Goal: Task Accomplishment & Management: Manage account settings

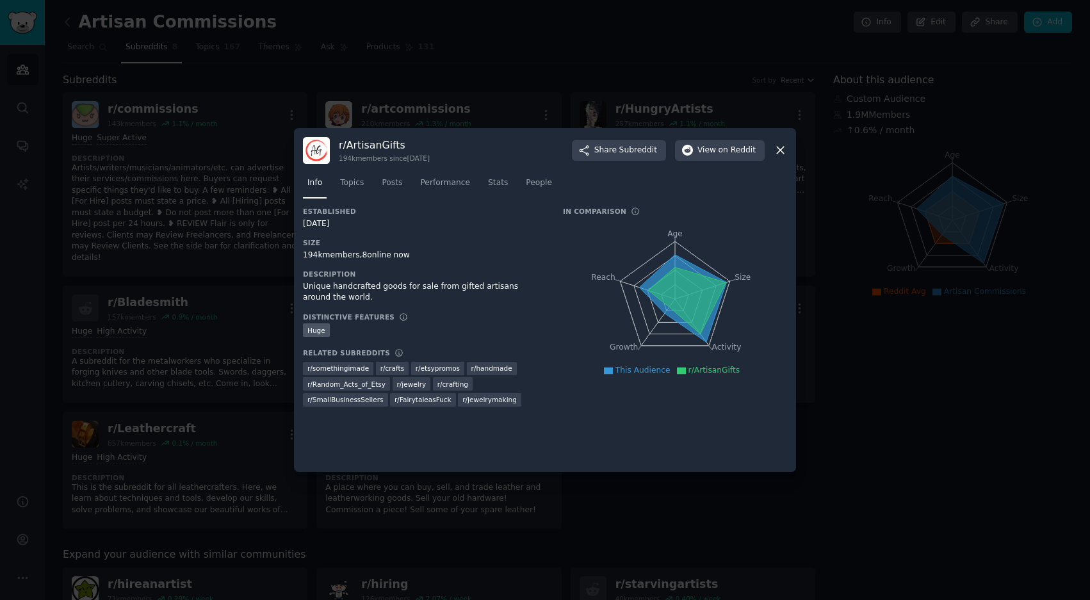
click at [779, 157] on icon at bounding box center [780, 149] width 13 height 13
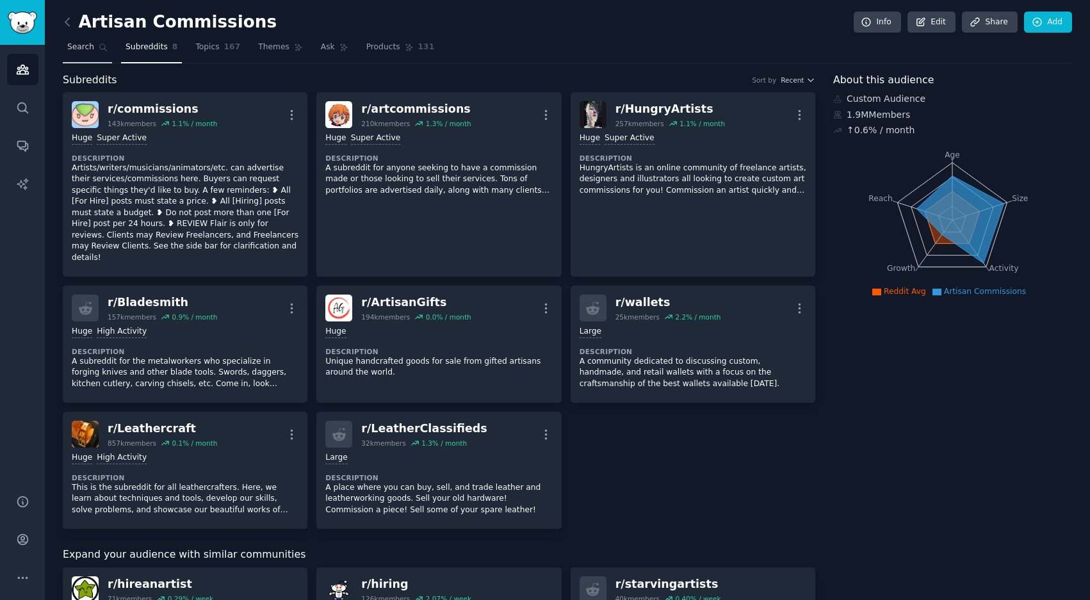
click at [85, 47] on span "Search" at bounding box center [80, 48] width 27 height 12
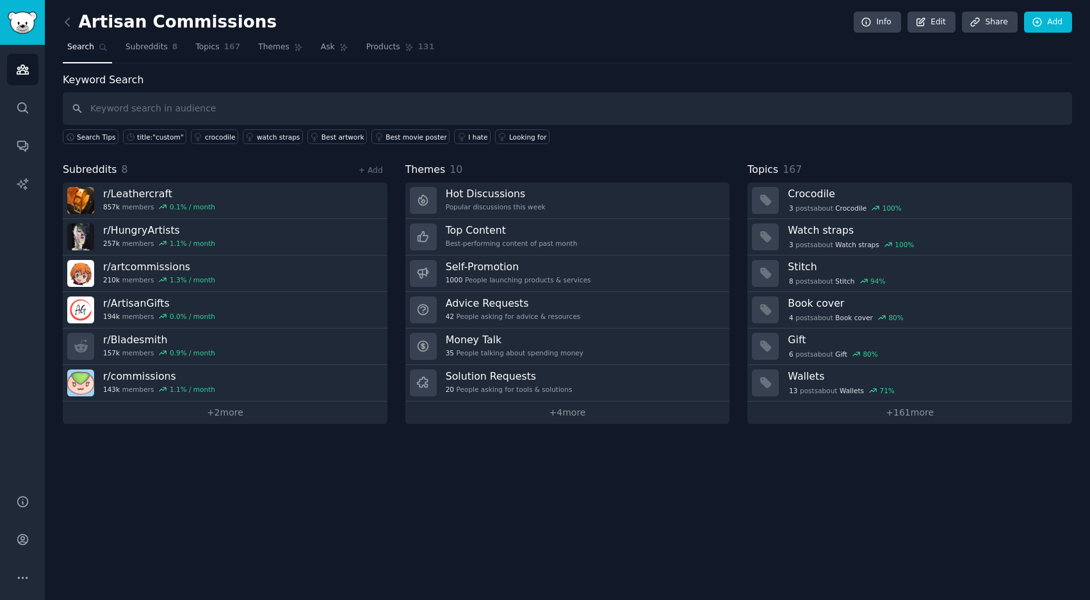
click at [160, 112] on input "text" at bounding box center [567, 108] width 1009 height 33
type input "Photography"
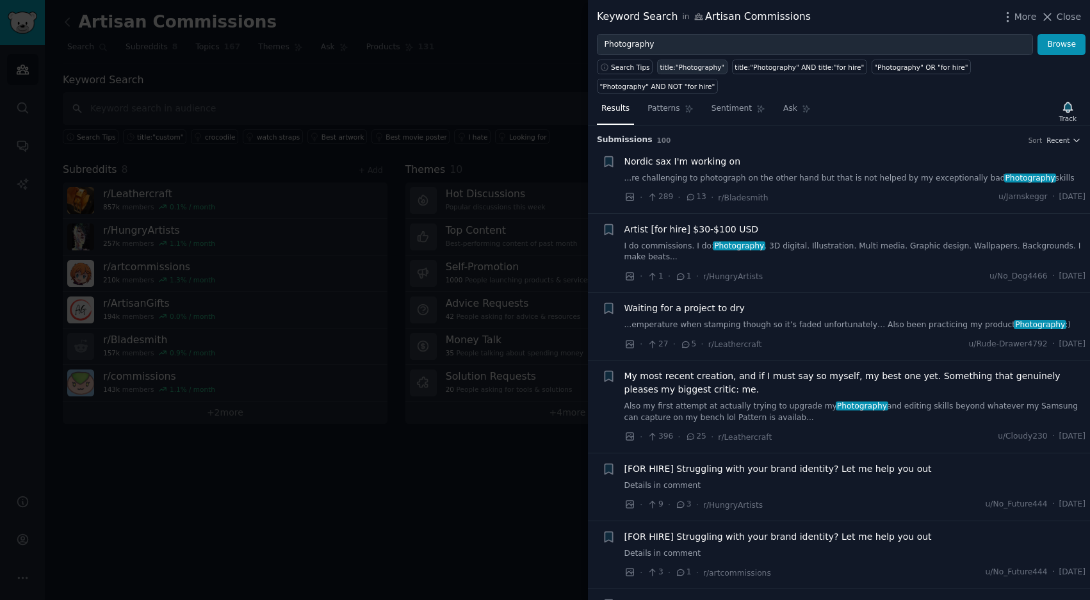
click at [706, 60] on link "title:"Photography"" at bounding box center [692, 67] width 70 height 15
type input "title:"Photography""
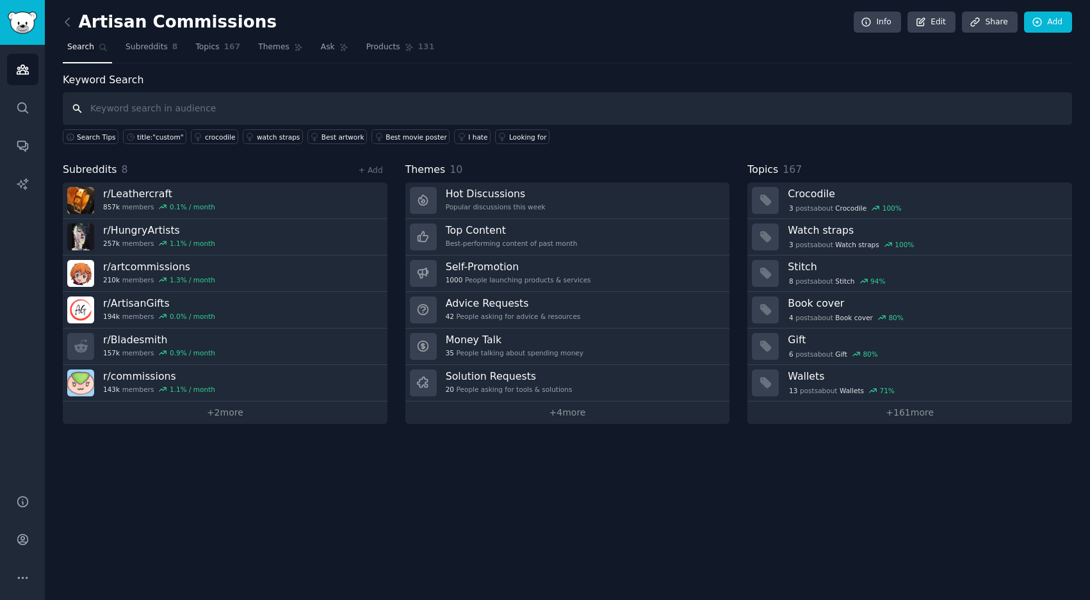
click at [231, 106] on input "text" at bounding box center [567, 108] width 1009 height 33
type input "Photography"
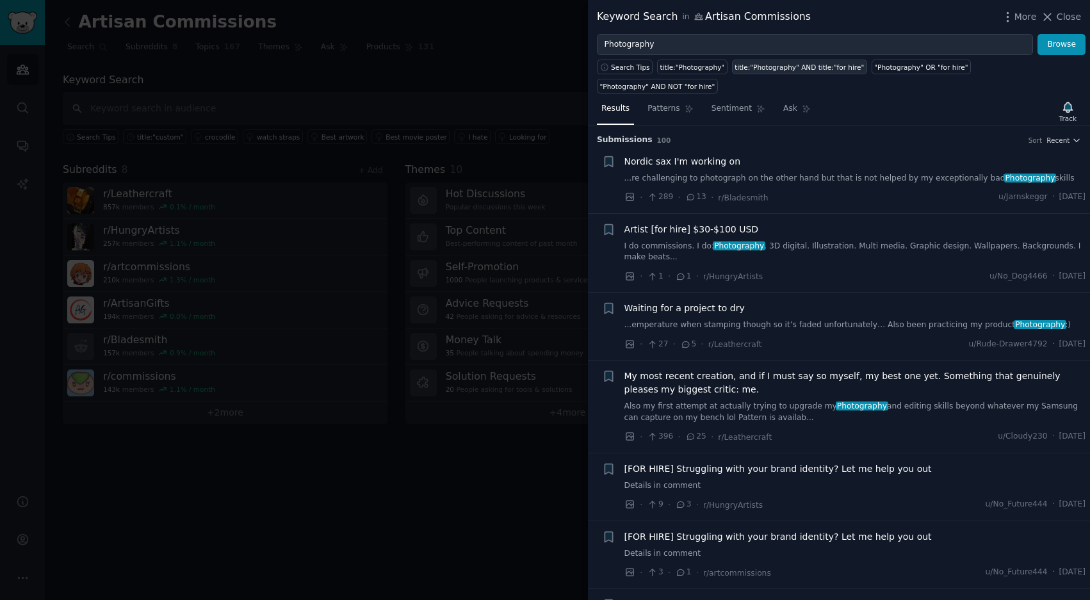
click at [771, 60] on link "title:"Photography" AND title:"for hire"" at bounding box center [799, 67] width 135 height 15
type input "title:"Photography" AND title:"for hire""
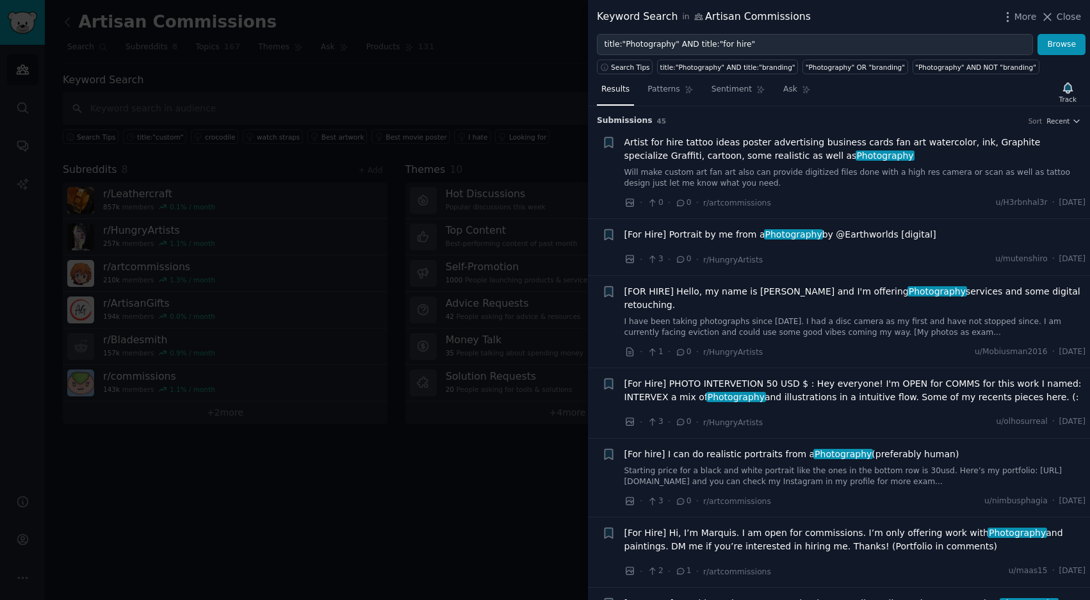
click at [807, 288] on span "[FOR HIRE] Hello, my name is [PERSON_NAME] and I'm offering Photography service…" at bounding box center [855, 298] width 462 height 27
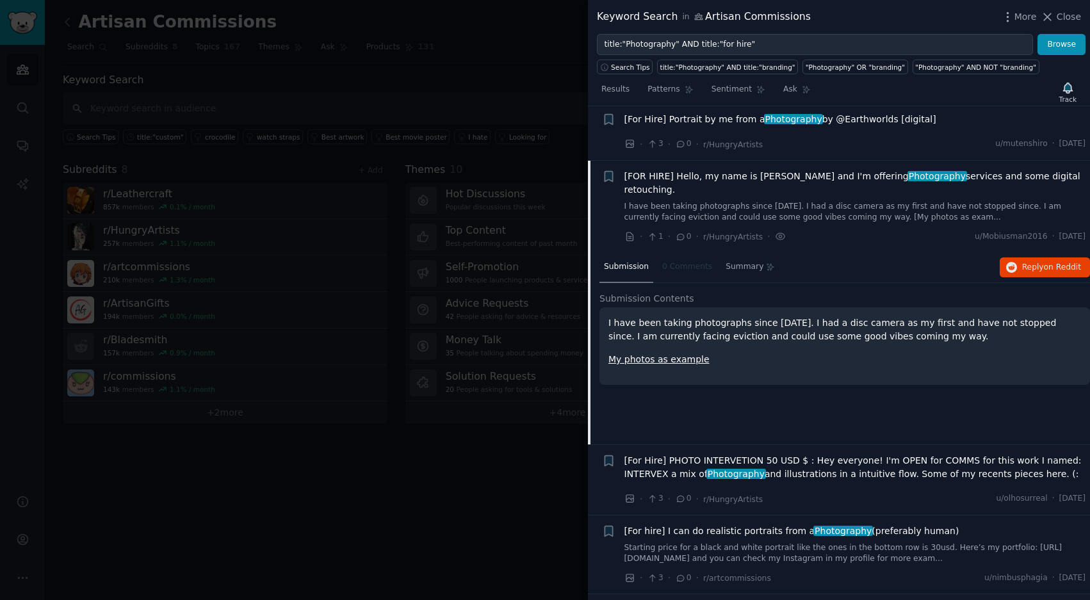
scroll to position [169, 0]
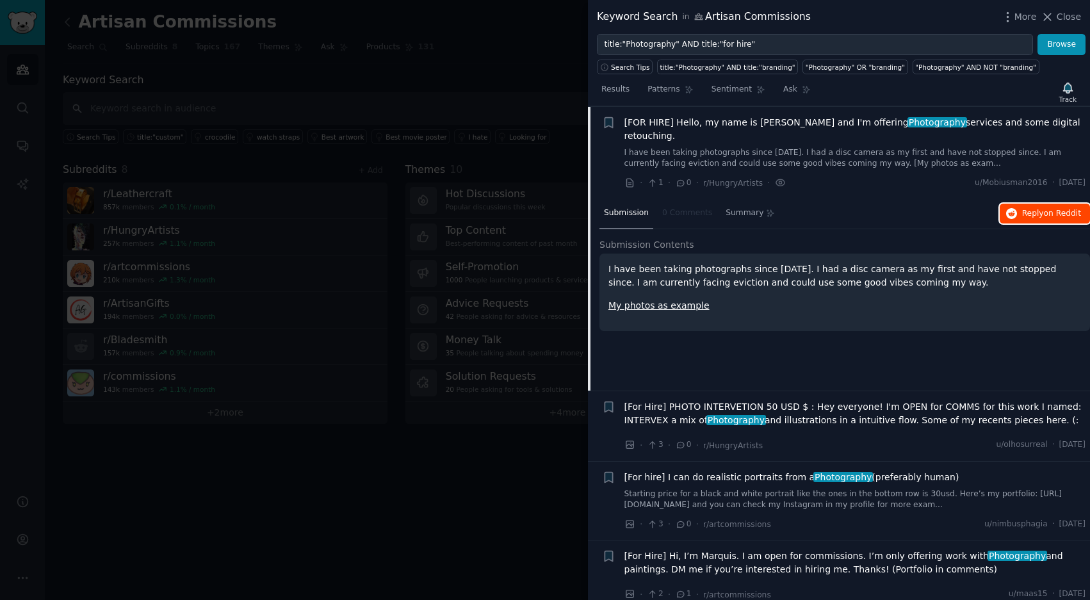
click at [1012, 208] on icon "button" at bounding box center [1012, 214] width 12 height 12
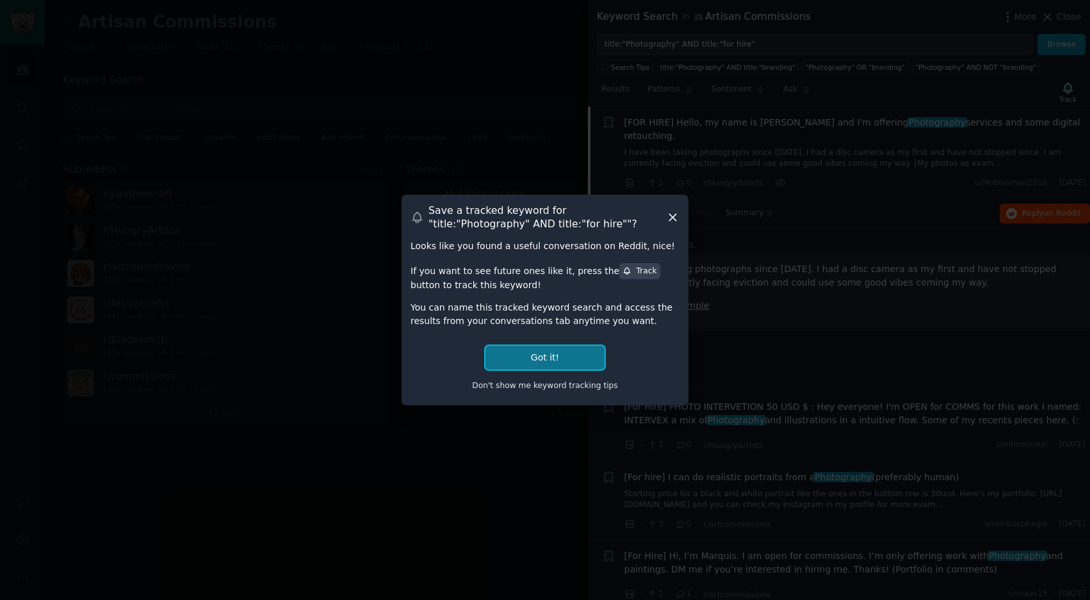
click at [564, 351] on button "Got it!" at bounding box center [544, 358] width 119 height 24
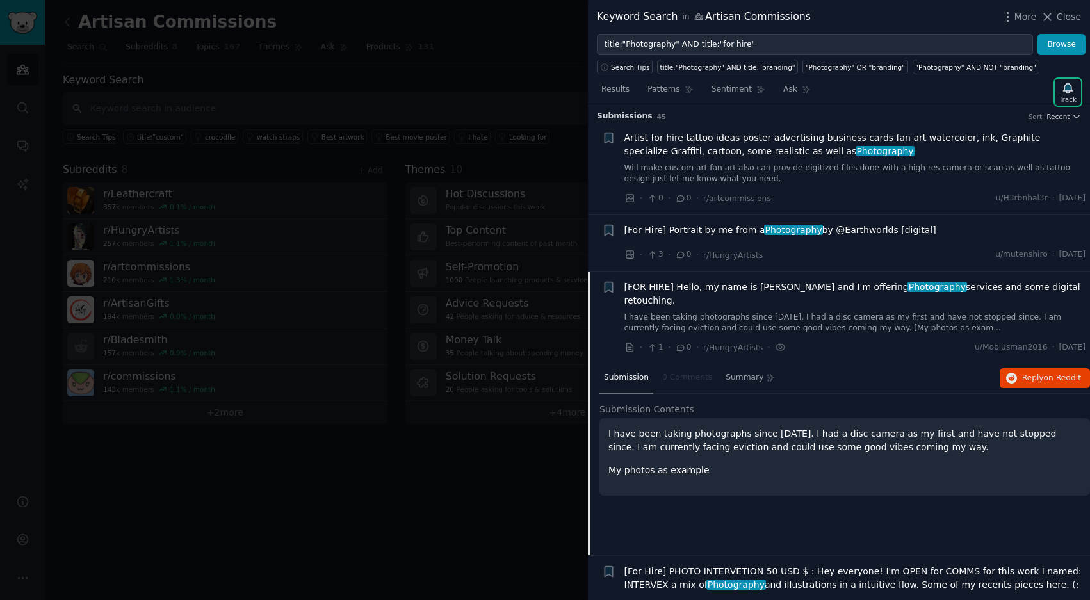
scroll to position [0, 0]
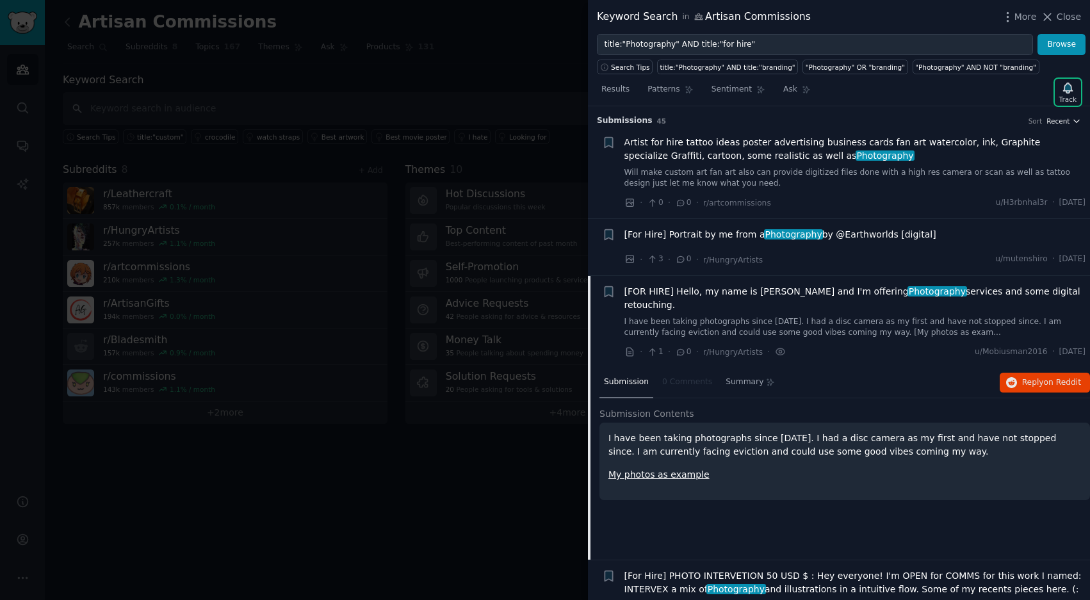
click at [1068, 120] on button "Recent" at bounding box center [1064, 121] width 35 height 9
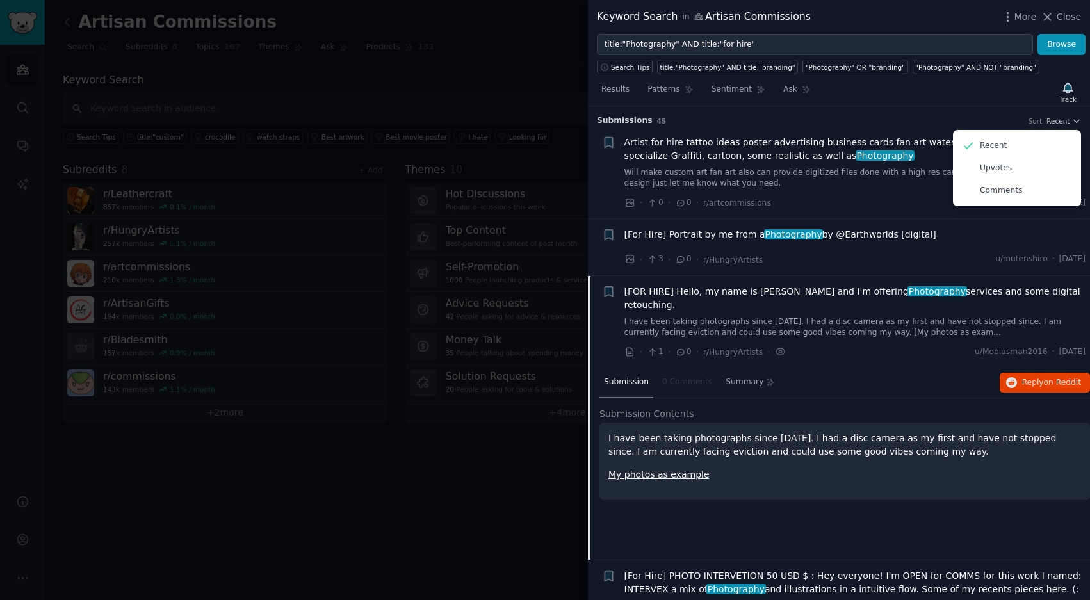
click at [945, 136] on span "Artist for hire tattoo ideas poster advertising business cards fan art watercol…" at bounding box center [855, 149] width 462 height 27
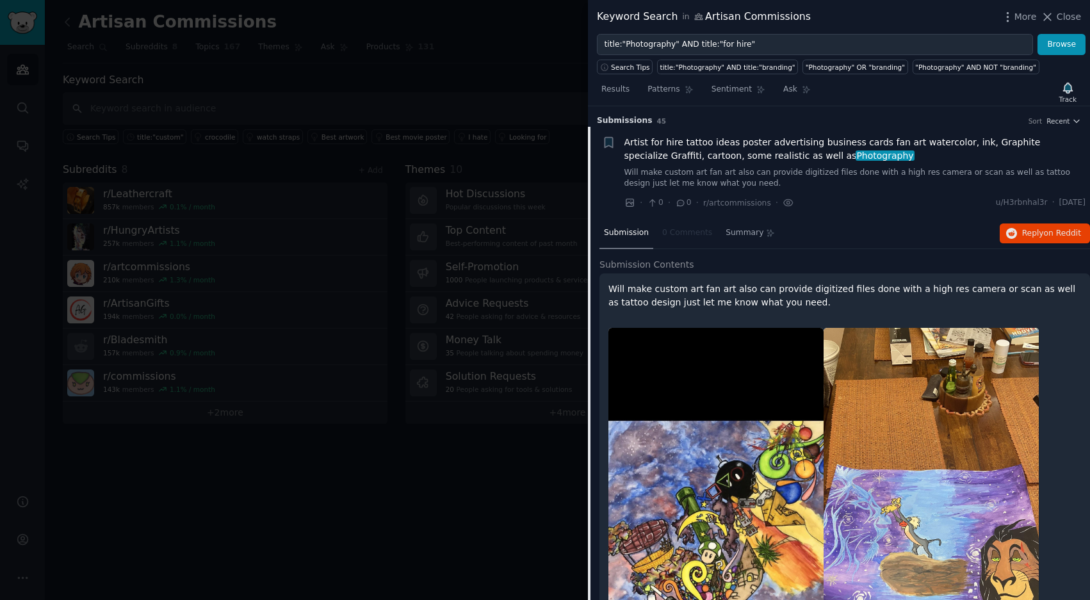
scroll to position [20, 0]
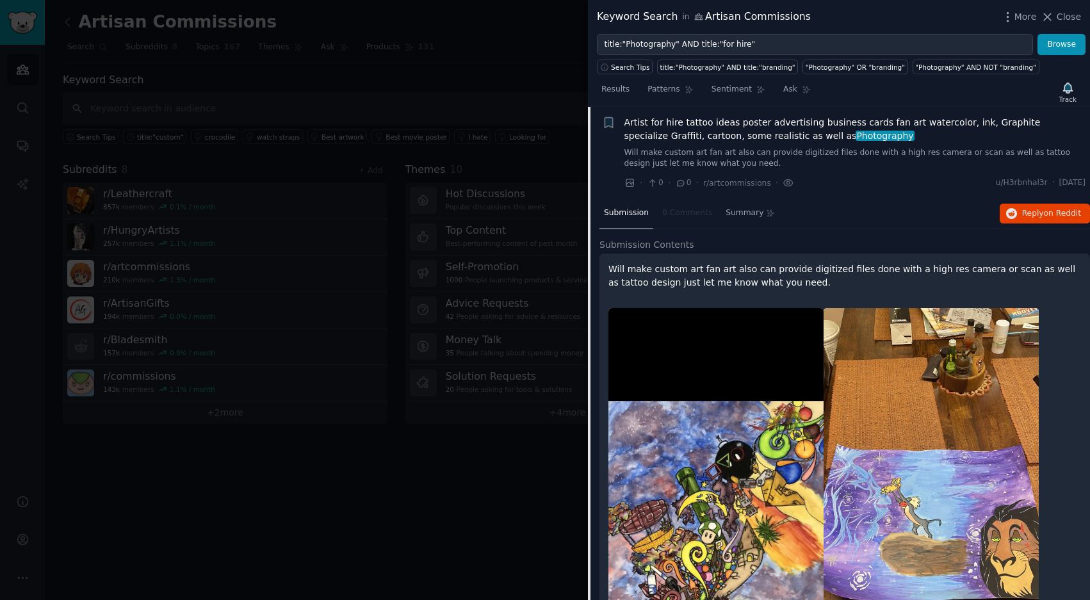
click at [945, 136] on span "Artist for hire tattoo ideas poster advertising business cards fan art watercol…" at bounding box center [855, 129] width 462 height 27
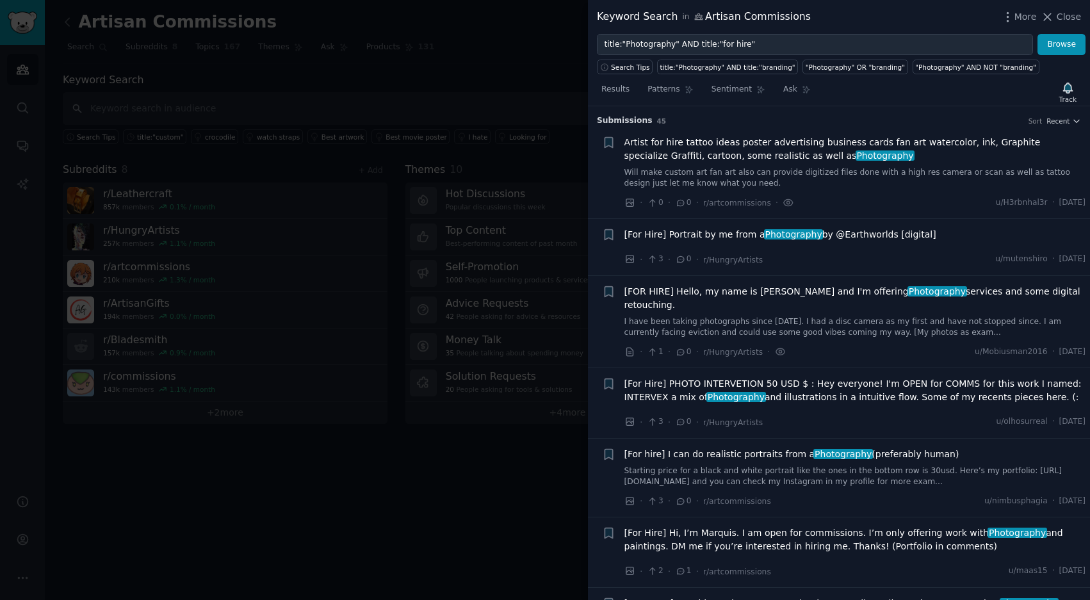
click at [550, 54] on div at bounding box center [545, 300] width 1090 height 600
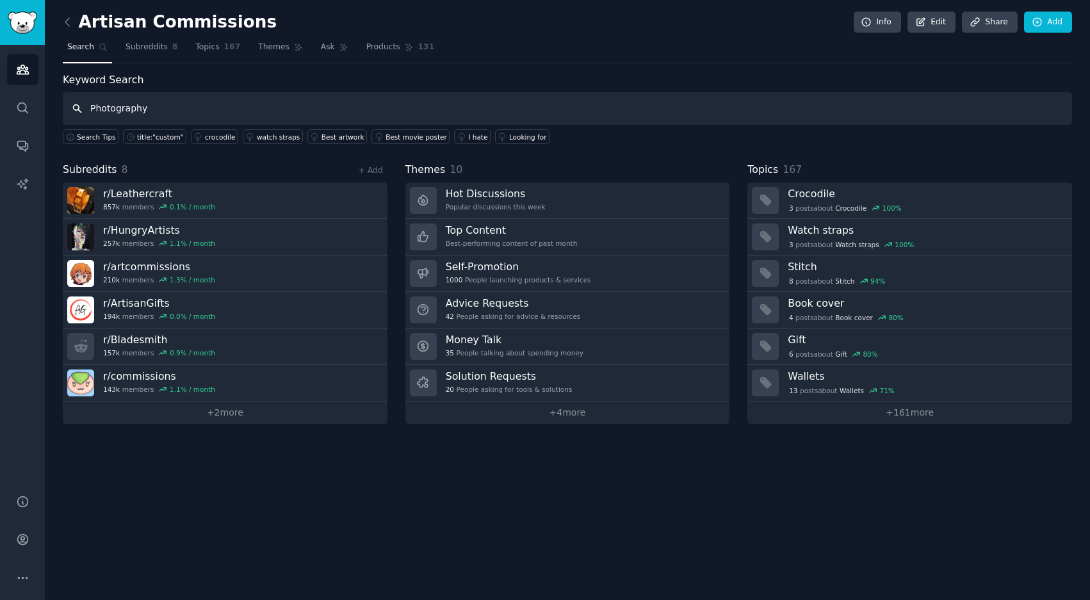
type input "Photography"
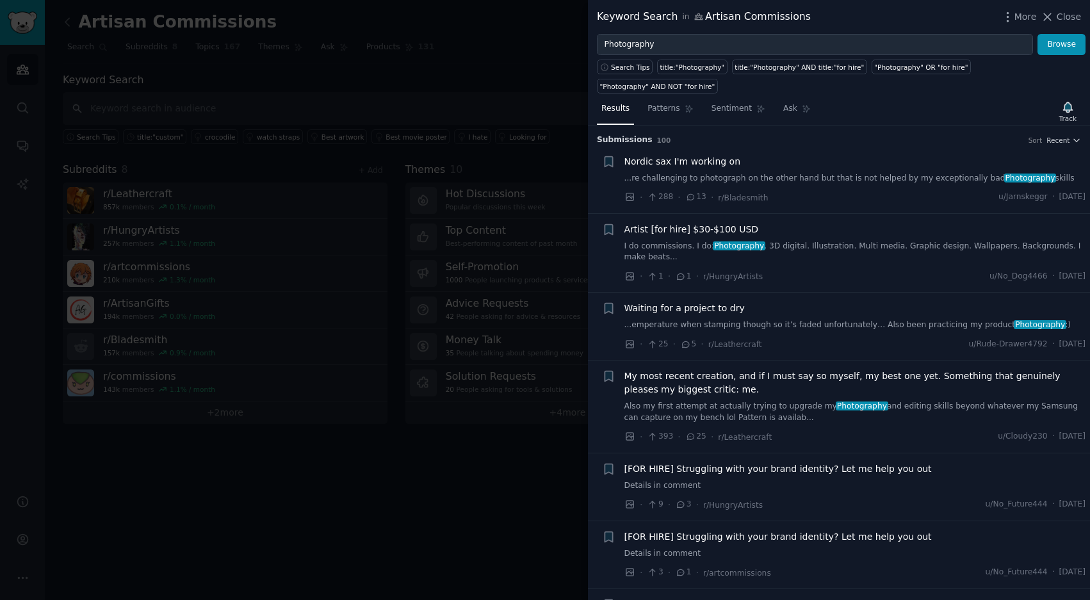
click at [494, 77] on div at bounding box center [545, 300] width 1090 height 600
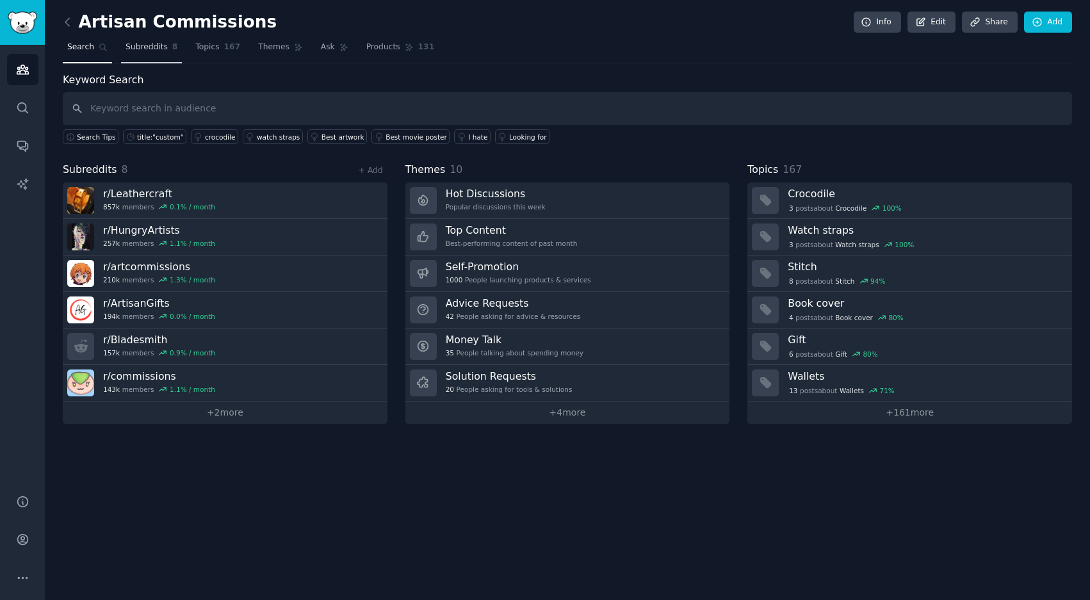
click at [153, 46] on span "Subreddits" at bounding box center [147, 48] width 42 height 12
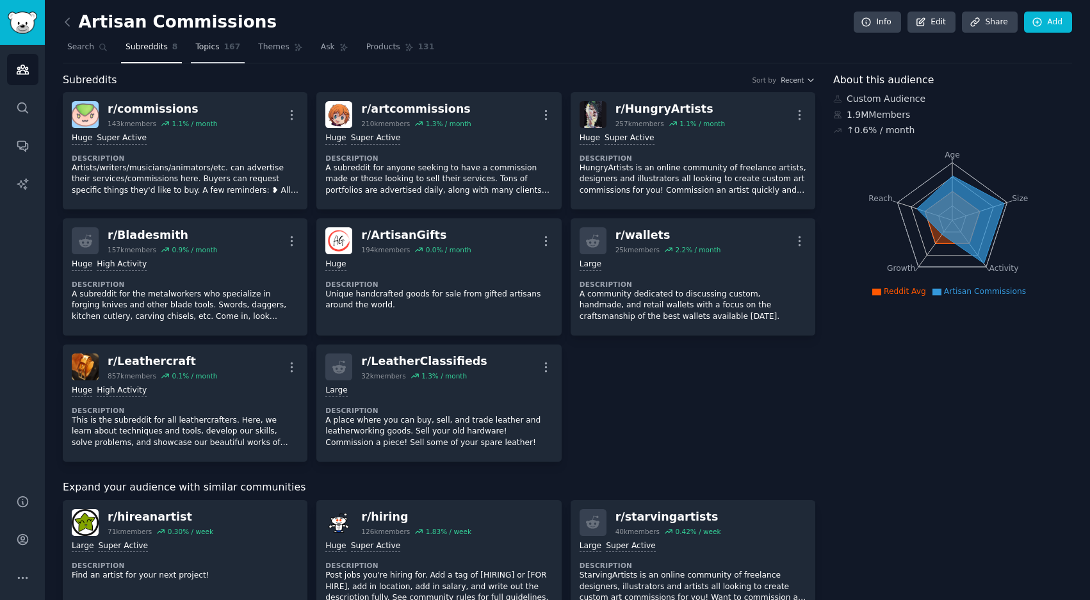
click at [232, 47] on span "167" at bounding box center [232, 48] width 17 height 12
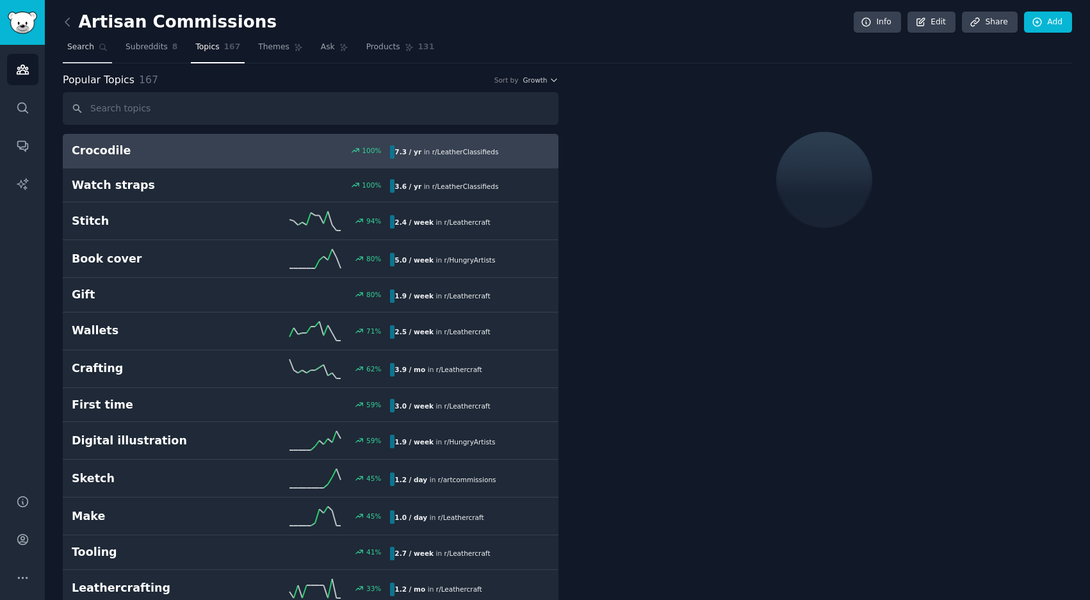
click at [94, 51] on link "Search" at bounding box center [87, 50] width 49 height 26
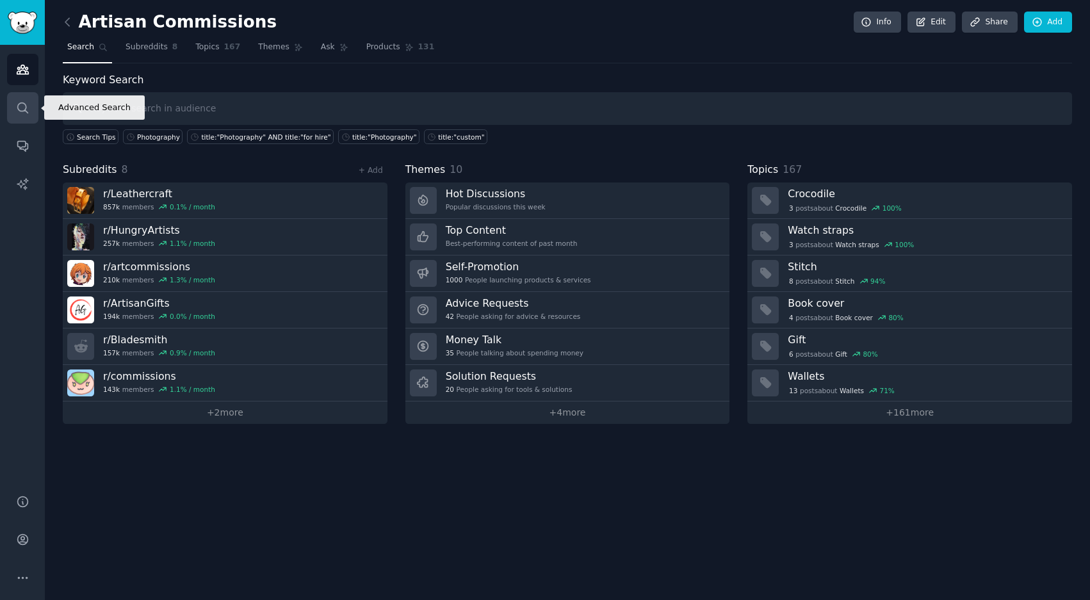
click at [19, 106] on icon "Sidebar" at bounding box center [22, 107] width 13 height 13
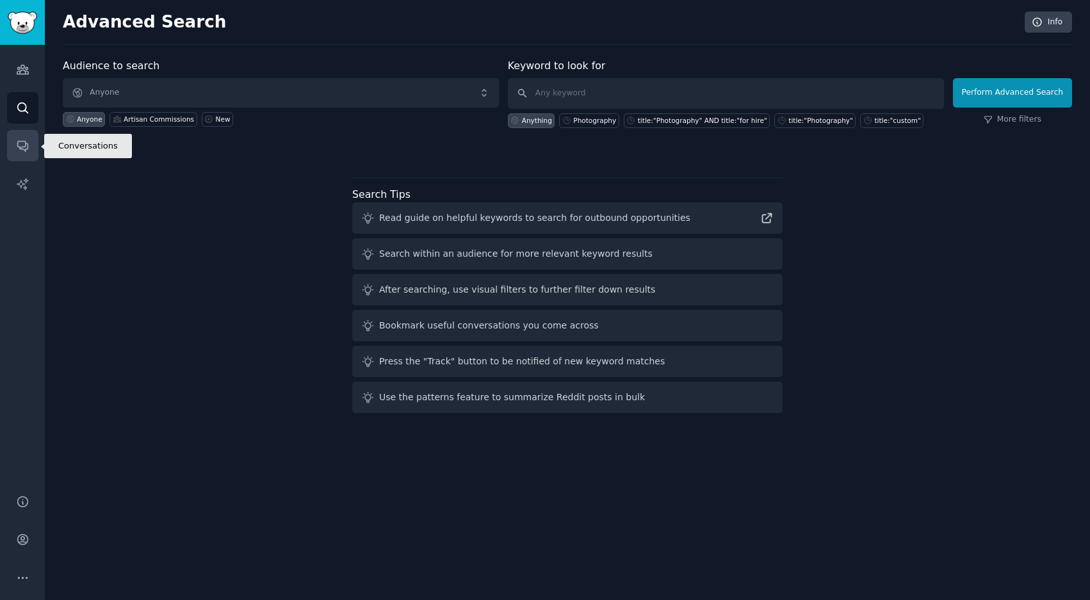
click at [22, 147] on icon "Sidebar" at bounding box center [22, 147] width 10 height 10
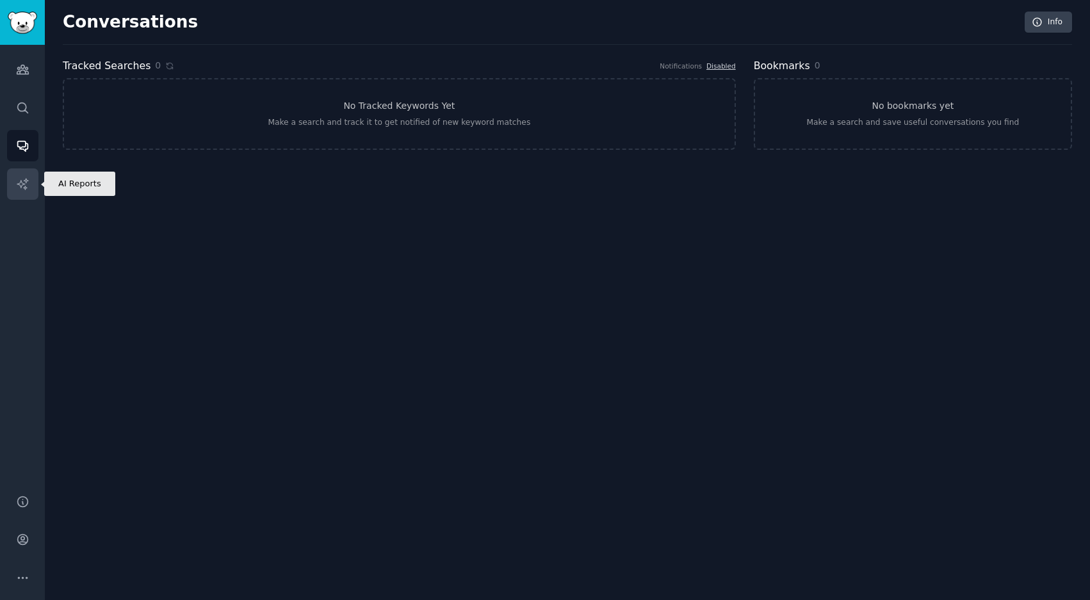
click at [23, 185] on icon "Sidebar" at bounding box center [22, 183] width 13 height 13
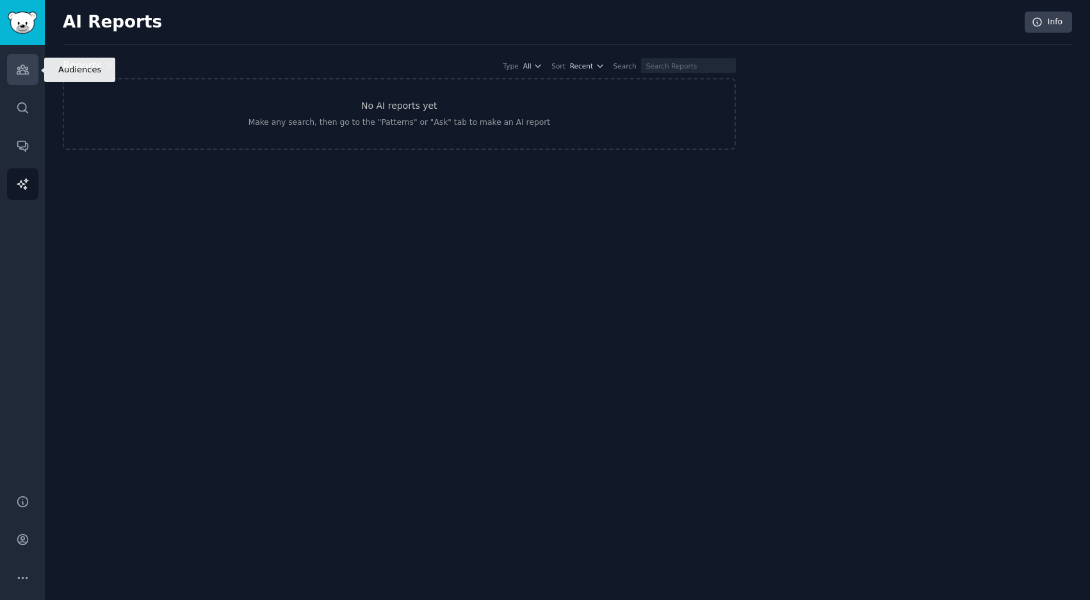
click at [31, 77] on link "Audiences" at bounding box center [22, 69] width 31 height 31
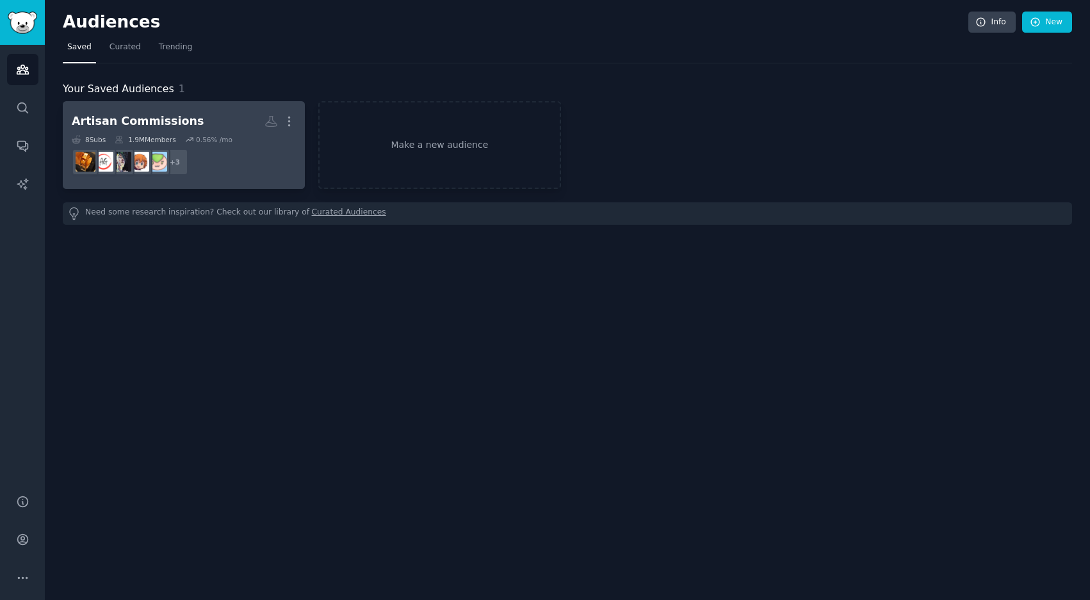
click at [227, 164] on dd "+ 3" at bounding box center [184, 162] width 224 height 36
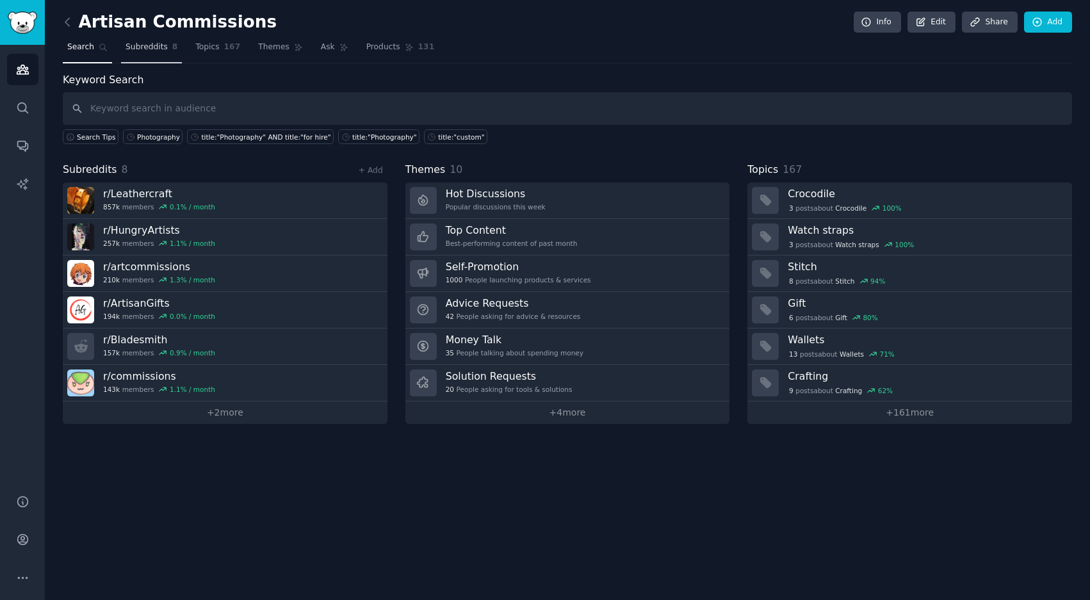
click at [167, 47] on link "Subreddits 8" at bounding box center [151, 50] width 61 height 26
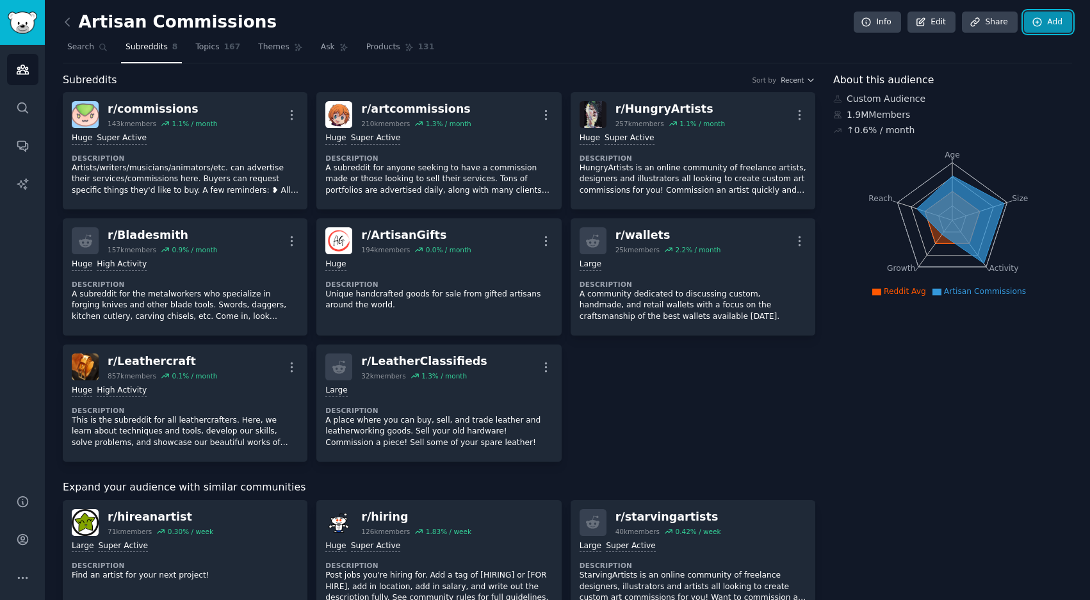
click at [1034, 21] on icon at bounding box center [1038, 23] width 12 height 12
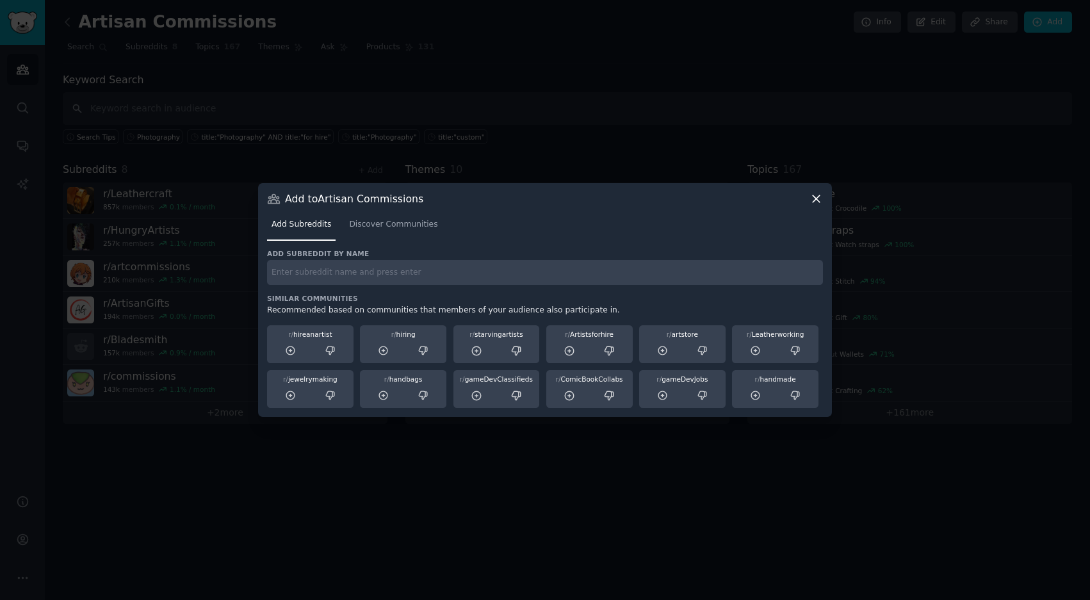
click at [421, 277] on input "text" at bounding box center [545, 272] width 556 height 25
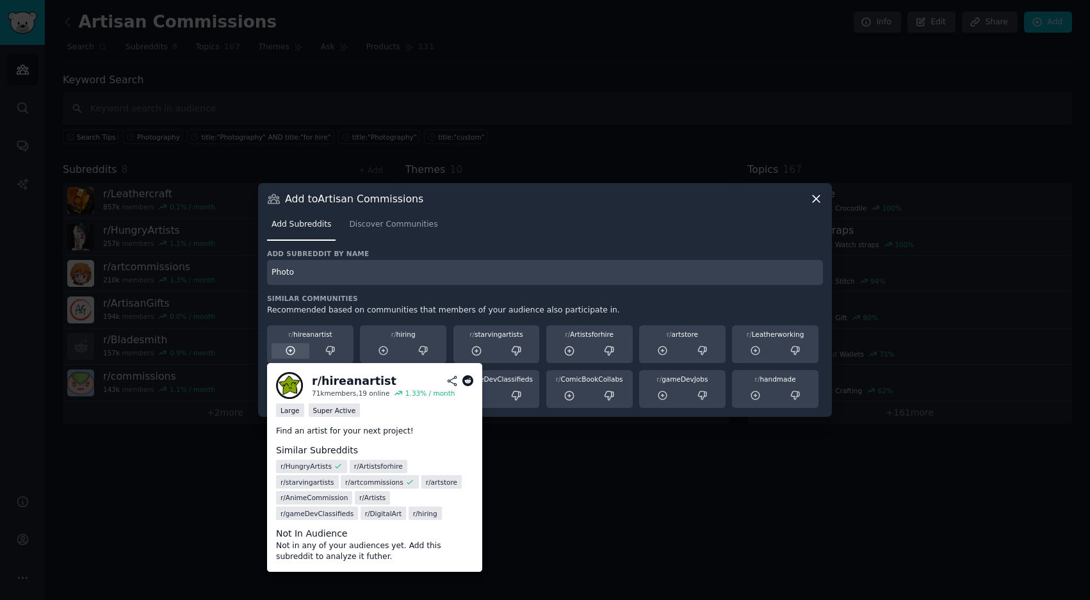
click at [293, 353] on icon at bounding box center [291, 351] width 12 height 12
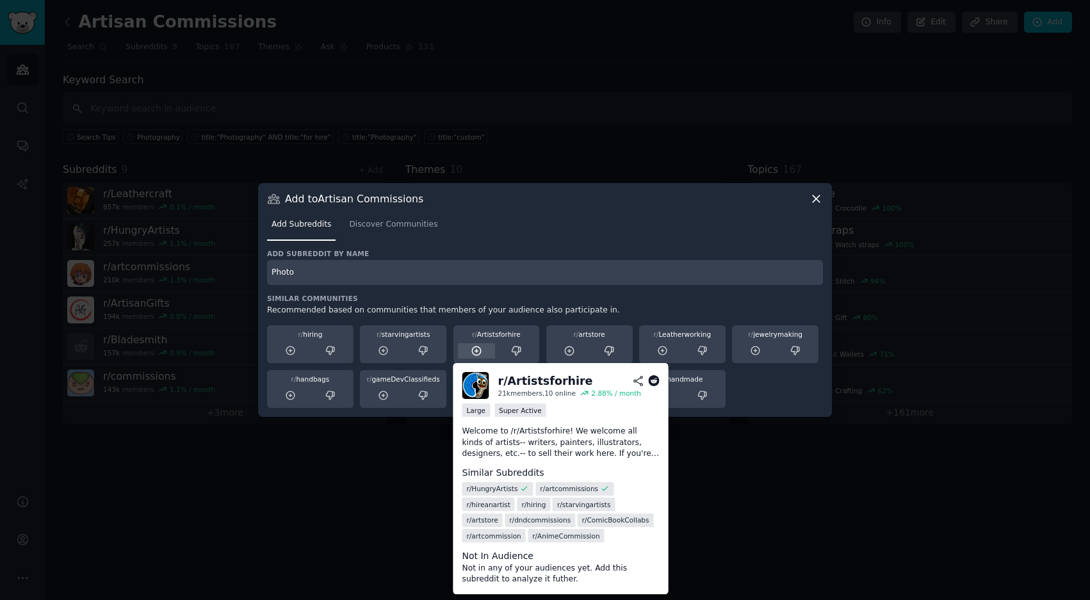
click at [484, 348] on div at bounding box center [477, 351] width 38 height 16
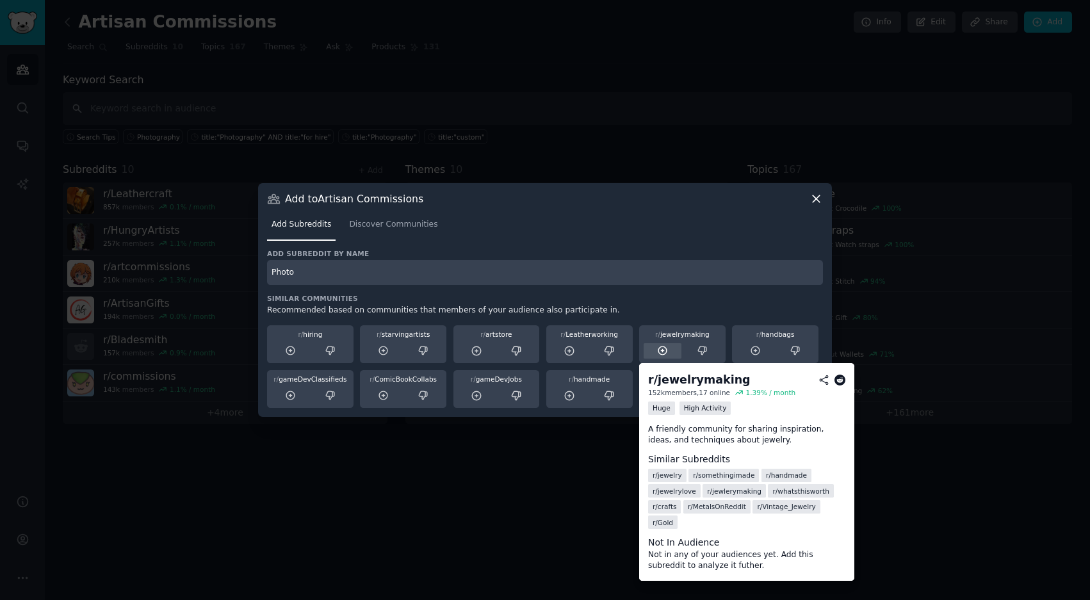
click at [671, 355] on div at bounding box center [663, 351] width 38 height 16
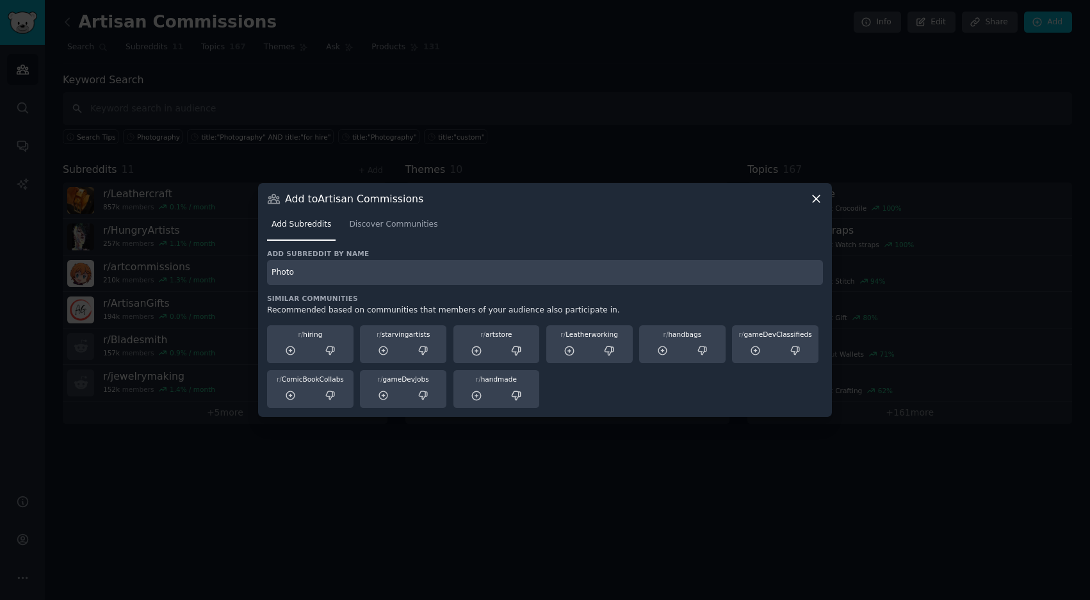
click at [671, 355] on div at bounding box center [663, 351] width 38 height 16
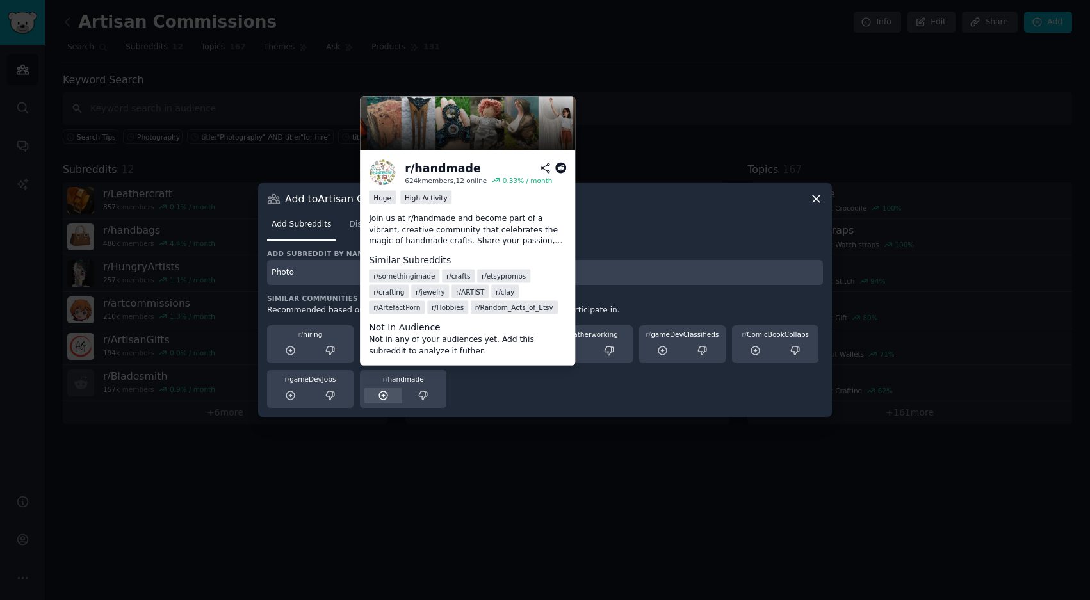
click at [388, 393] on icon at bounding box center [384, 396] width 12 height 12
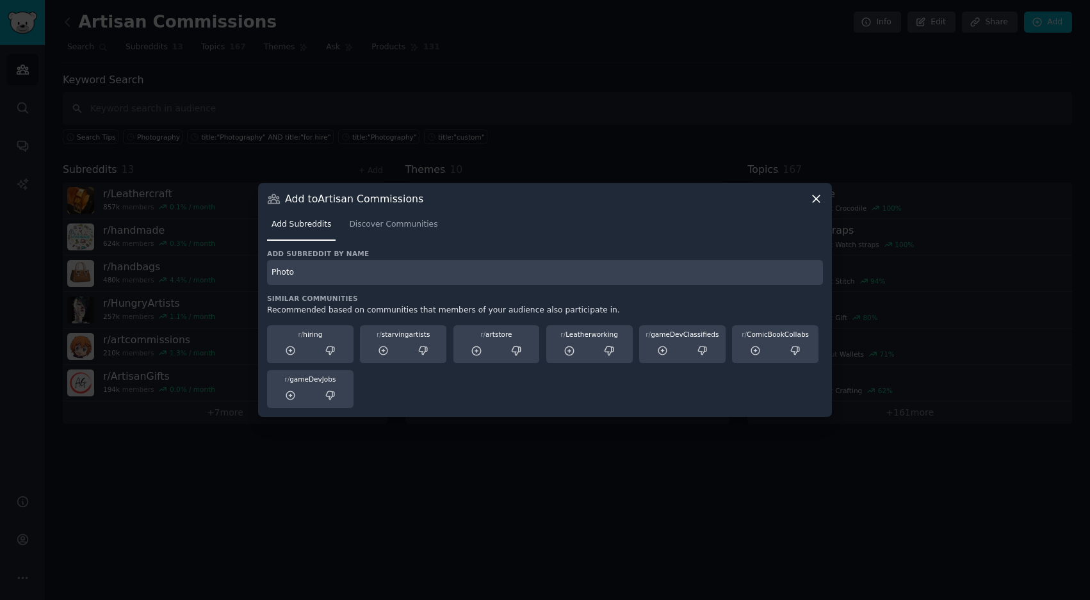
click at [372, 273] on input "Photo" at bounding box center [545, 272] width 556 height 25
type input "Photography"
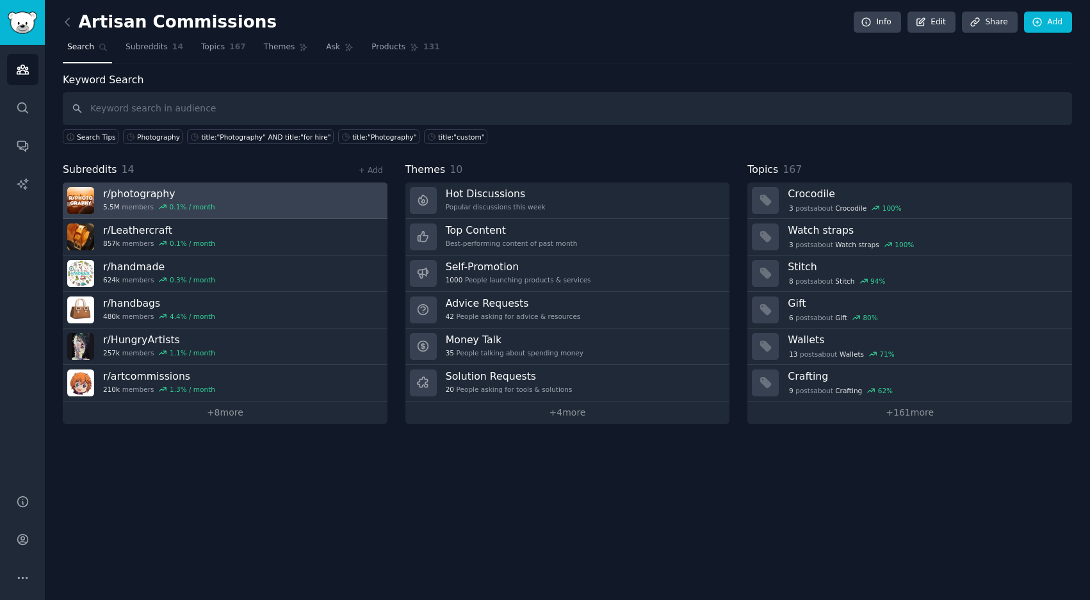
click at [172, 191] on h3 "r/ photography" at bounding box center [159, 193] width 112 height 13
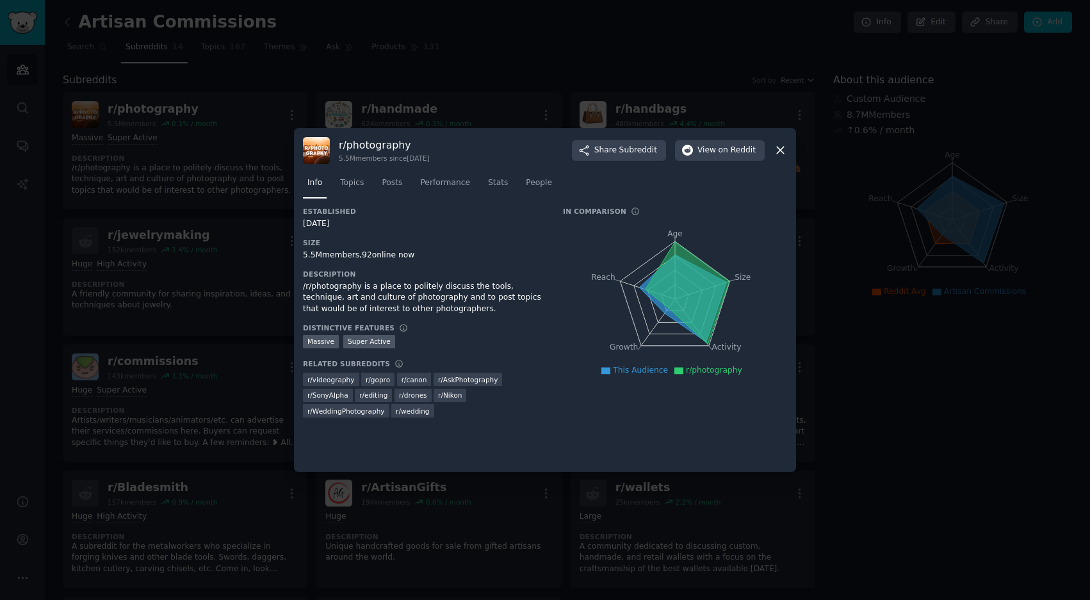
click at [366, 294] on div "/r/photography is a place to politely discuss the tools, technique, art and cul…" at bounding box center [424, 298] width 242 height 34
click at [366, 295] on div "/r/photography is a place to politely discuss the tools, technique, art and cul…" at bounding box center [424, 298] width 242 height 34
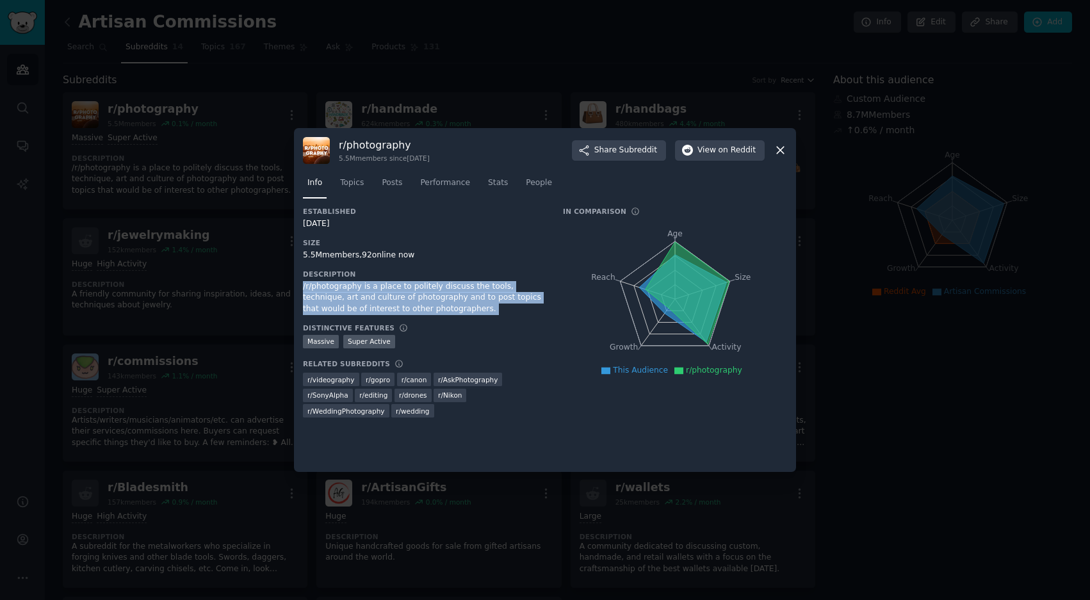
click at [366, 295] on div "/r/photography is a place to politely discuss the tools, technique, art and cul…" at bounding box center [424, 298] width 242 height 34
click at [736, 151] on span "on Reddit" at bounding box center [737, 151] width 37 height 12
click at [777, 145] on icon at bounding box center [780, 149] width 13 height 13
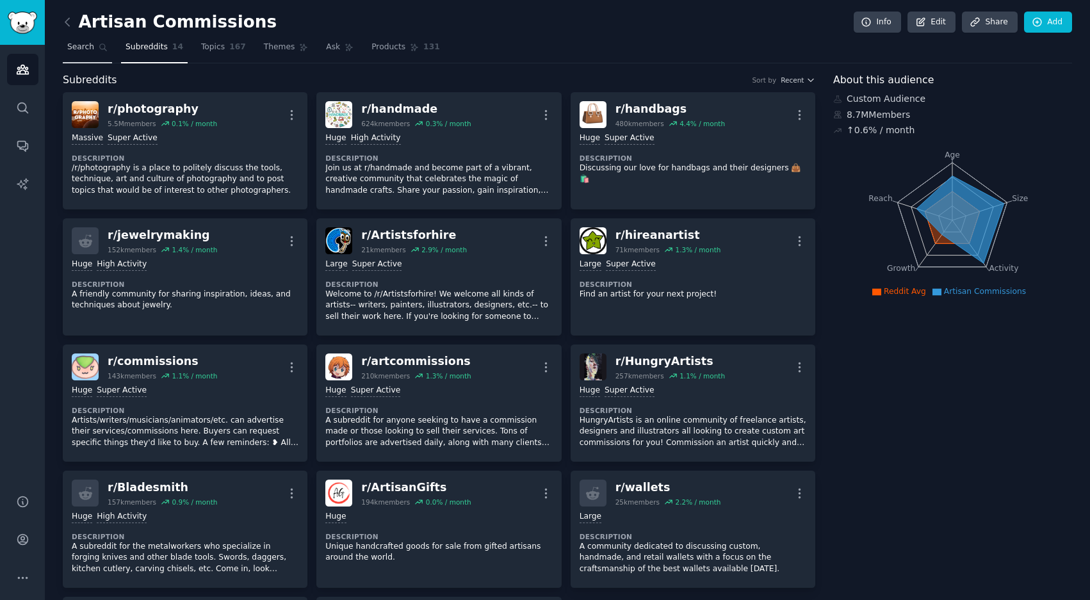
click at [78, 42] on span "Search" at bounding box center [80, 48] width 27 height 12
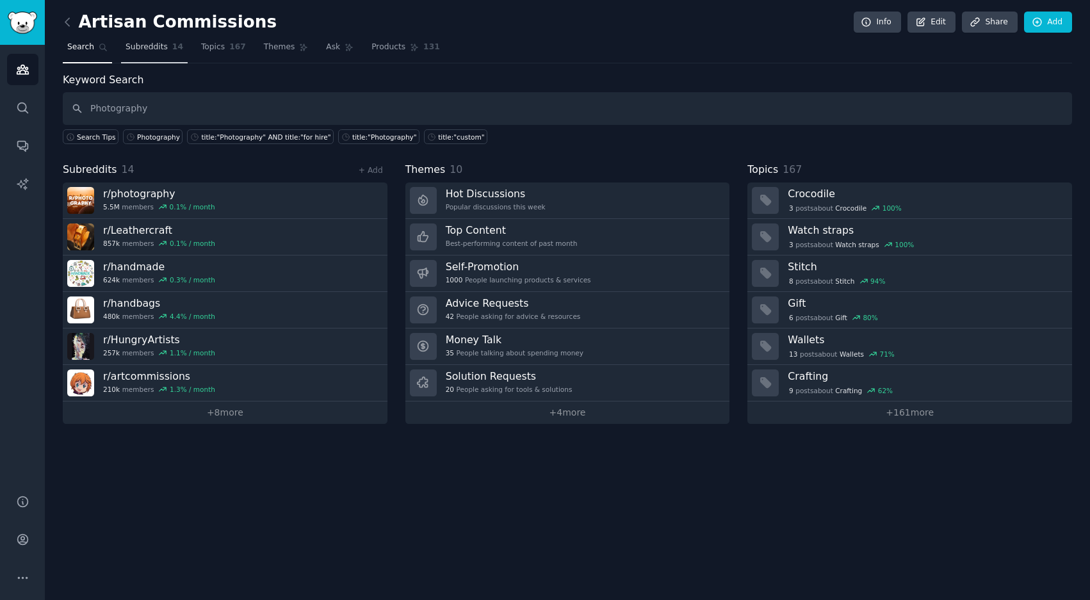
type input "Photography"
click at [143, 48] on span "Subreddits" at bounding box center [147, 48] width 42 height 12
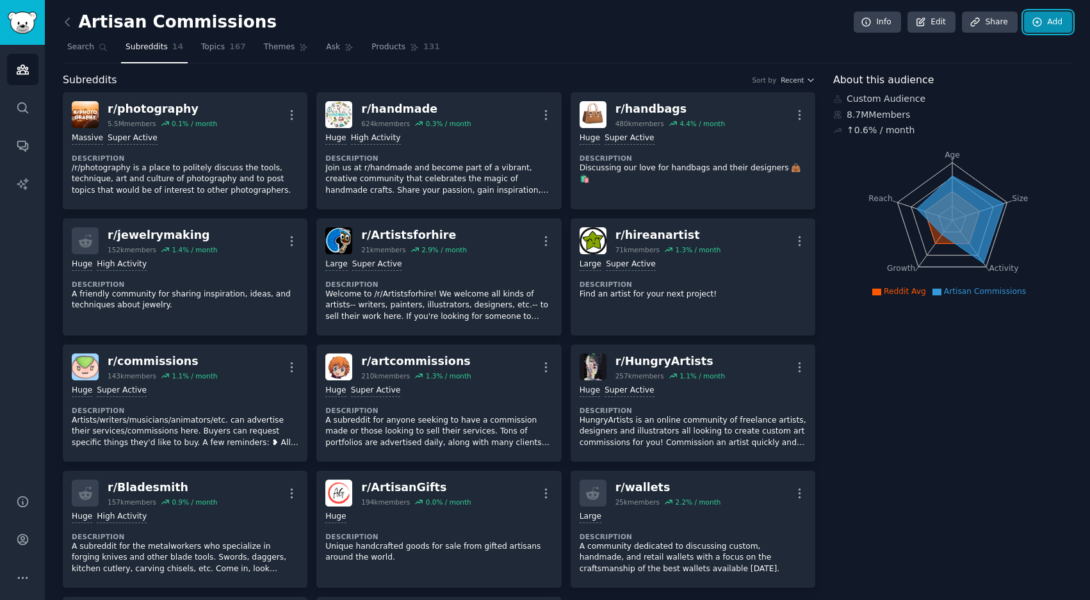
click at [1043, 24] on link "Add" at bounding box center [1048, 23] width 48 height 22
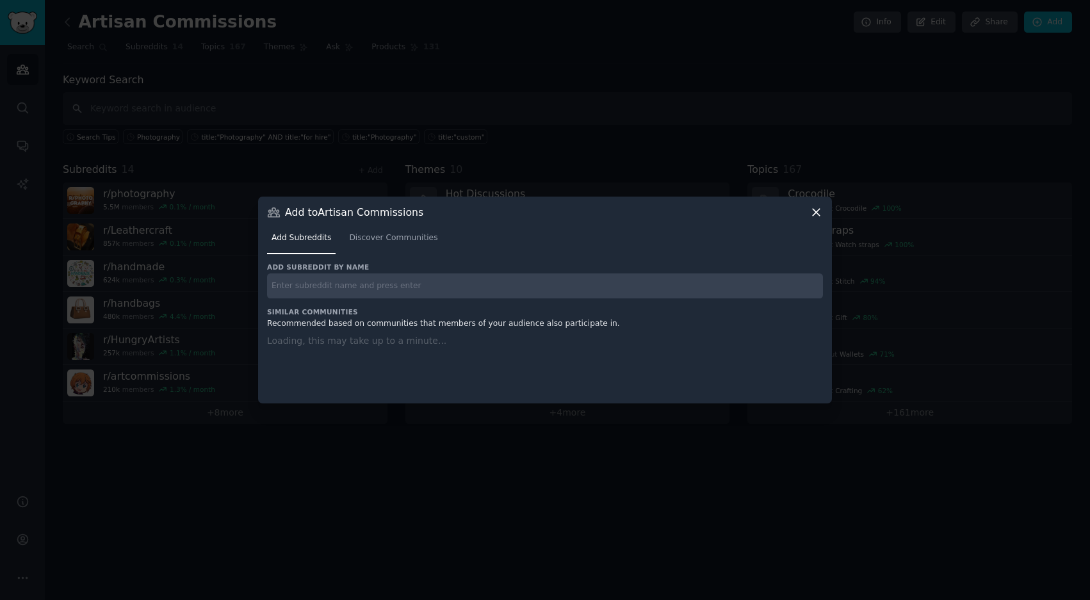
click at [438, 289] on input "text" at bounding box center [545, 285] width 556 height 25
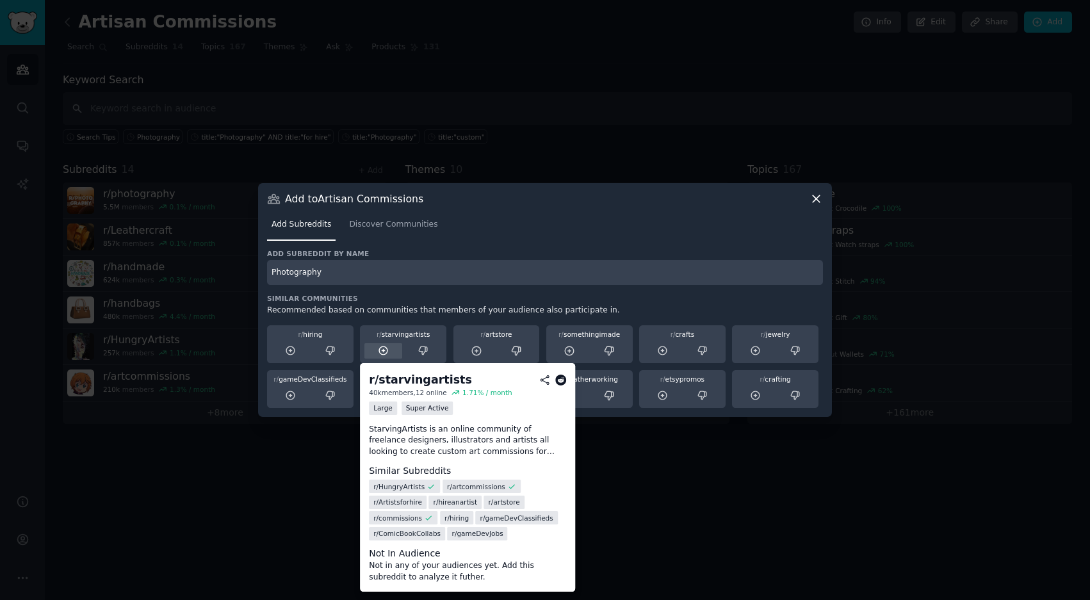
type input "Photography"
click at [378, 356] on div at bounding box center [383, 351] width 38 height 16
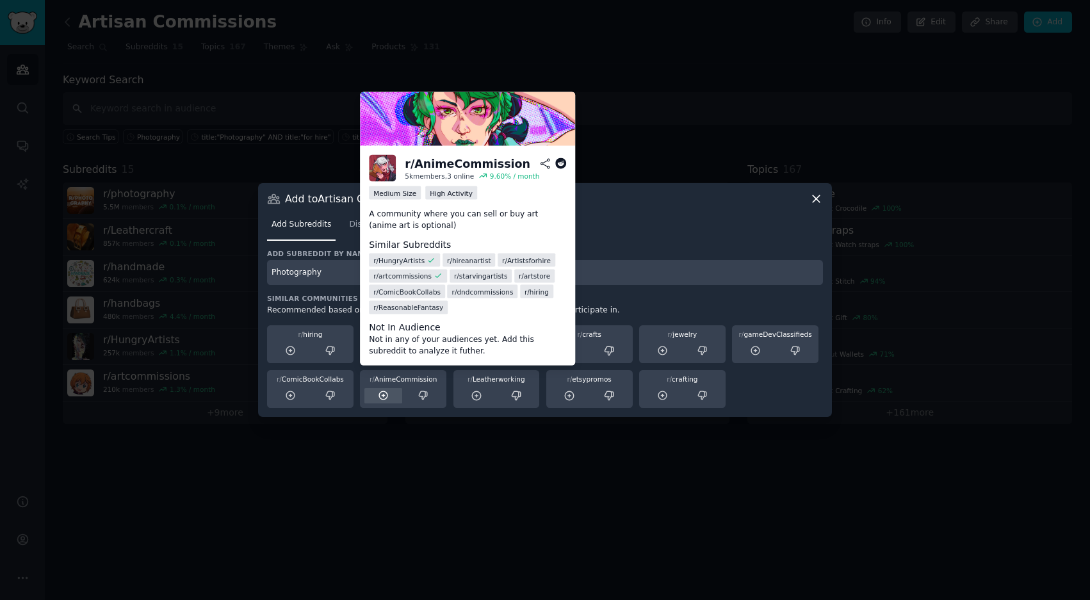
click at [384, 397] on icon at bounding box center [384, 396] width 12 height 12
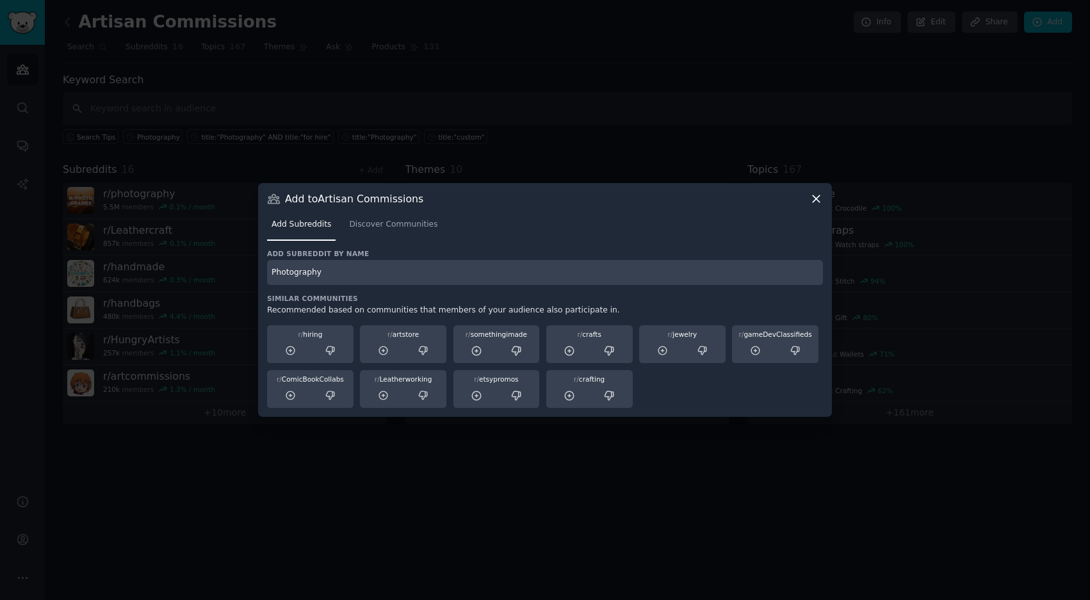
click at [828, 200] on div "Add to Artisan Commissions Add Subreddits Discover Communities Add subreddit by…" at bounding box center [545, 300] width 574 height 234
click at [817, 200] on icon at bounding box center [816, 198] width 13 height 13
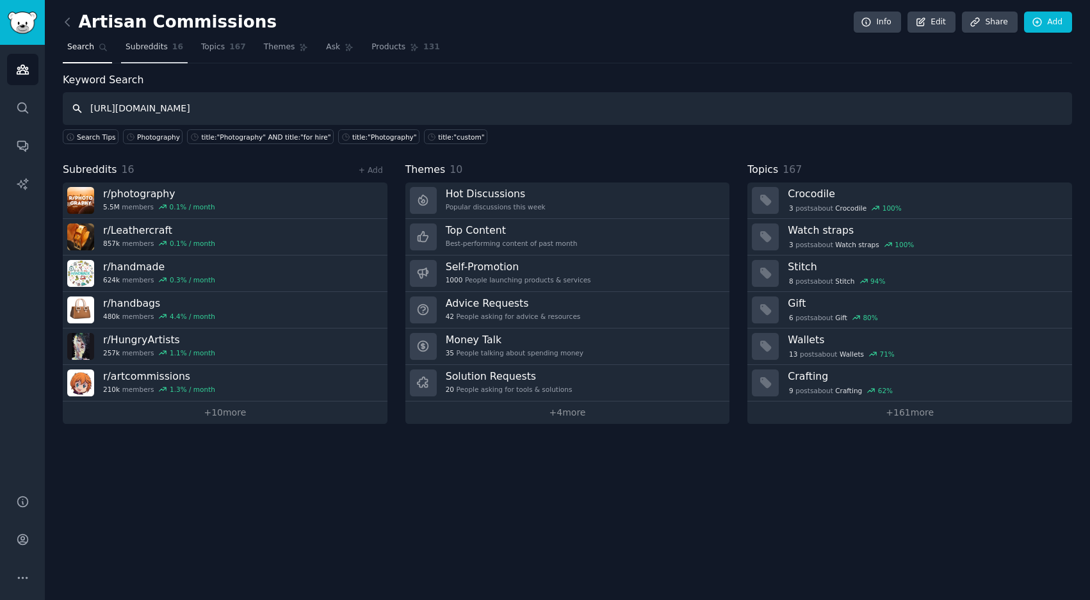
type input "[URL][DOMAIN_NAME]"
click at [168, 58] on link "Subreddits 16" at bounding box center [154, 50] width 67 height 26
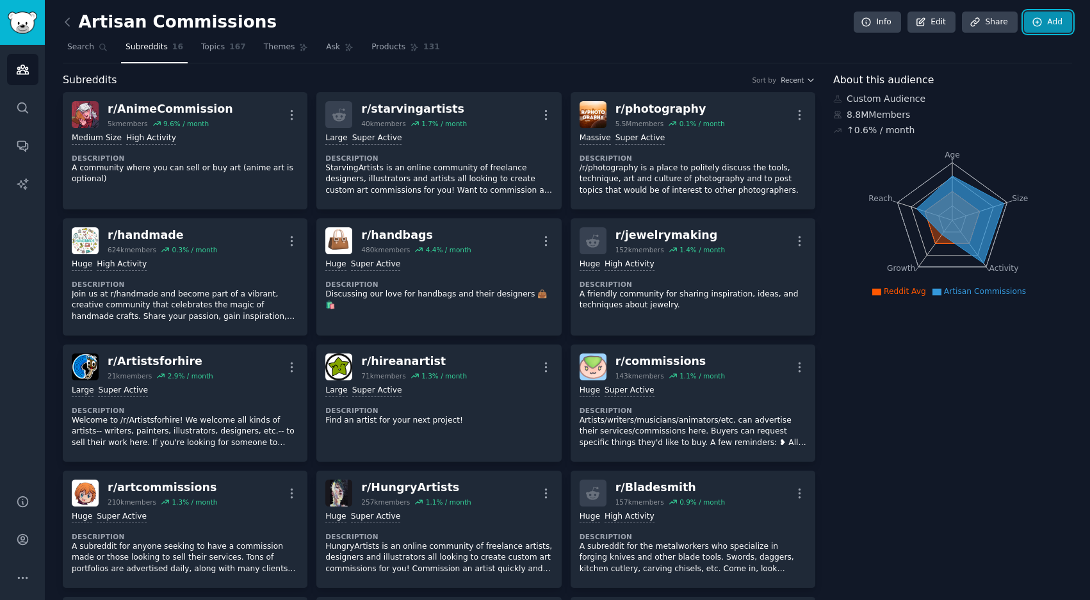
click at [1041, 22] on link "Add" at bounding box center [1048, 23] width 48 height 22
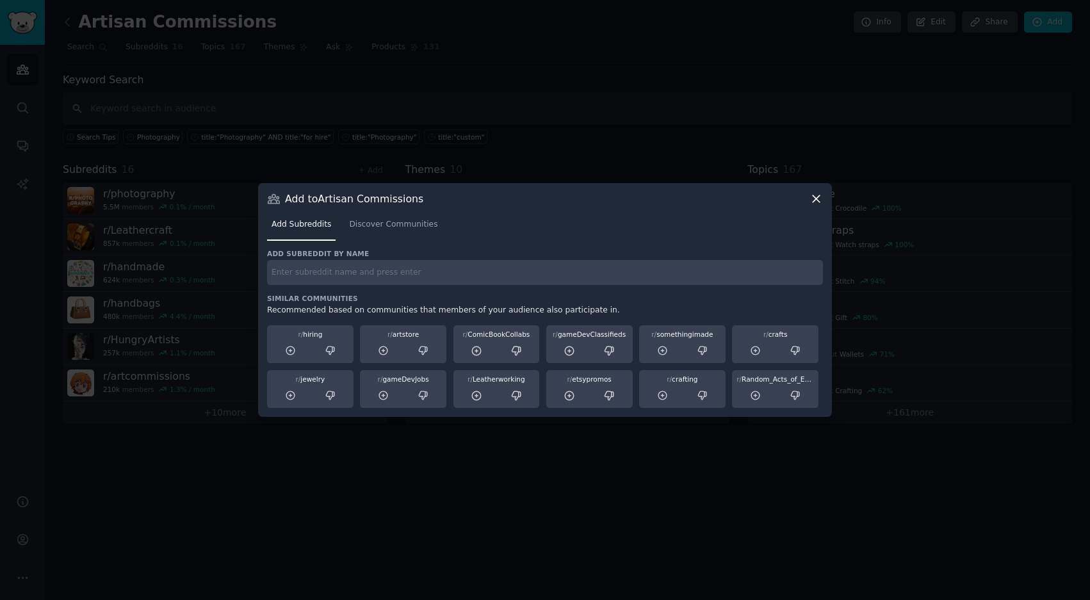
click at [455, 293] on div "Add subreddit by name Similar Communities Recommended based on communities that…" at bounding box center [545, 328] width 556 height 159
click at [380, 209] on div "Add Subreddits Discover Communities" at bounding box center [545, 228] width 556 height 44
click at [380, 222] on span "Discover Communities" at bounding box center [393, 225] width 88 height 12
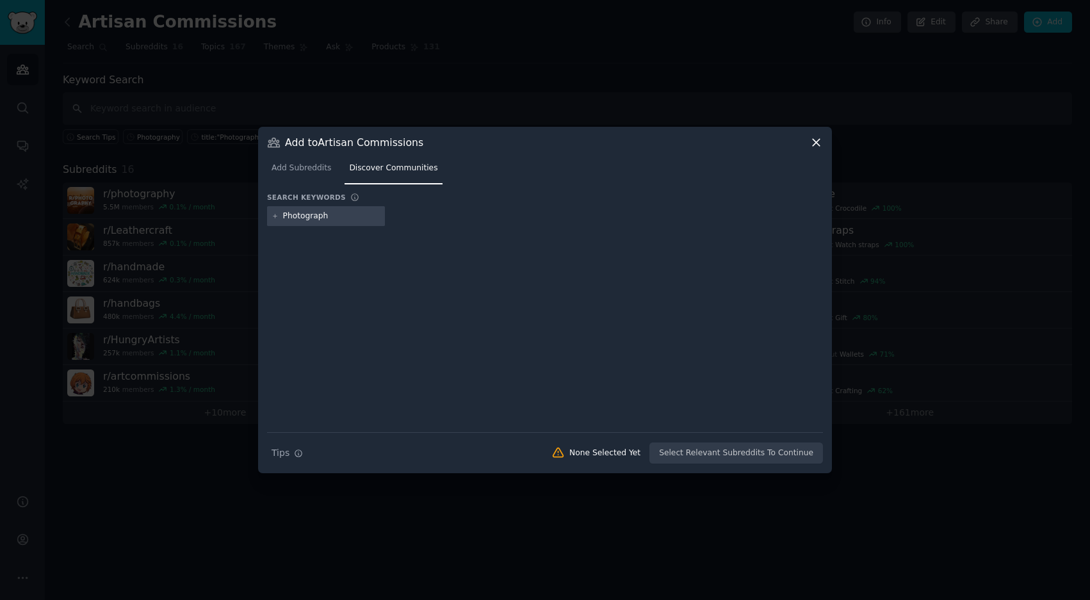
type input "Photography"
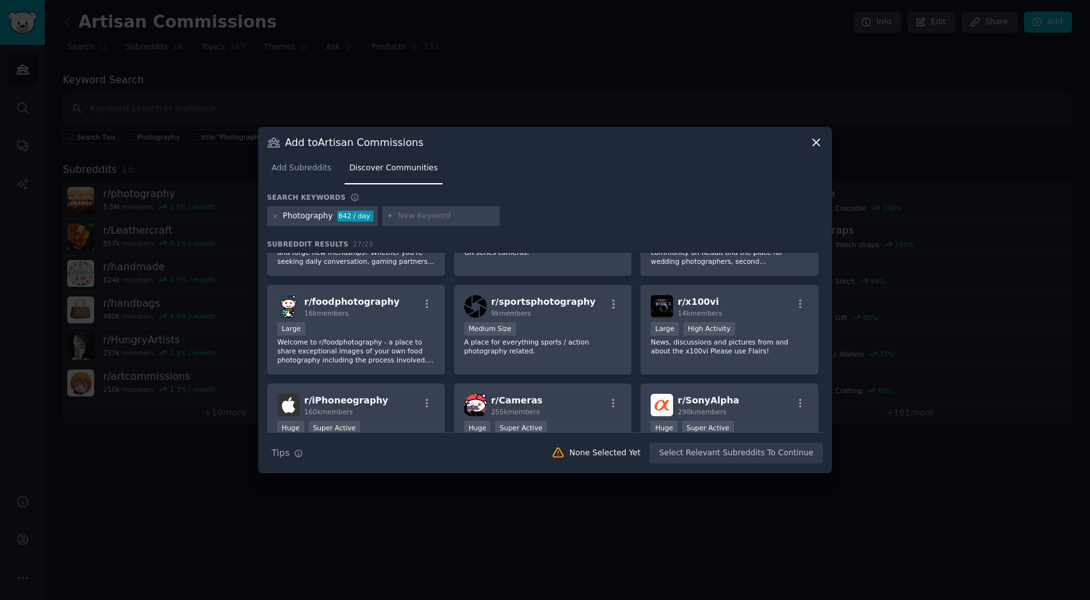
scroll to position [509, 0]
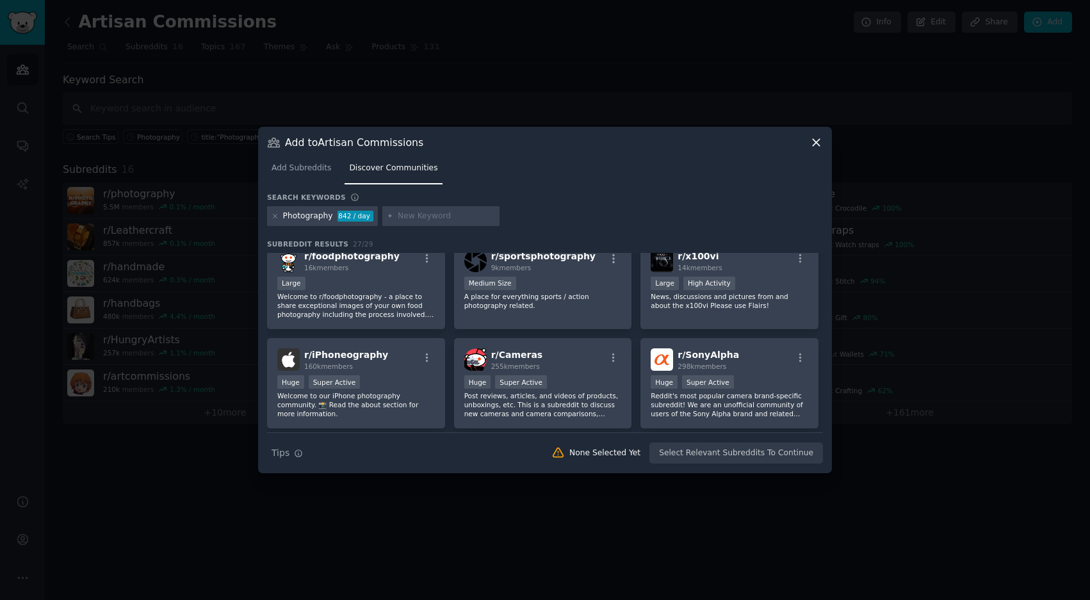
click at [425, 218] on input "text" at bounding box center [446, 217] width 97 height 12
type input "commission"
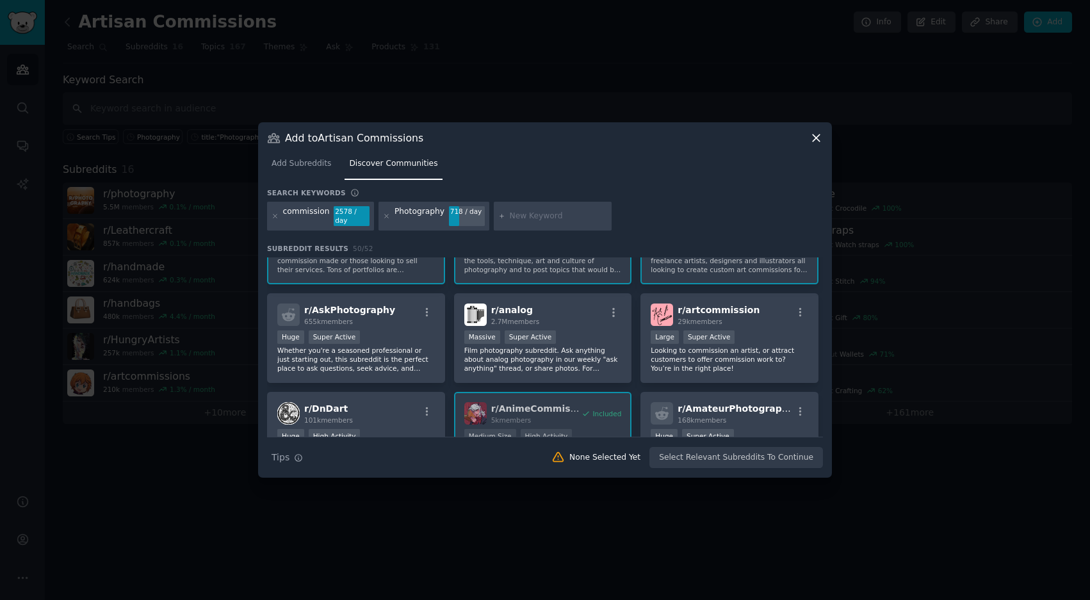
scroll to position [66, 0]
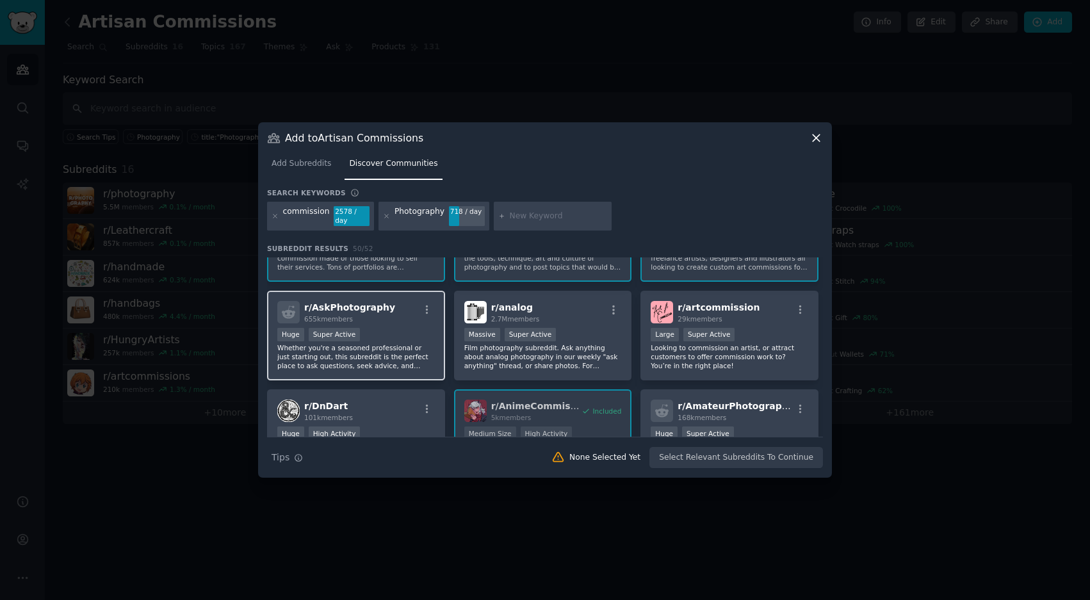
click at [414, 330] on div ">= 95th percentile for submissions / day Huge Super Active" at bounding box center [356, 336] width 158 height 16
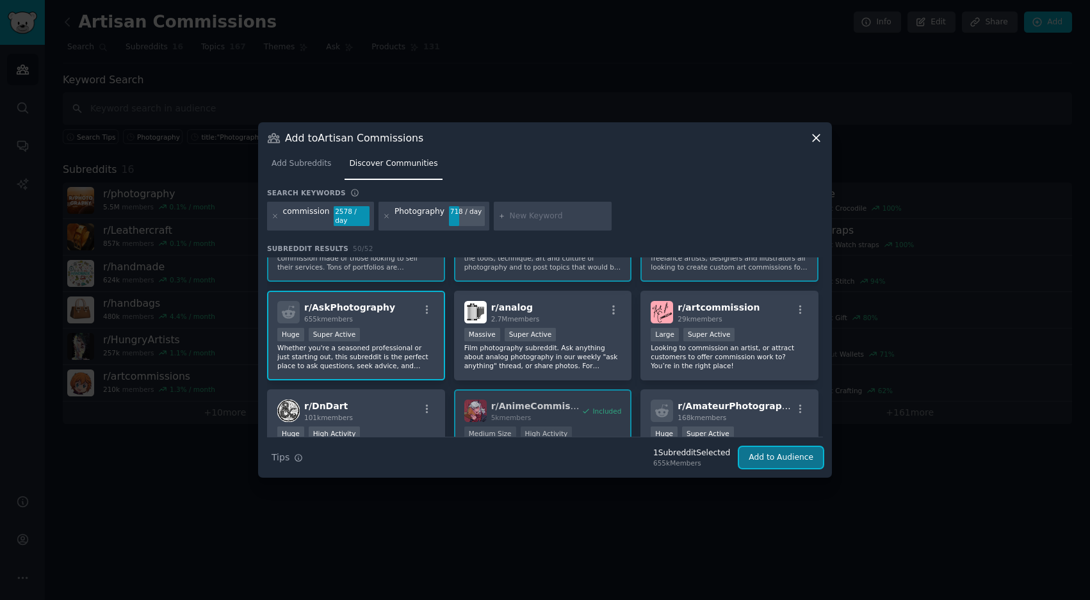
click at [761, 460] on button "Add to Audience" at bounding box center [781, 458] width 84 height 22
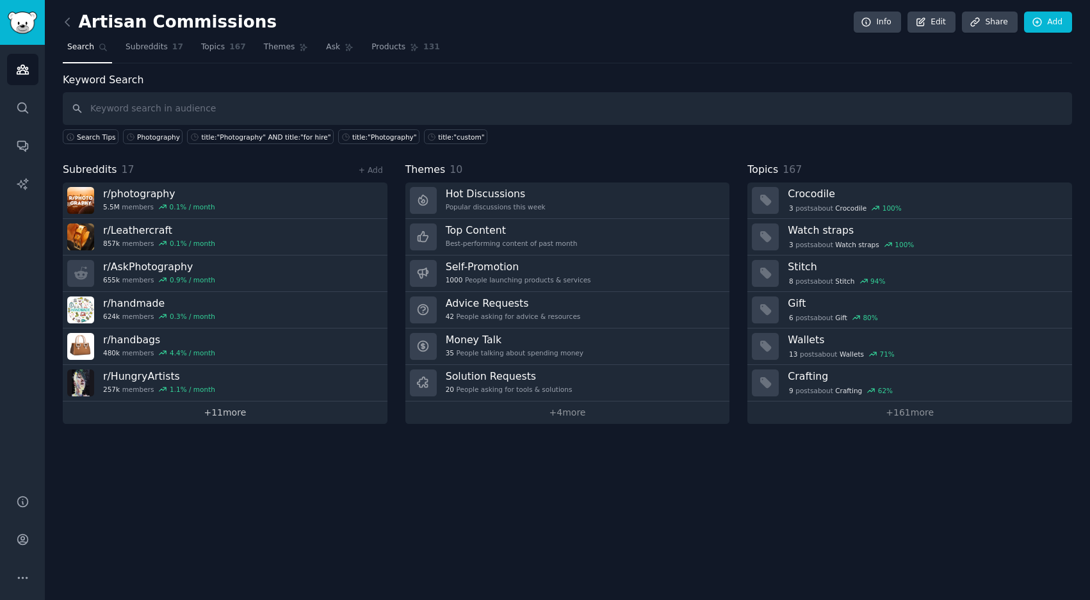
click at [215, 421] on link "+ 11 more" at bounding box center [225, 413] width 325 height 22
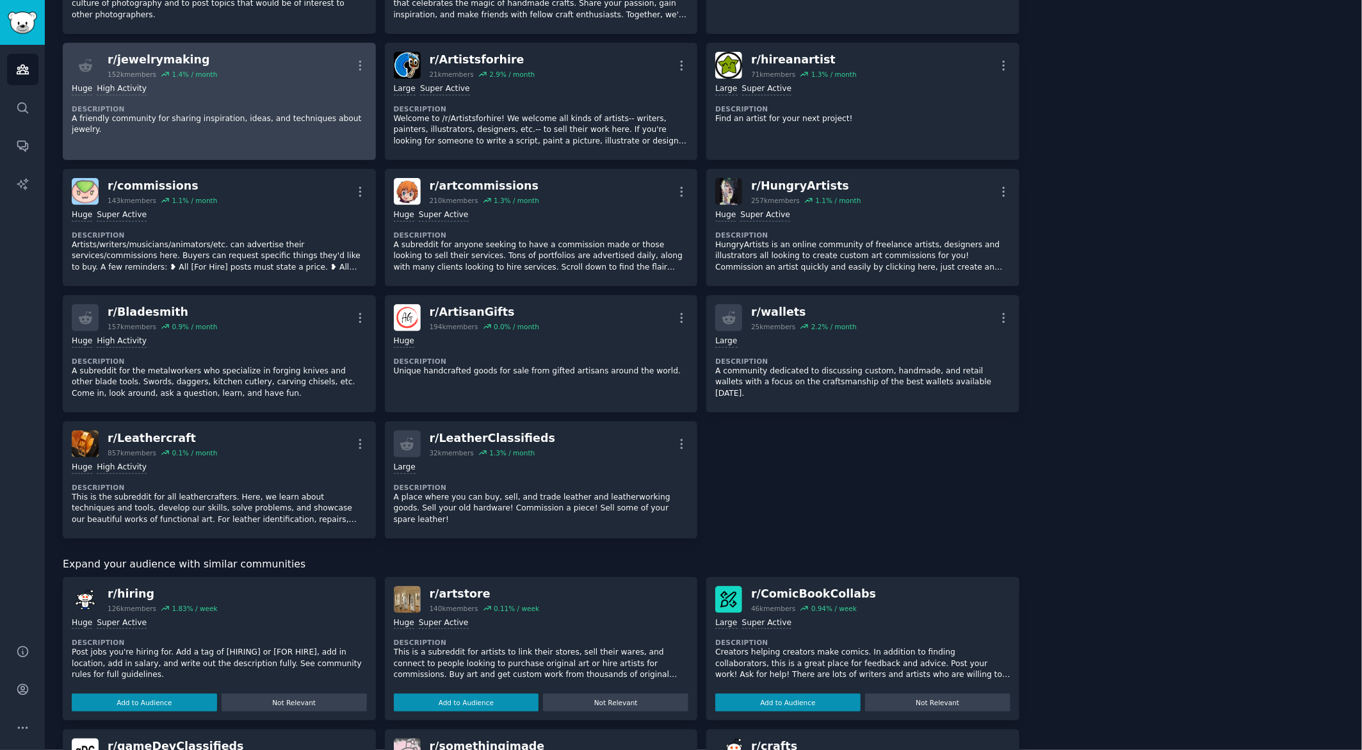
scroll to position [452, 0]
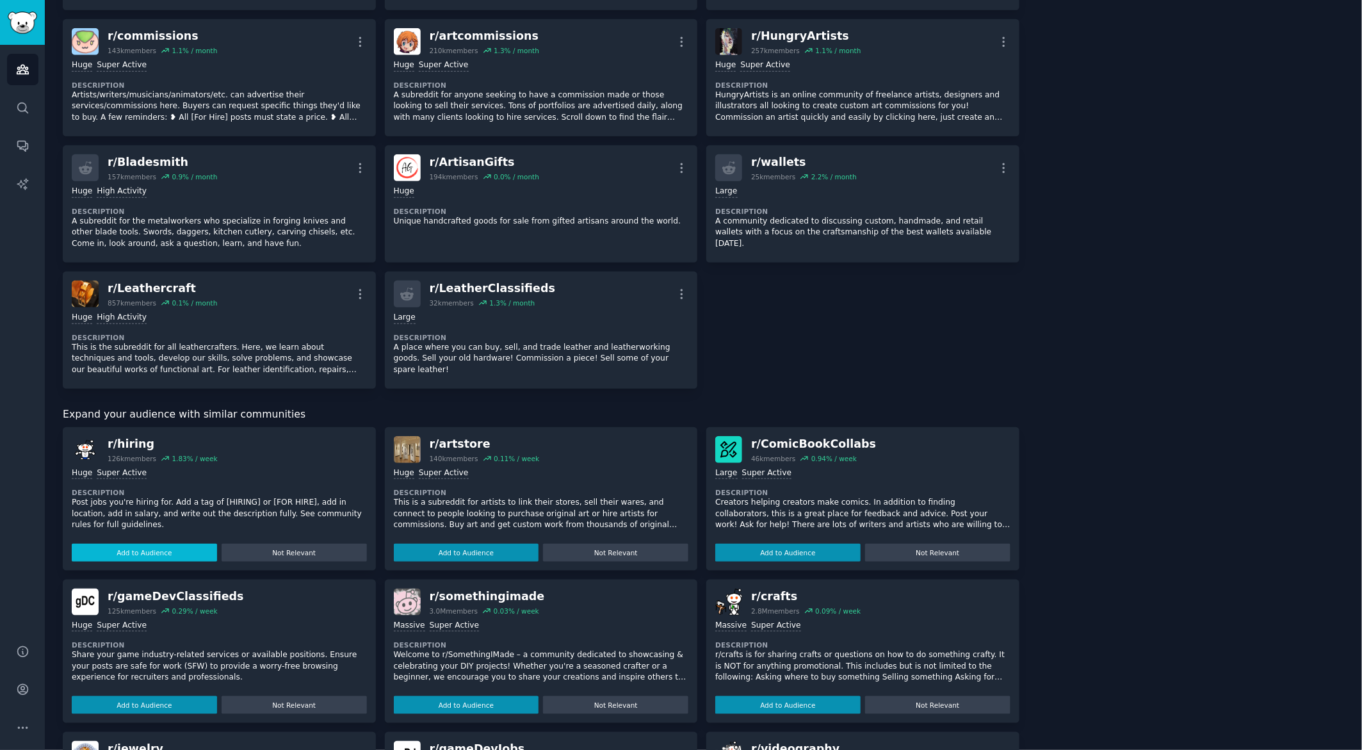
click at [191, 550] on button "Add to Audience" at bounding box center [144, 553] width 145 height 18
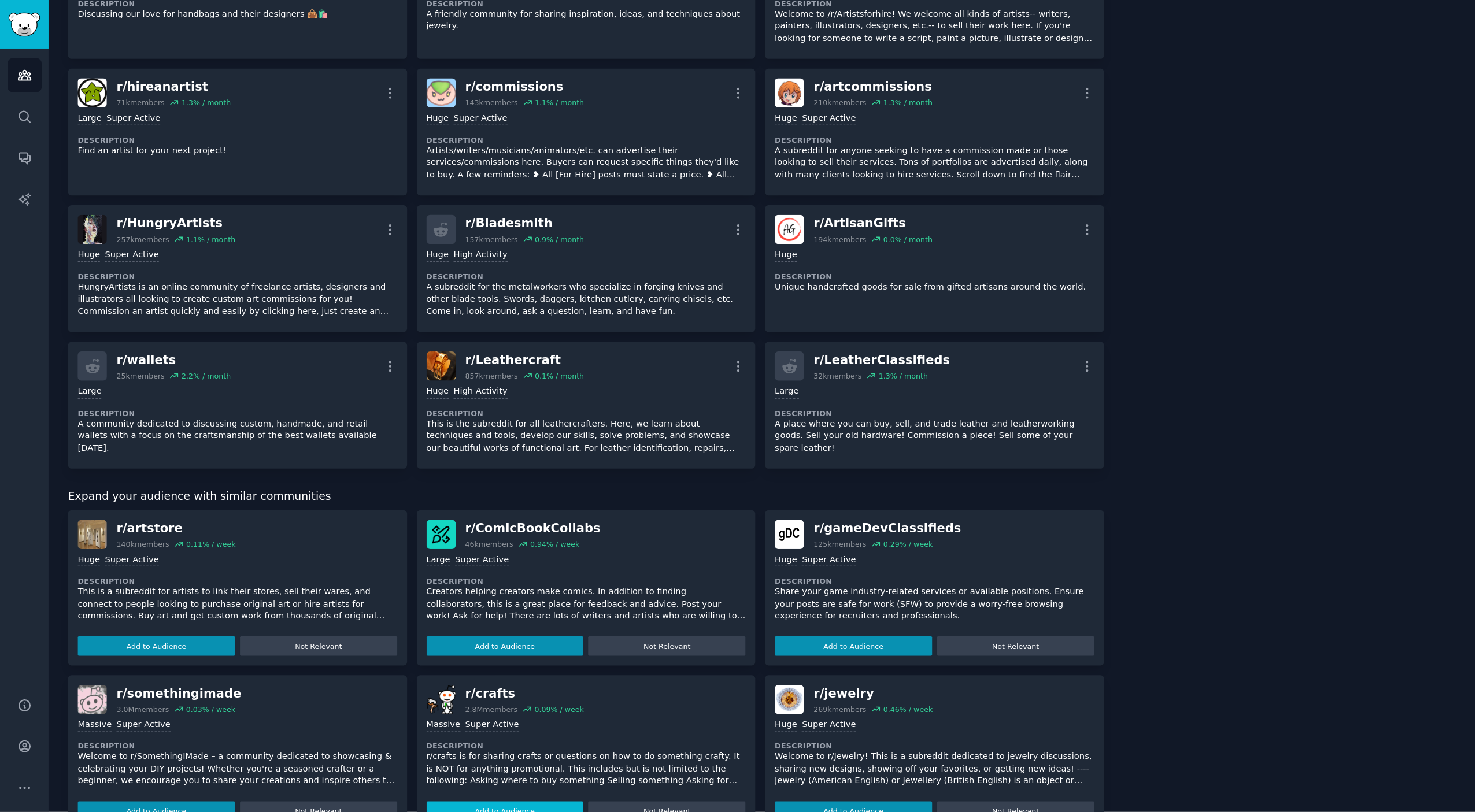
scroll to position [0, 0]
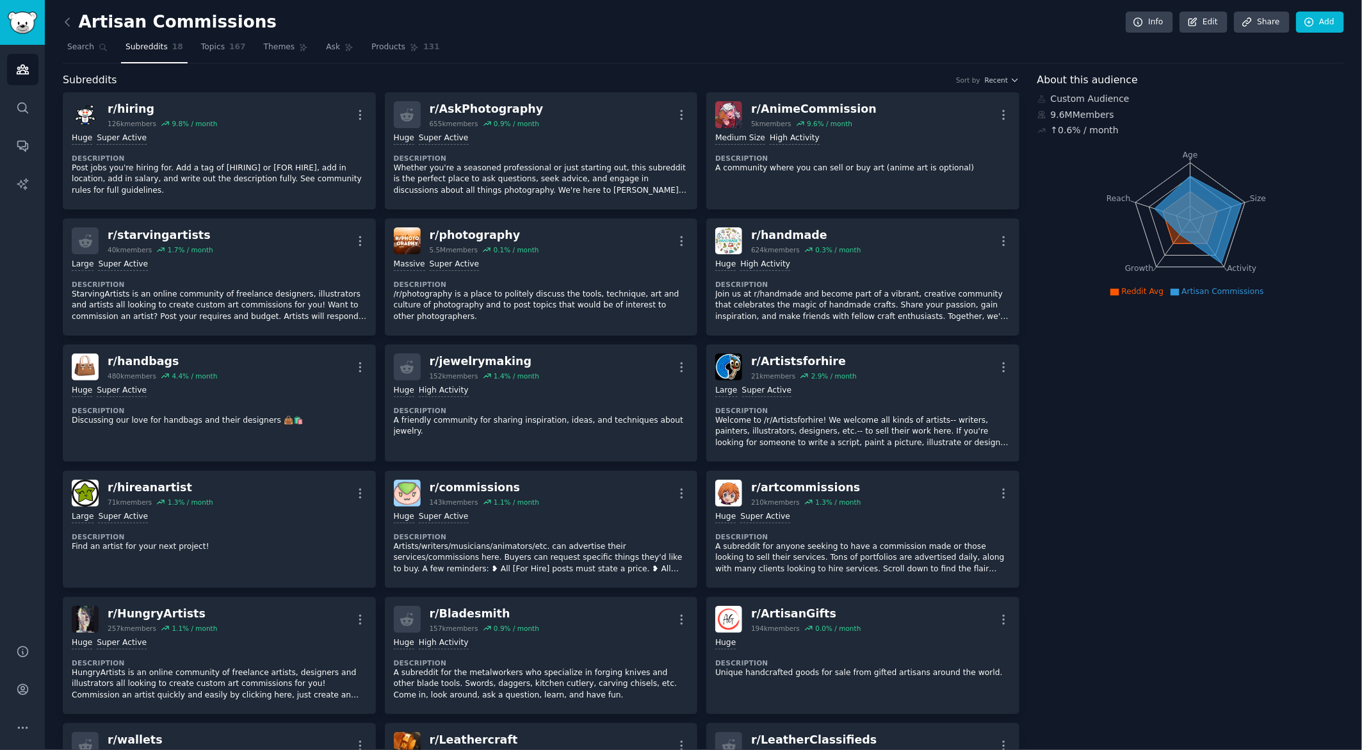
click at [1089, 175] on icon at bounding box center [1198, 219] width 87 height 88
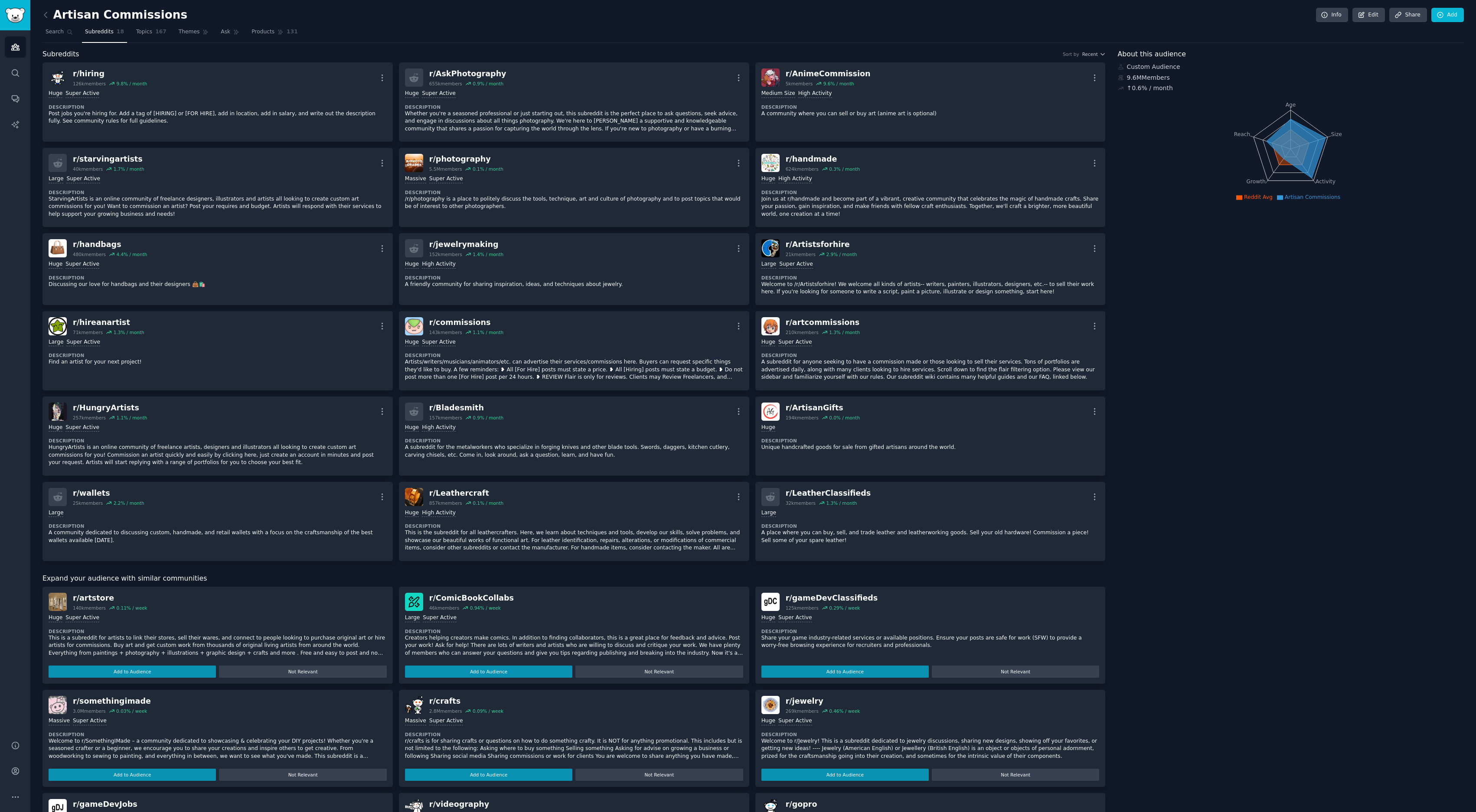
click at [104, 32] on span "Subreddits" at bounding box center [100, 32] width 28 height 8
click at [52, 12] on link at bounding box center [48, 15] width 11 height 14
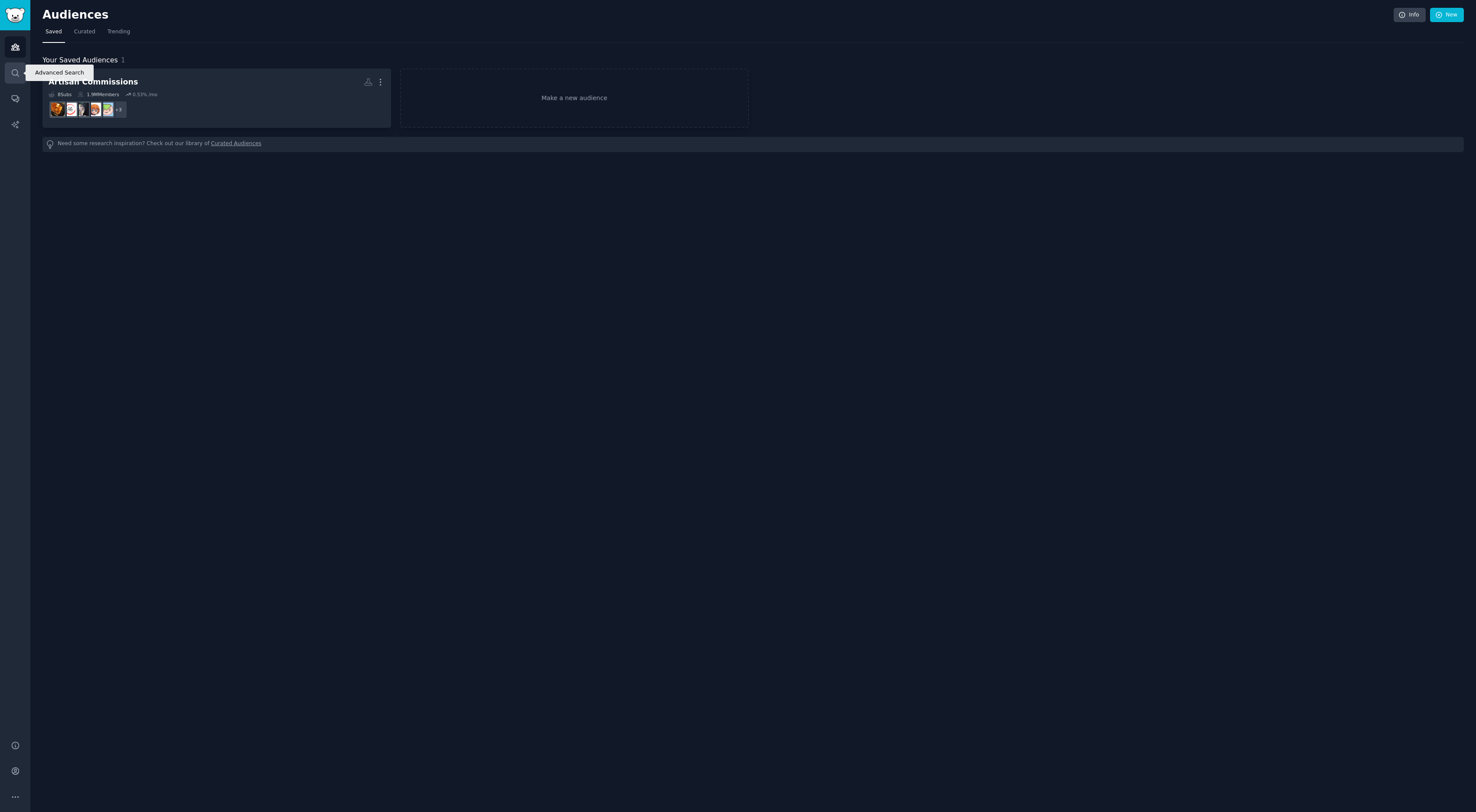
click at [9, 69] on link "Search" at bounding box center [15, 72] width 21 height 21
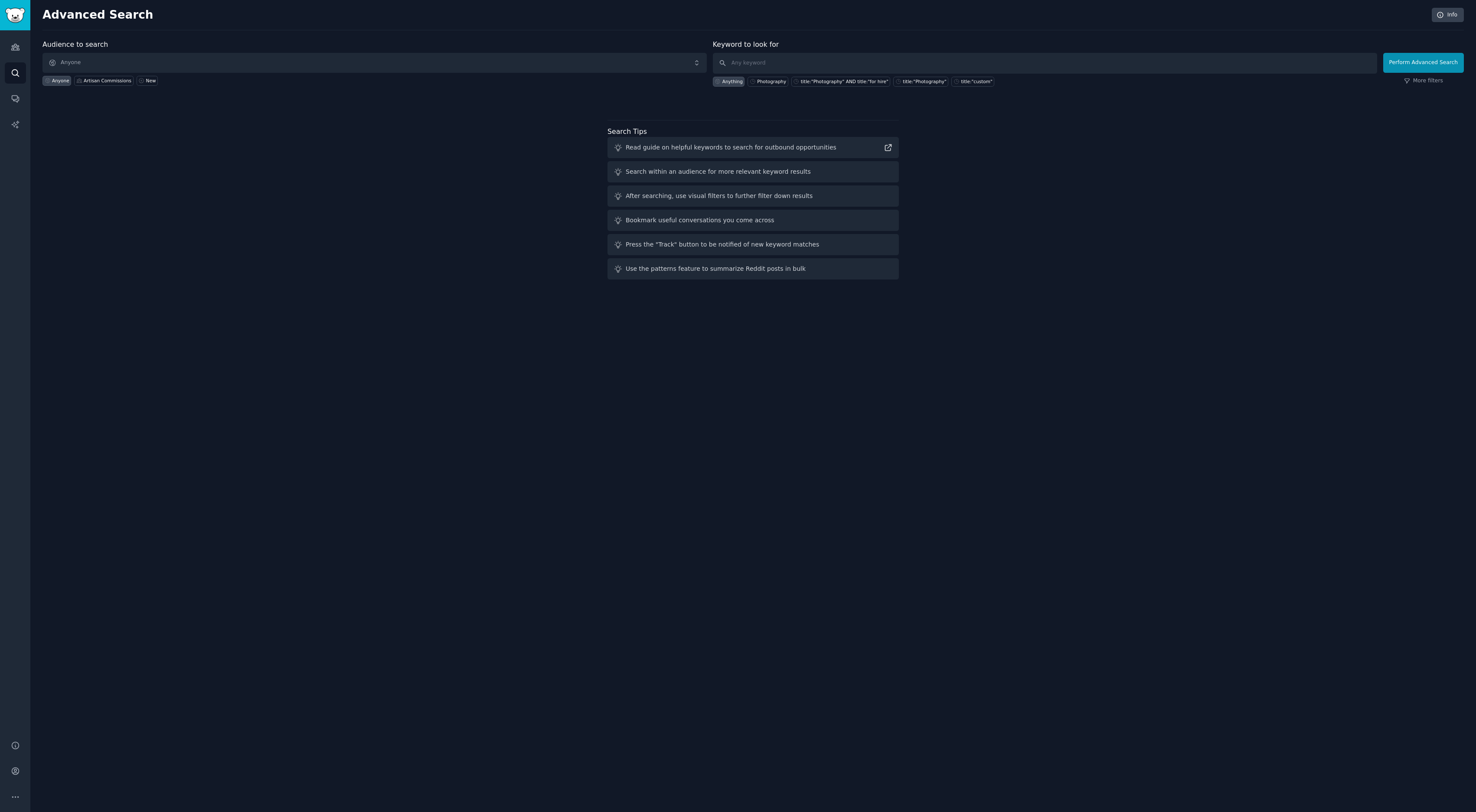
click at [27, 49] on div "Audiences Search Conversations AI Reports" at bounding box center [15, 380] width 30 height 700
click at [17, 49] on icon "Sidebar" at bounding box center [16, 47] width 8 height 6
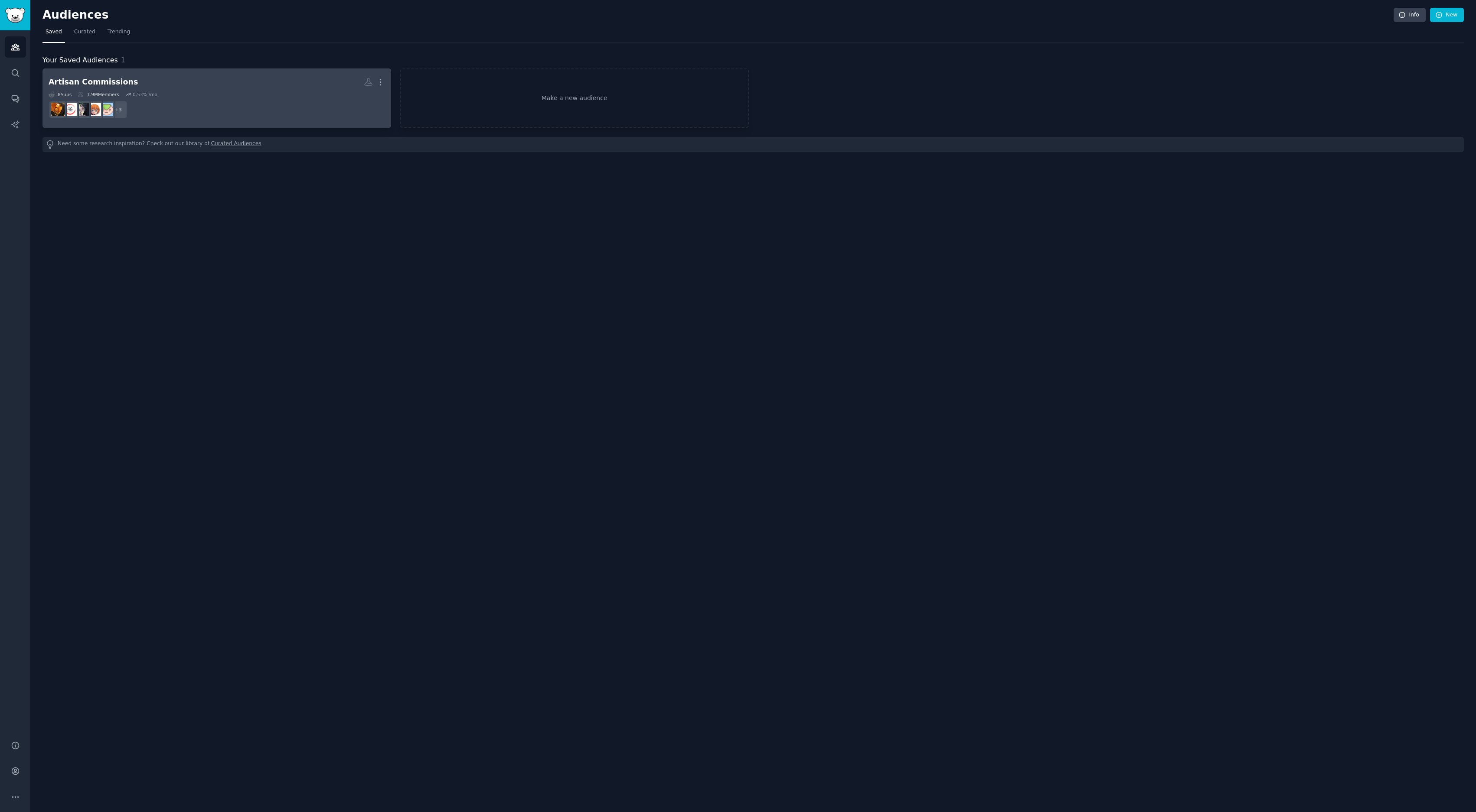
click at [139, 74] on h2 "Artisan Commissions More" at bounding box center [217, 82] width 337 height 15
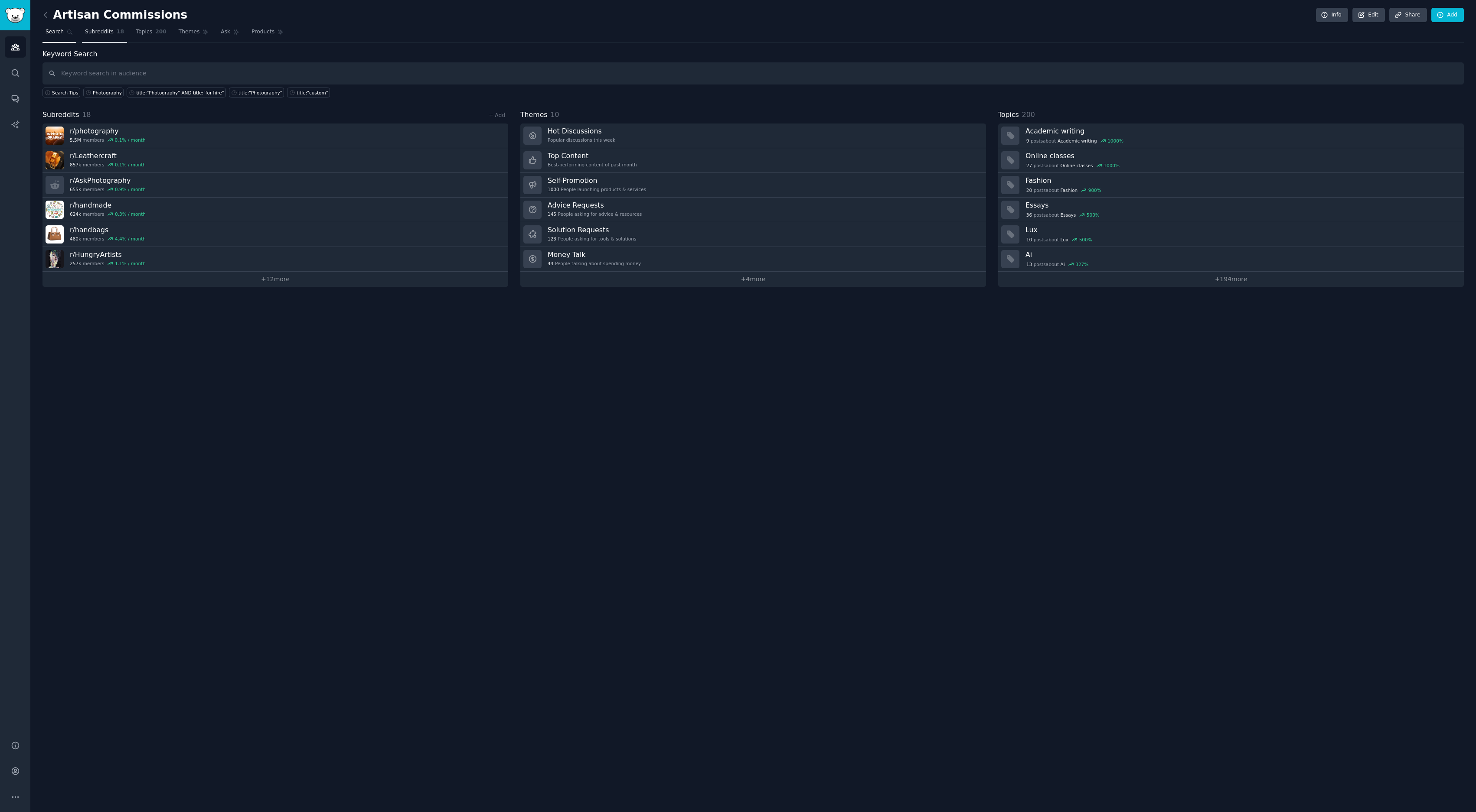
click at [115, 38] on link "Subreddits 18" at bounding box center [104, 34] width 45 height 18
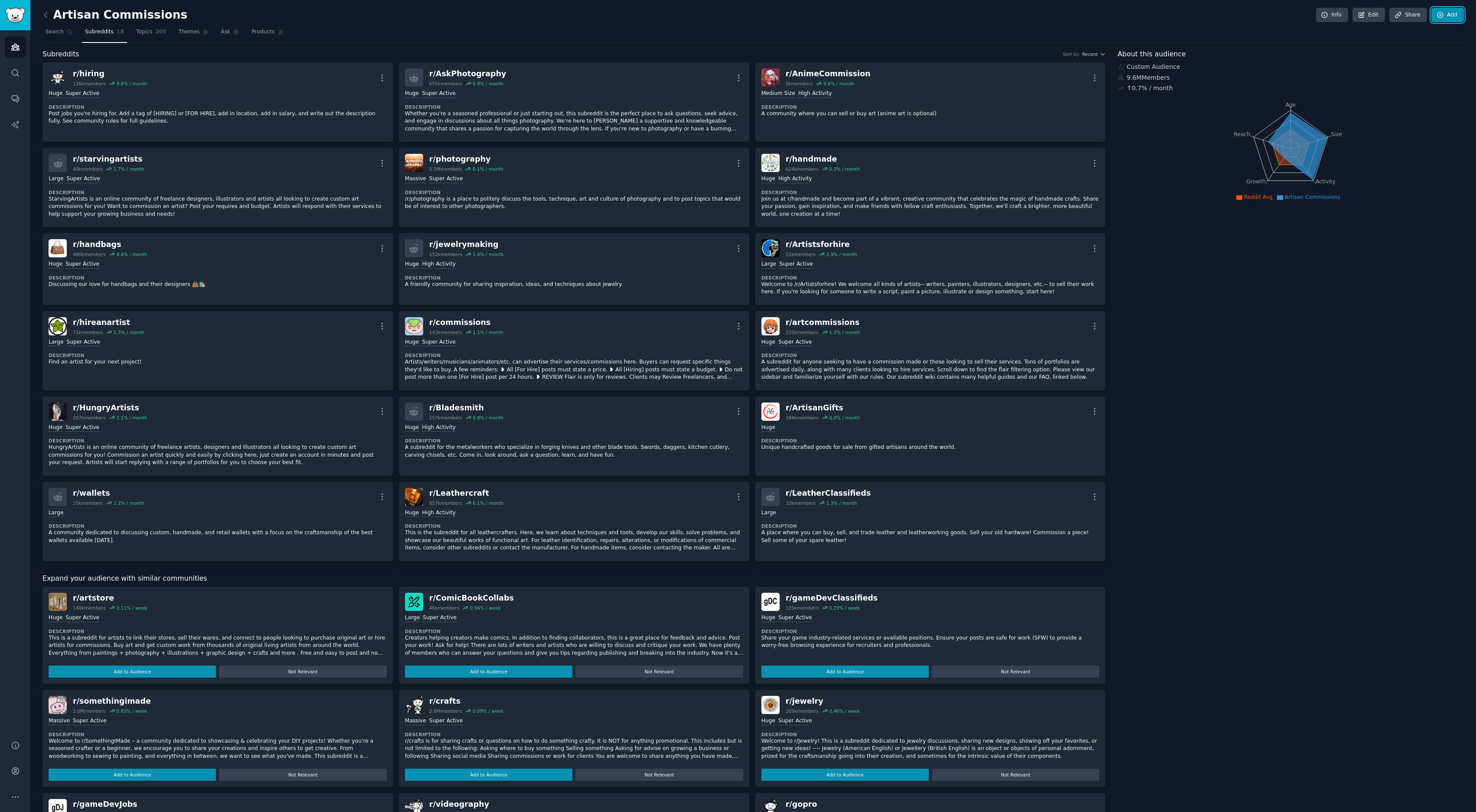
click at [737, 16] on icon at bounding box center [1441, 16] width 8 height 8
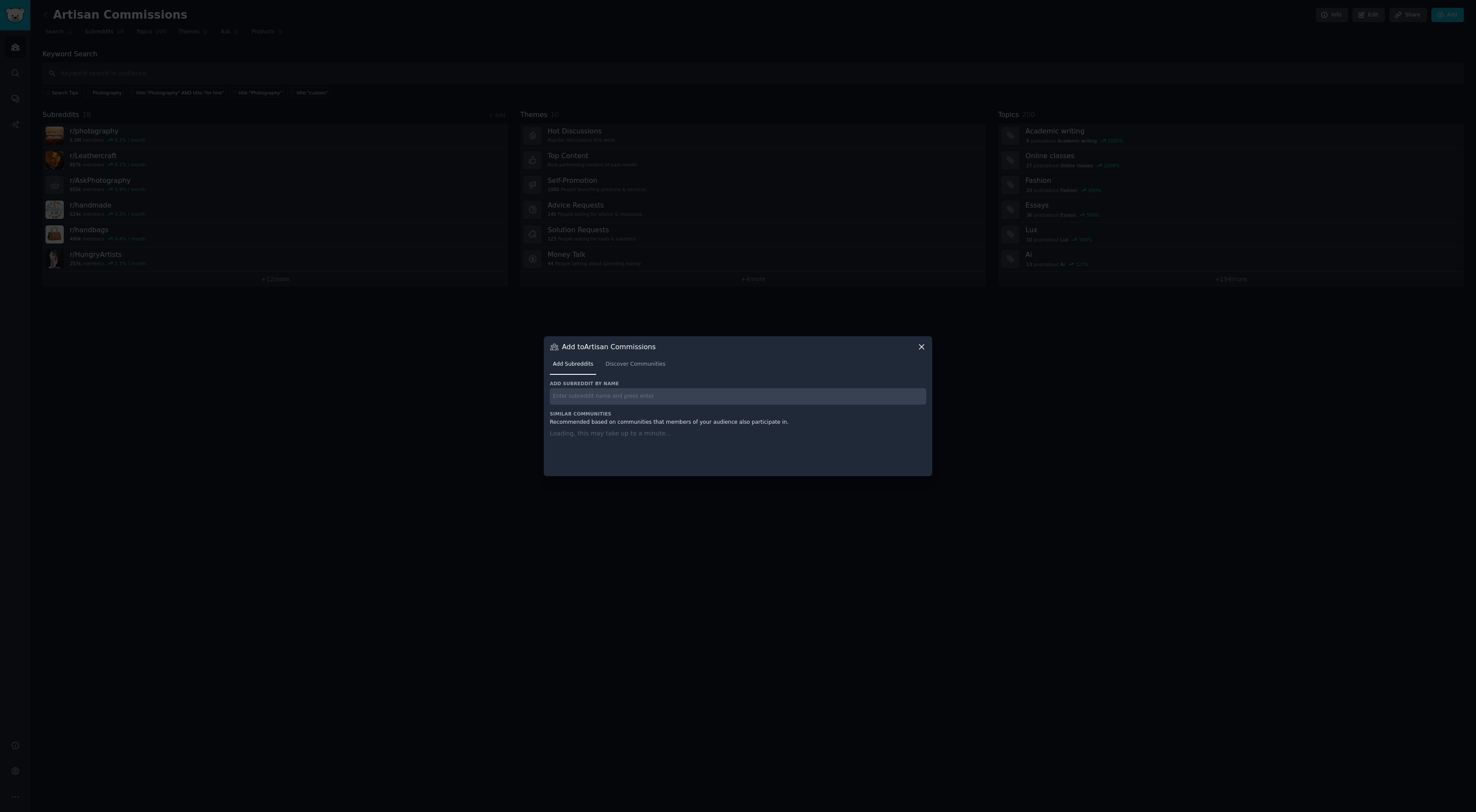
click at [611, 380] on h3 "Add subreddit by name" at bounding box center [738, 383] width 376 height 6
click at [611, 392] on input "text" at bounding box center [738, 397] width 376 height 17
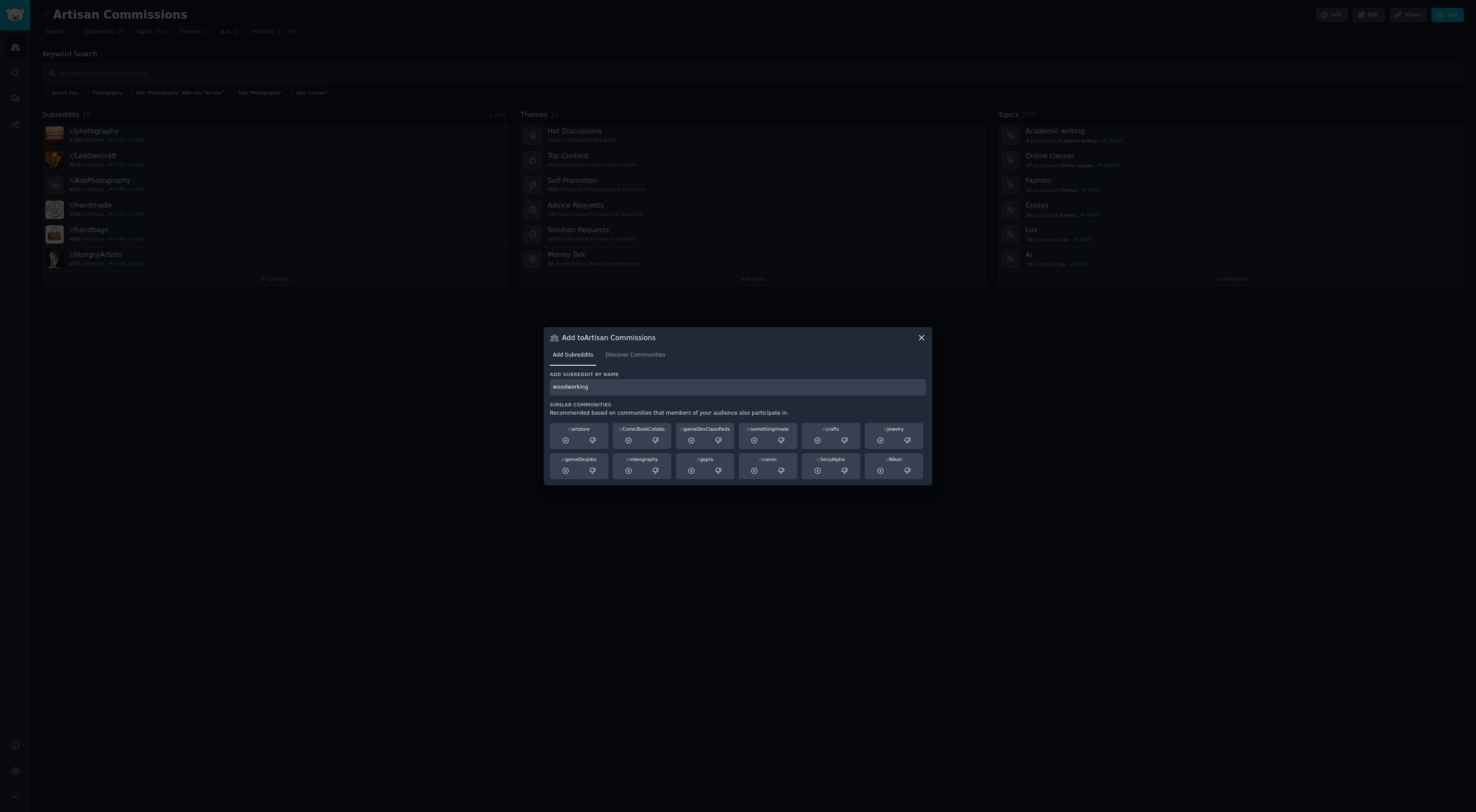
type input "woodworking"
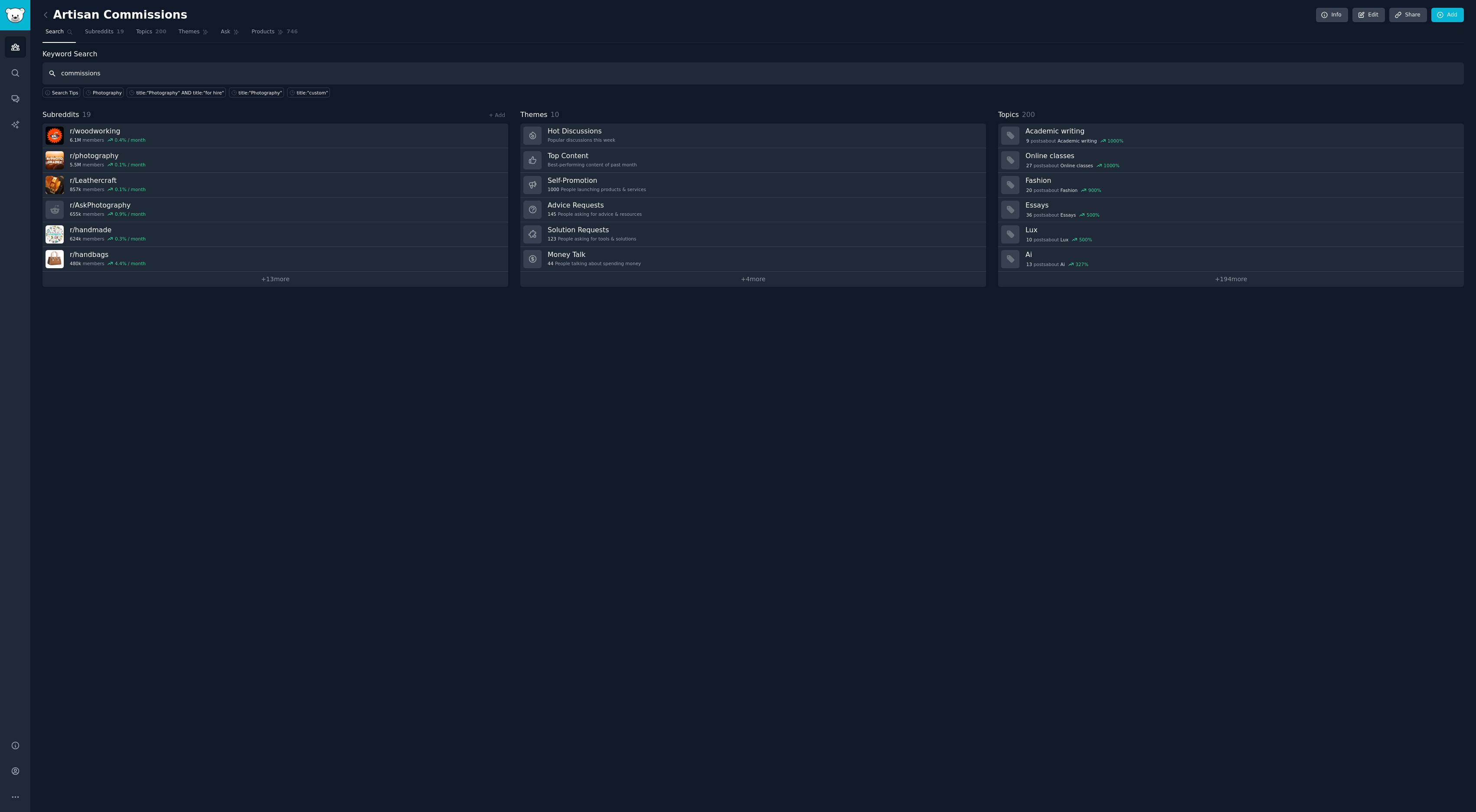
type input "commissions"
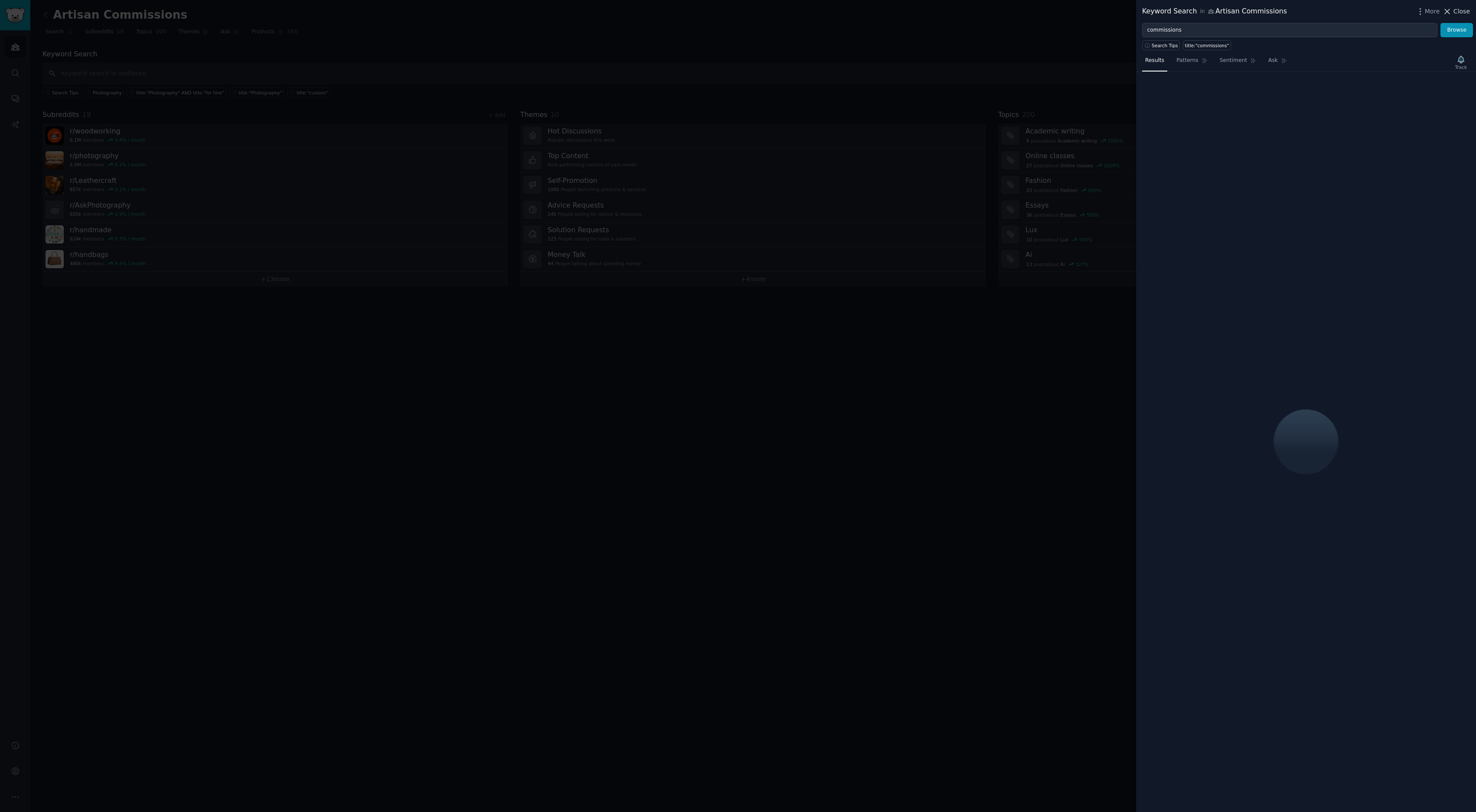
click at [737, 14] on span "Close" at bounding box center [1462, 11] width 16 height 9
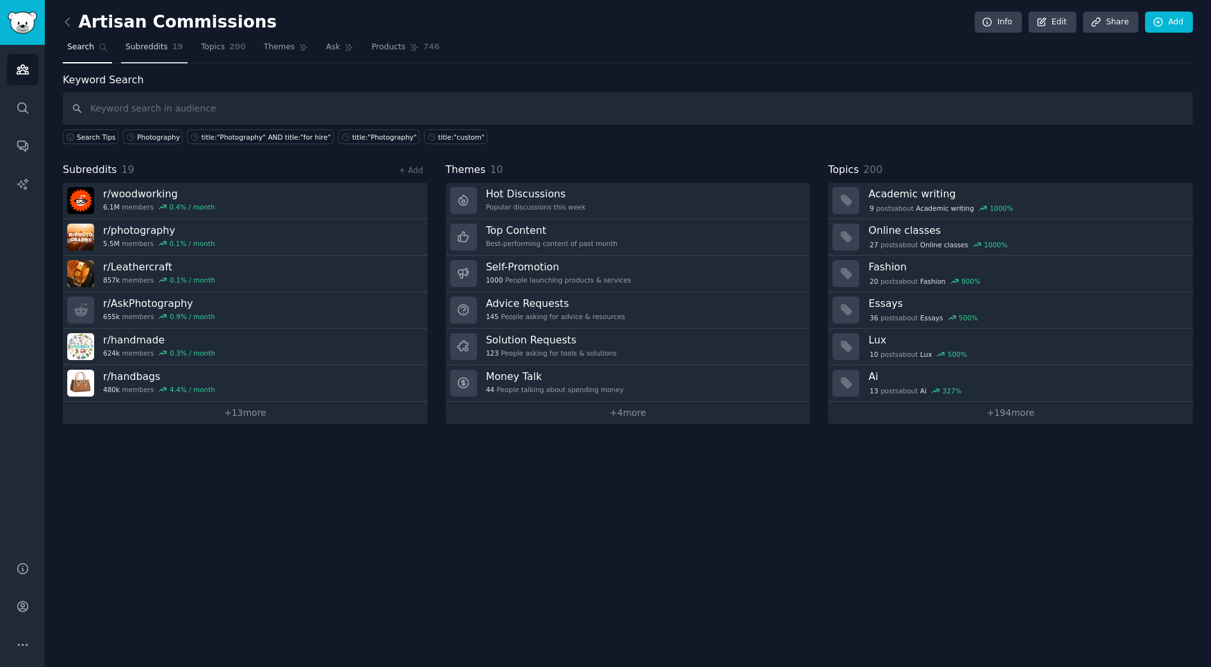
click at [159, 57] on link "Subreddits 19" at bounding box center [154, 50] width 67 height 26
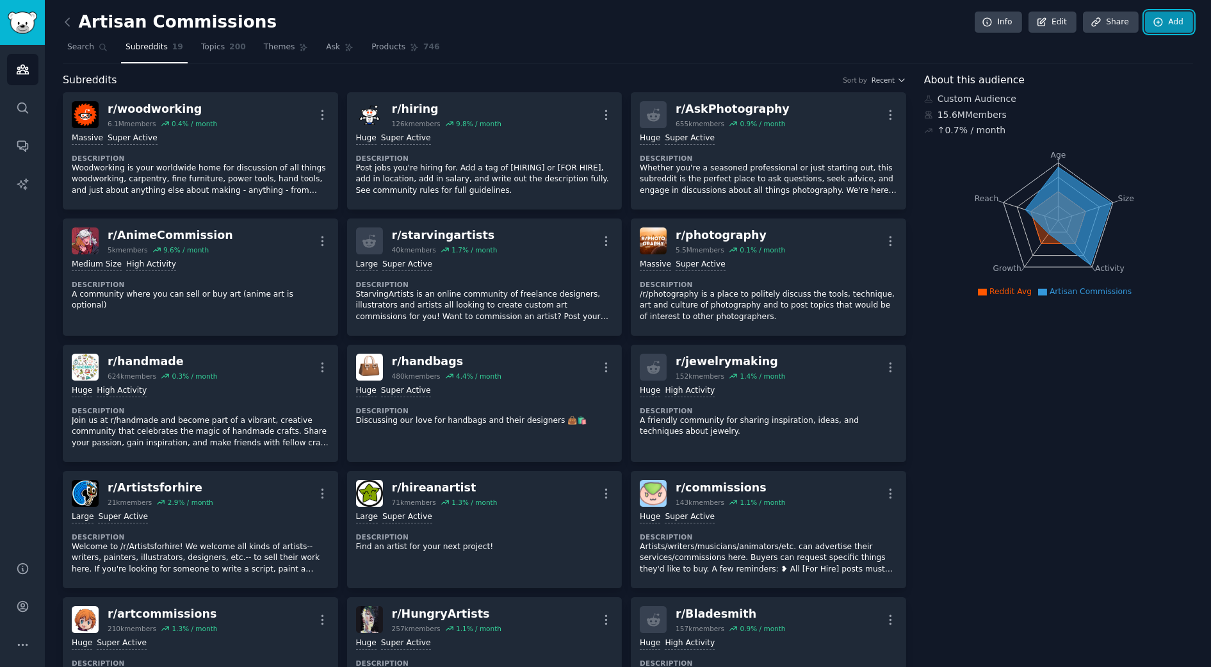
click at [1089, 22] on link "Add" at bounding box center [1169, 23] width 48 height 22
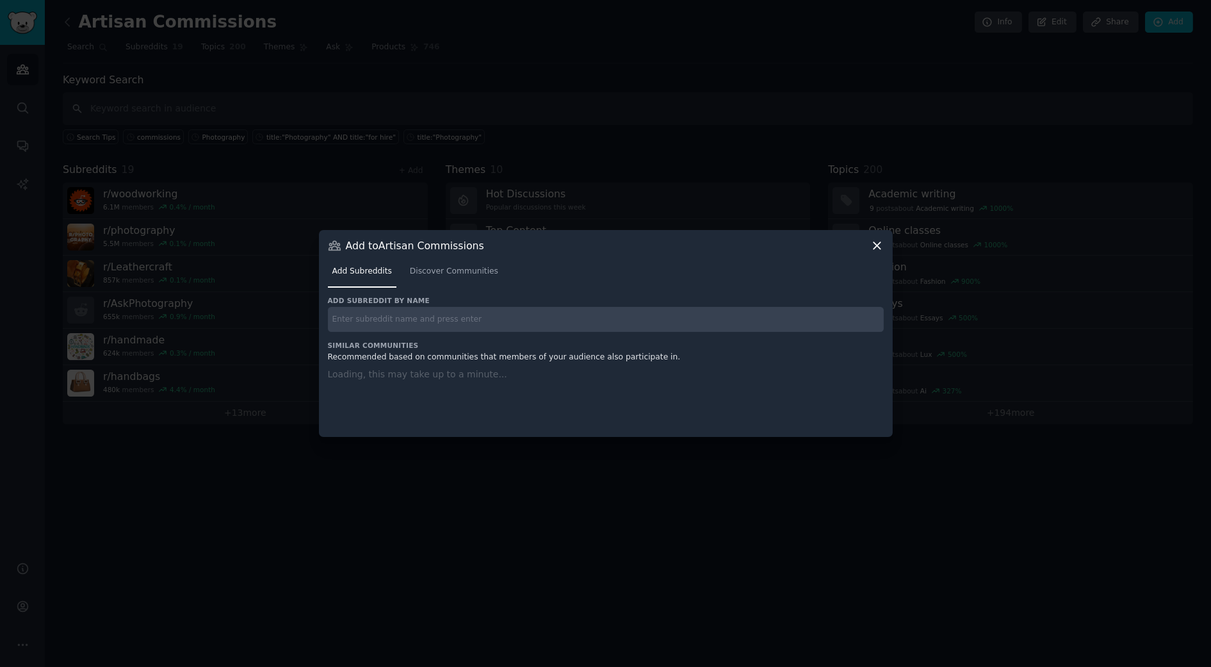
drag, startPoint x: 516, startPoint y: 311, endPoint x: 519, endPoint y: 302, distance: 8.7
click at [516, 311] on input "text" at bounding box center [606, 319] width 556 height 25
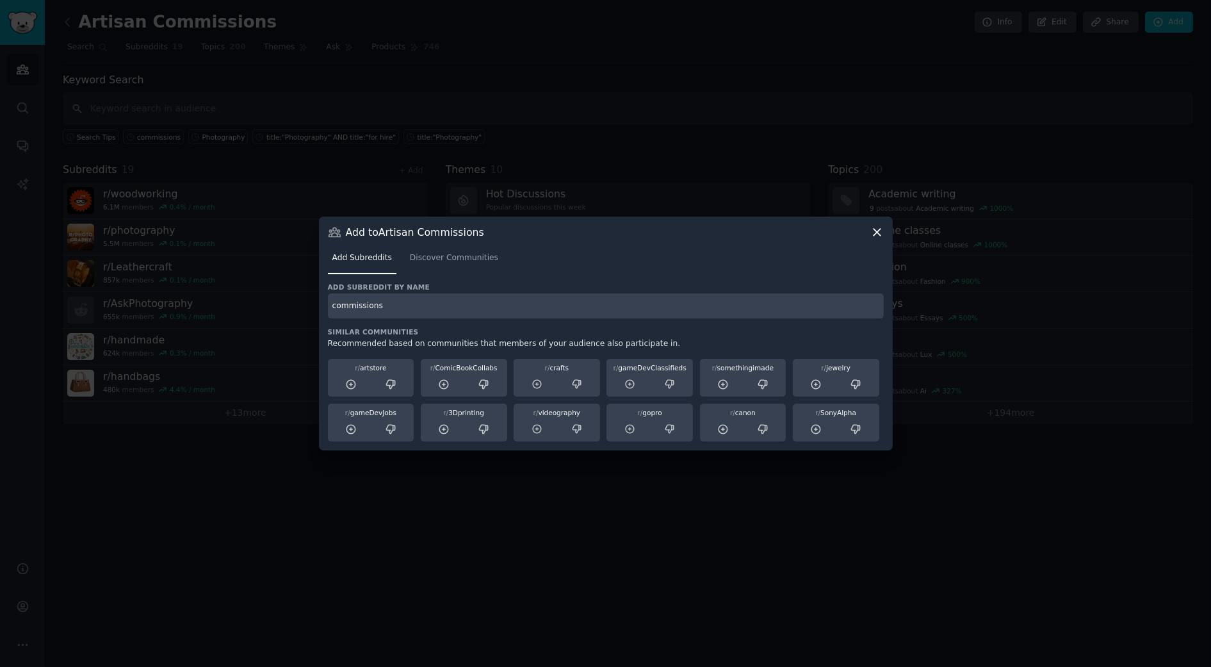
type input "commissions"
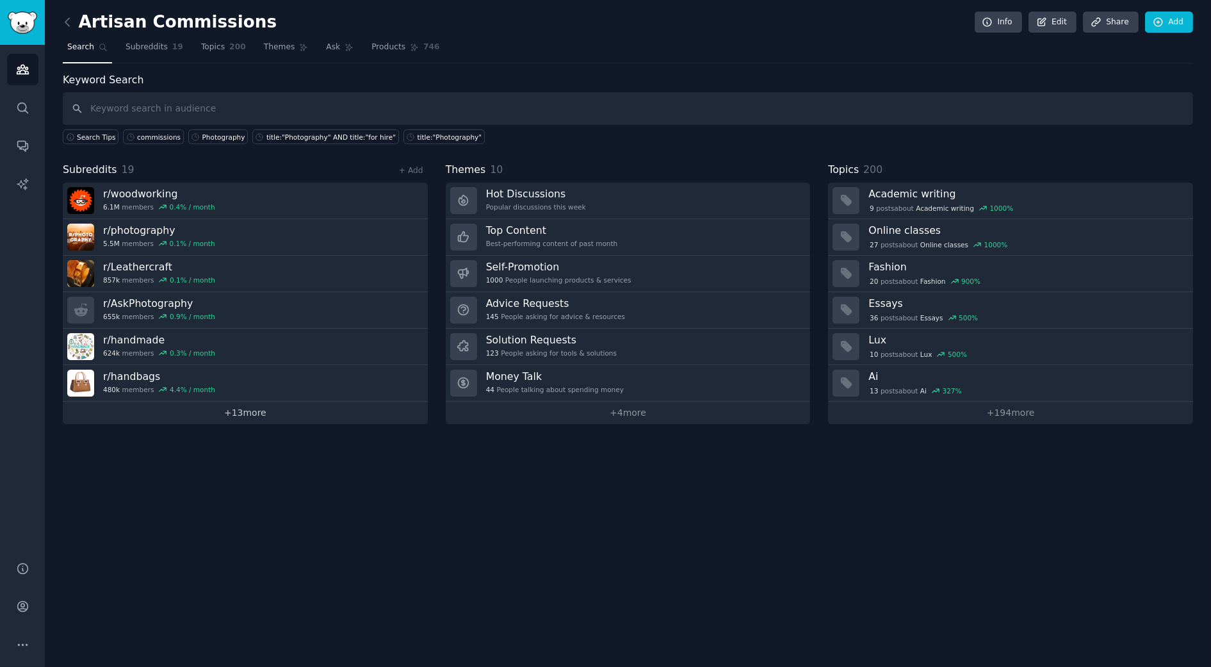
click at [252, 411] on link "+ 13 more" at bounding box center [245, 413] width 365 height 22
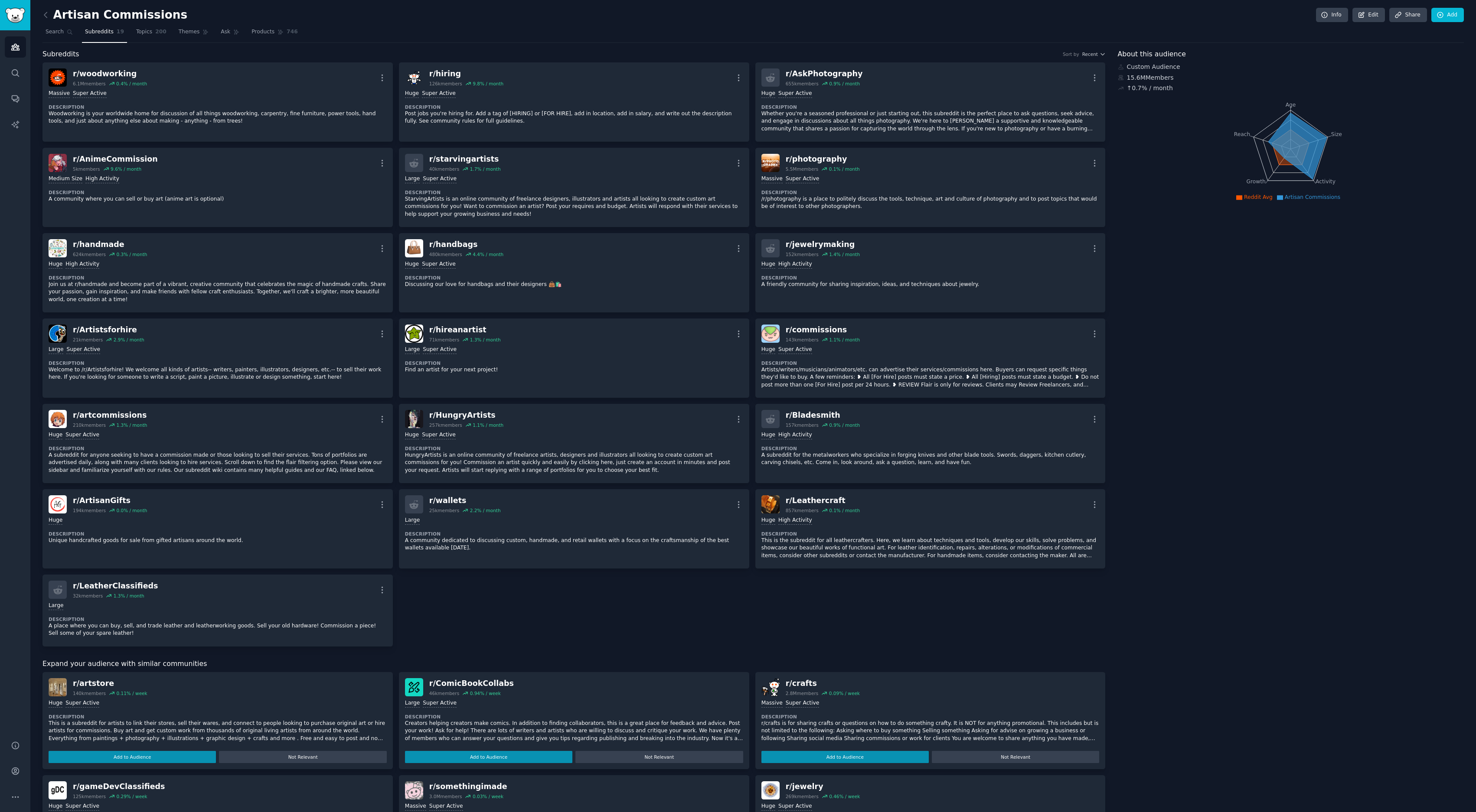
click at [51, 19] on link at bounding box center [48, 15] width 11 height 14
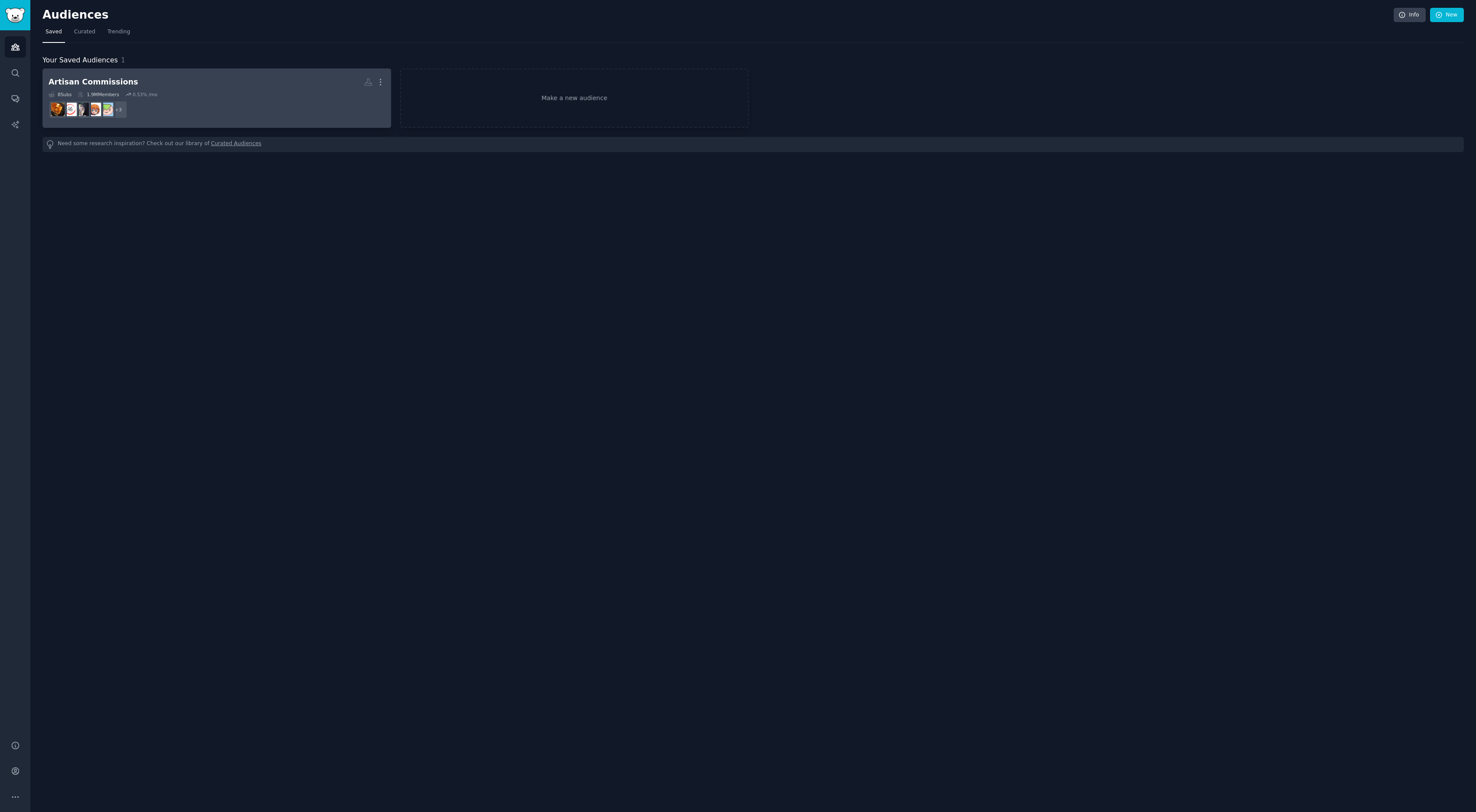
click at [91, 91] on div "1.9M Members" at bounding box center [98, 94] width 41 height 6
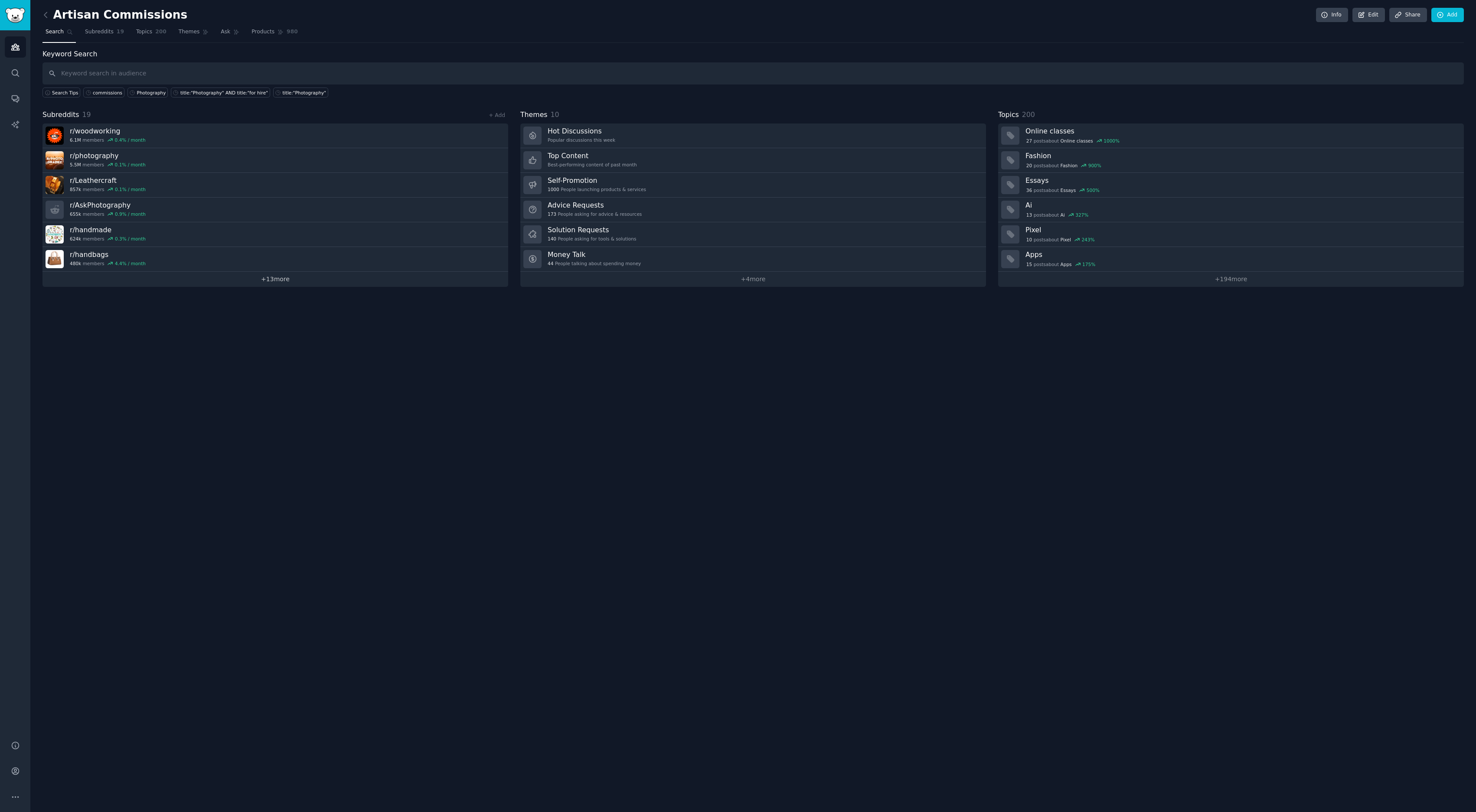
click at [263, 280] on link "+ 13 more" at bounding box center [276, 279] width 466 height 15
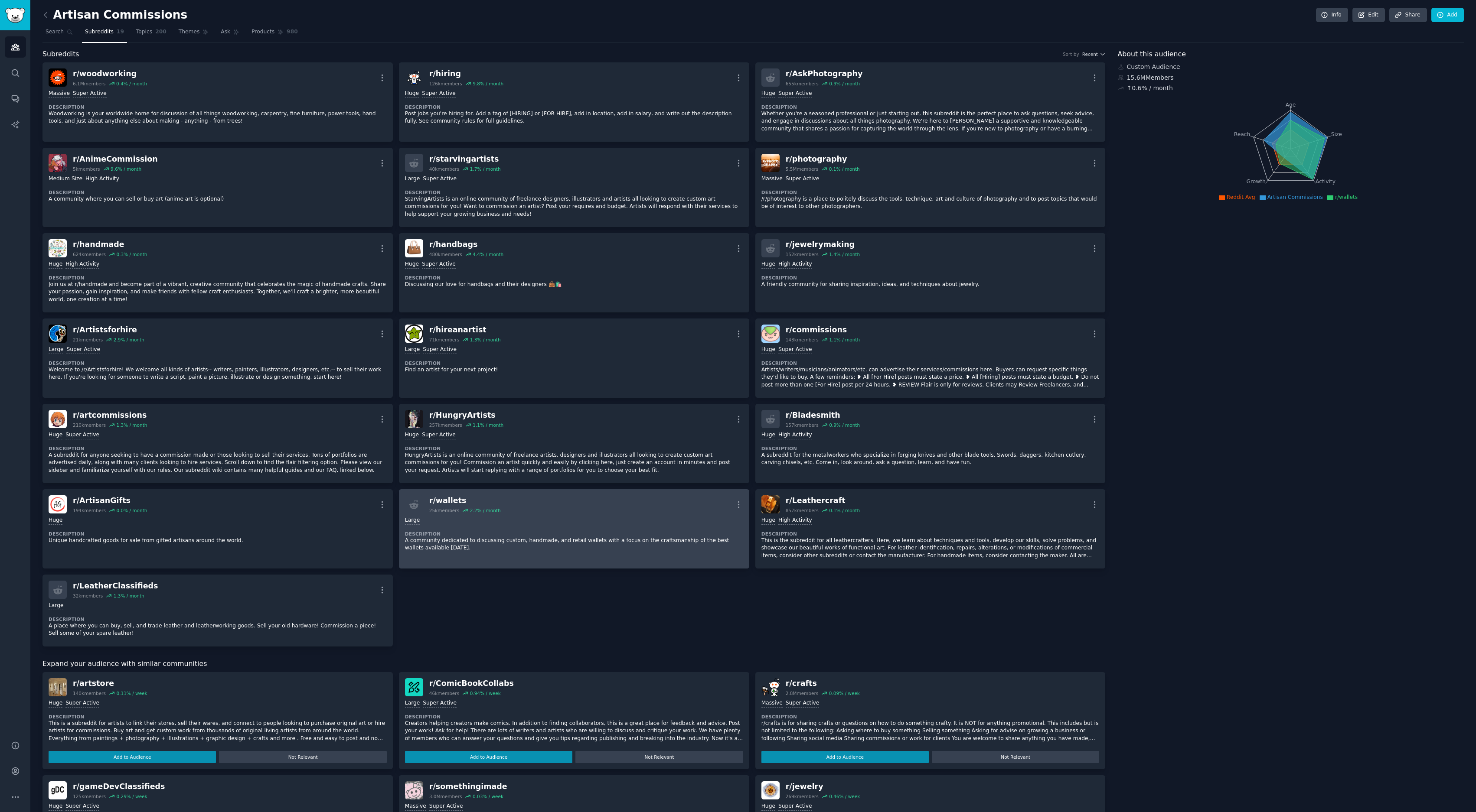
scroll to position [279, 0]
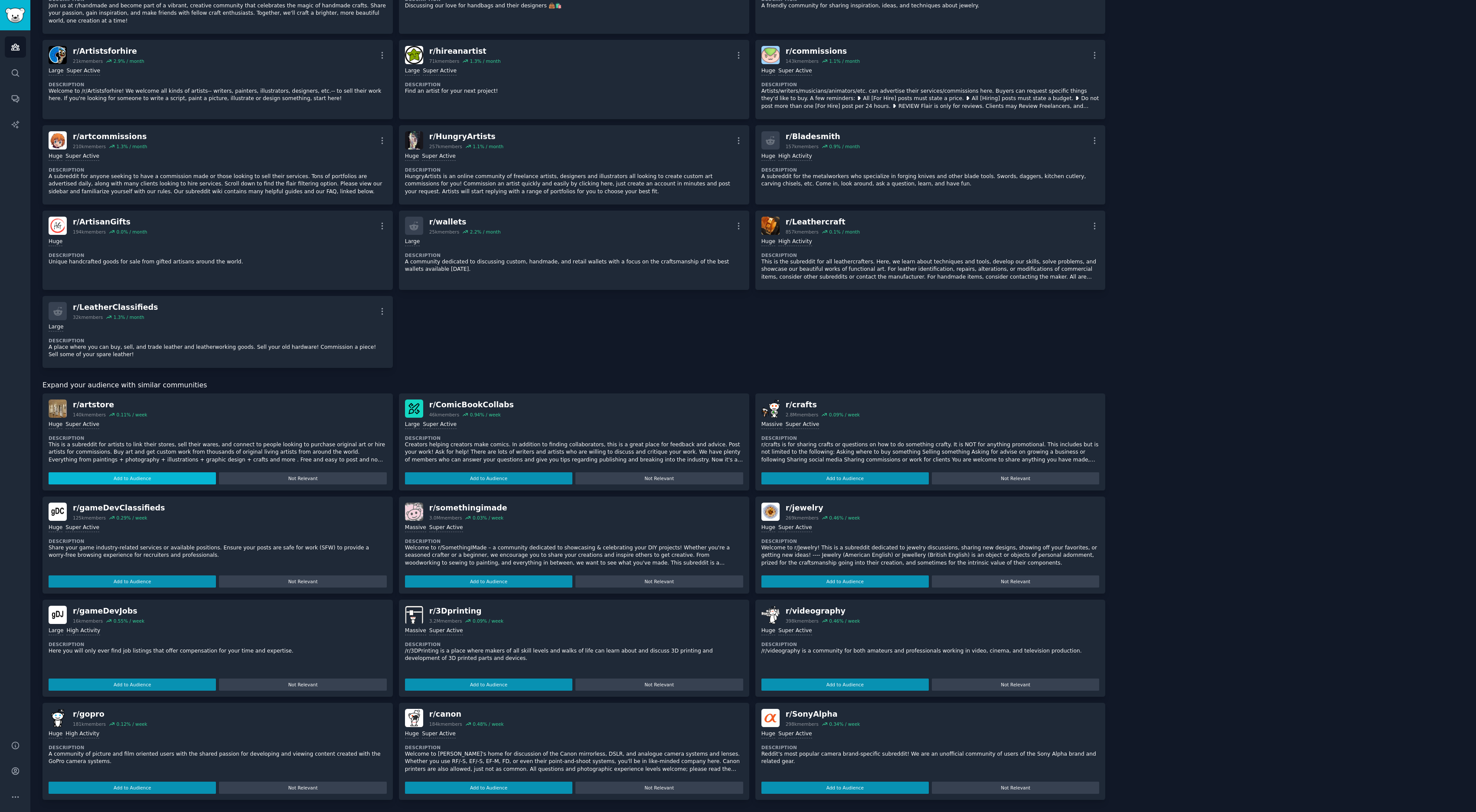
click at [158, 405] on button "Add to Audience" at bounding box center [132, 478] width 167 height 12
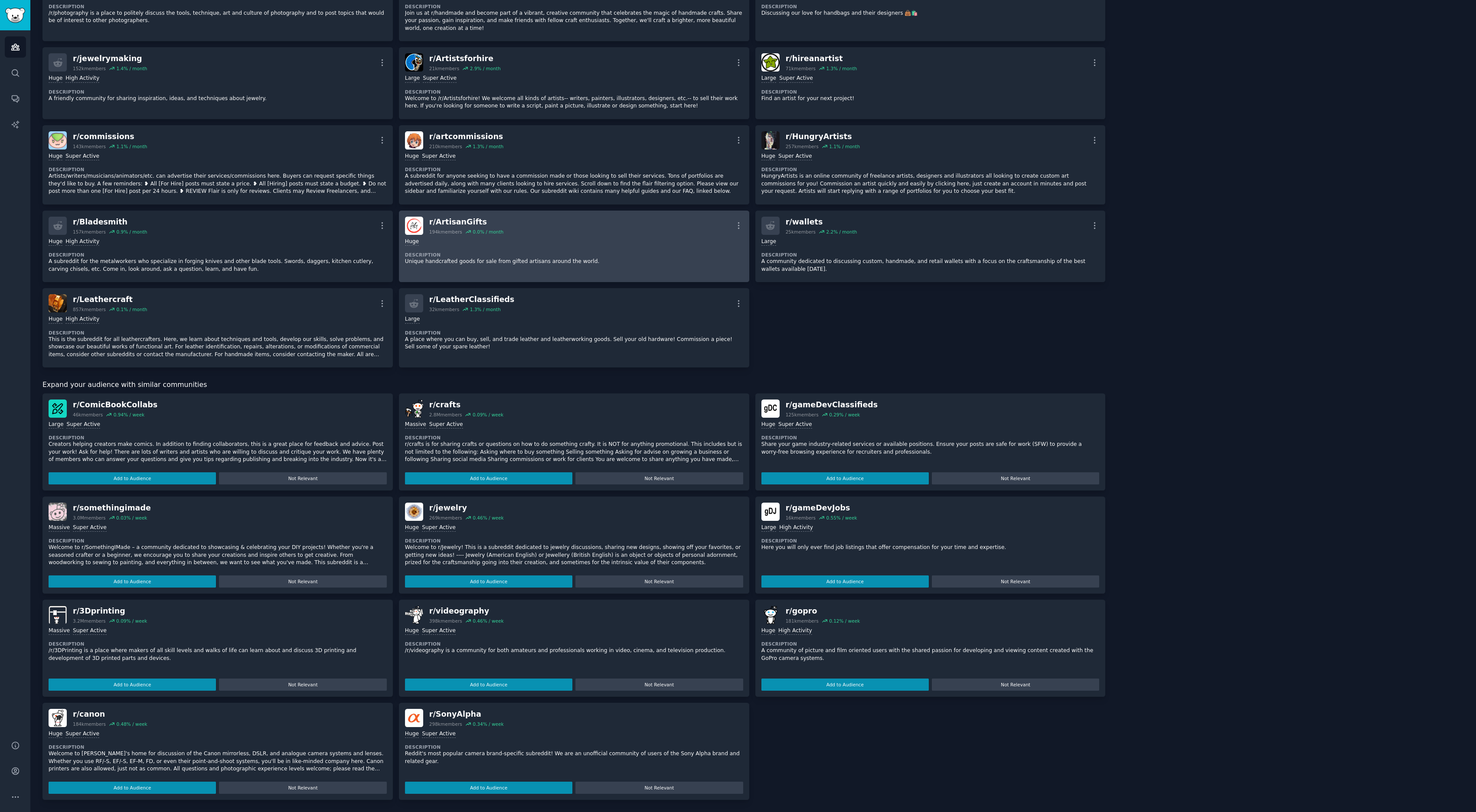
scroll to position [0, 0]
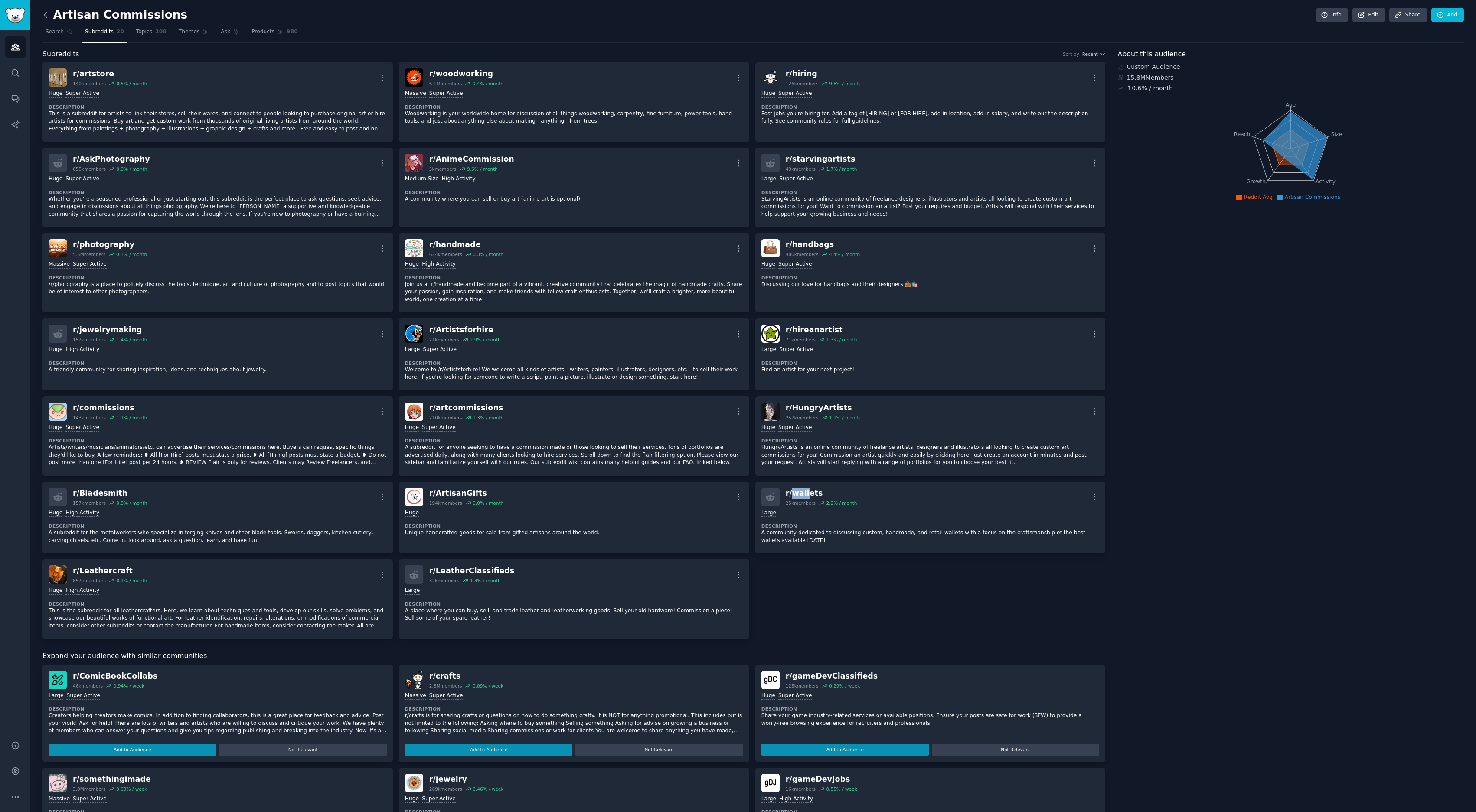
click at [47, 12] on icon at bounding box center [45, 14] width 9 height 9
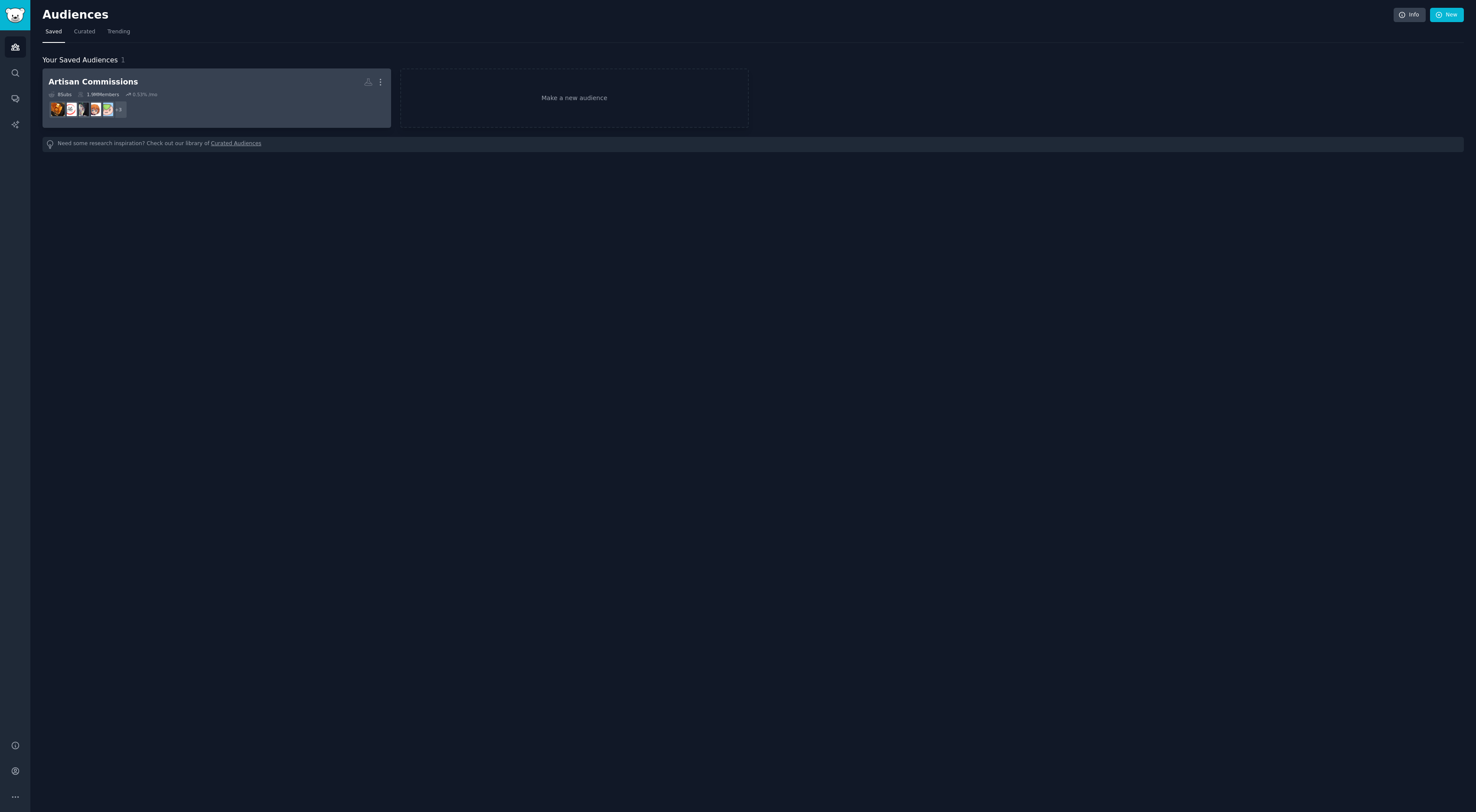
click at [101, 91] on div "1.9M Members" at bounding box center [98, 94] width 41 height 6
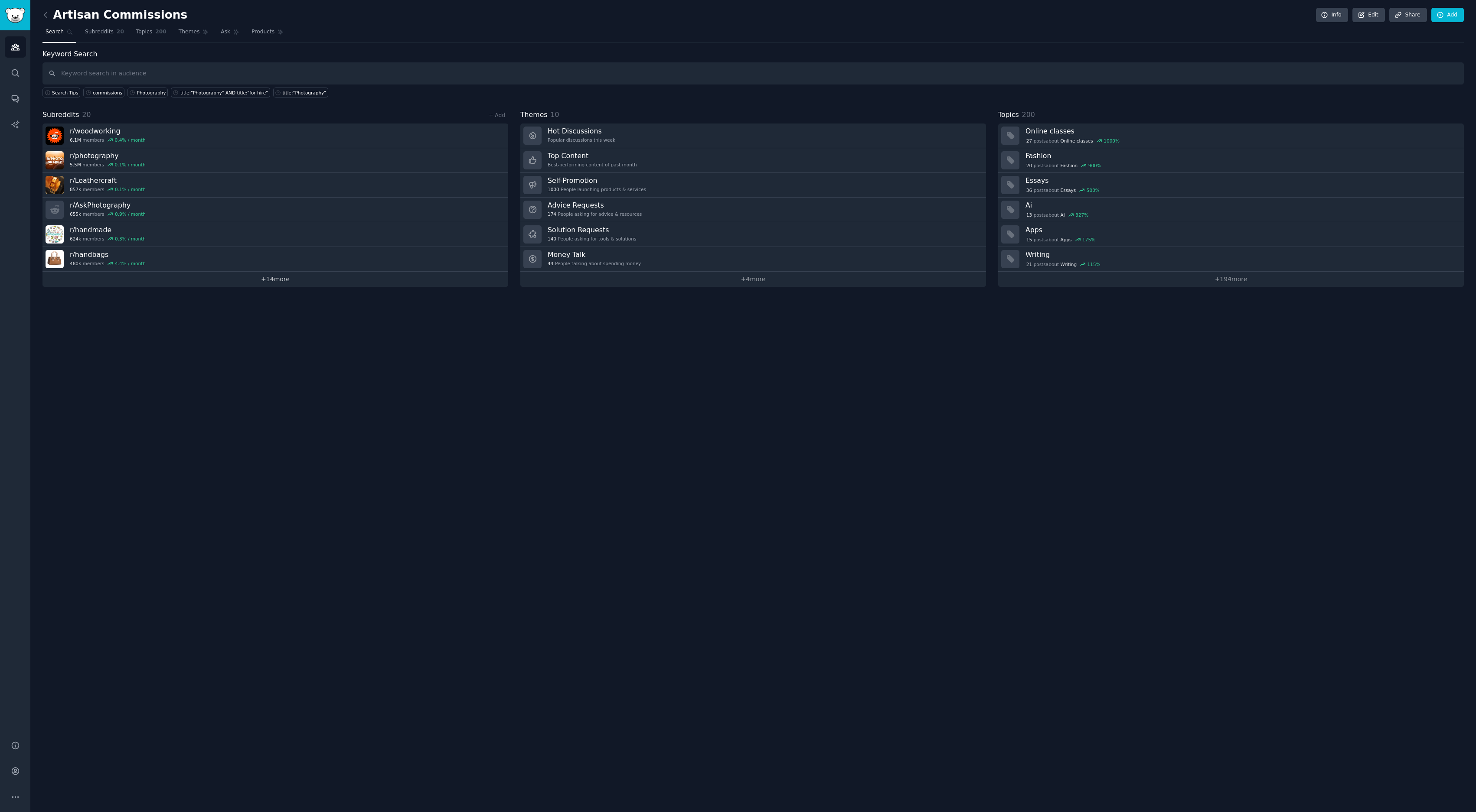
click at [268, 281] on link "+ 14 more" at bounding box center [276, 279] width 466 height 15
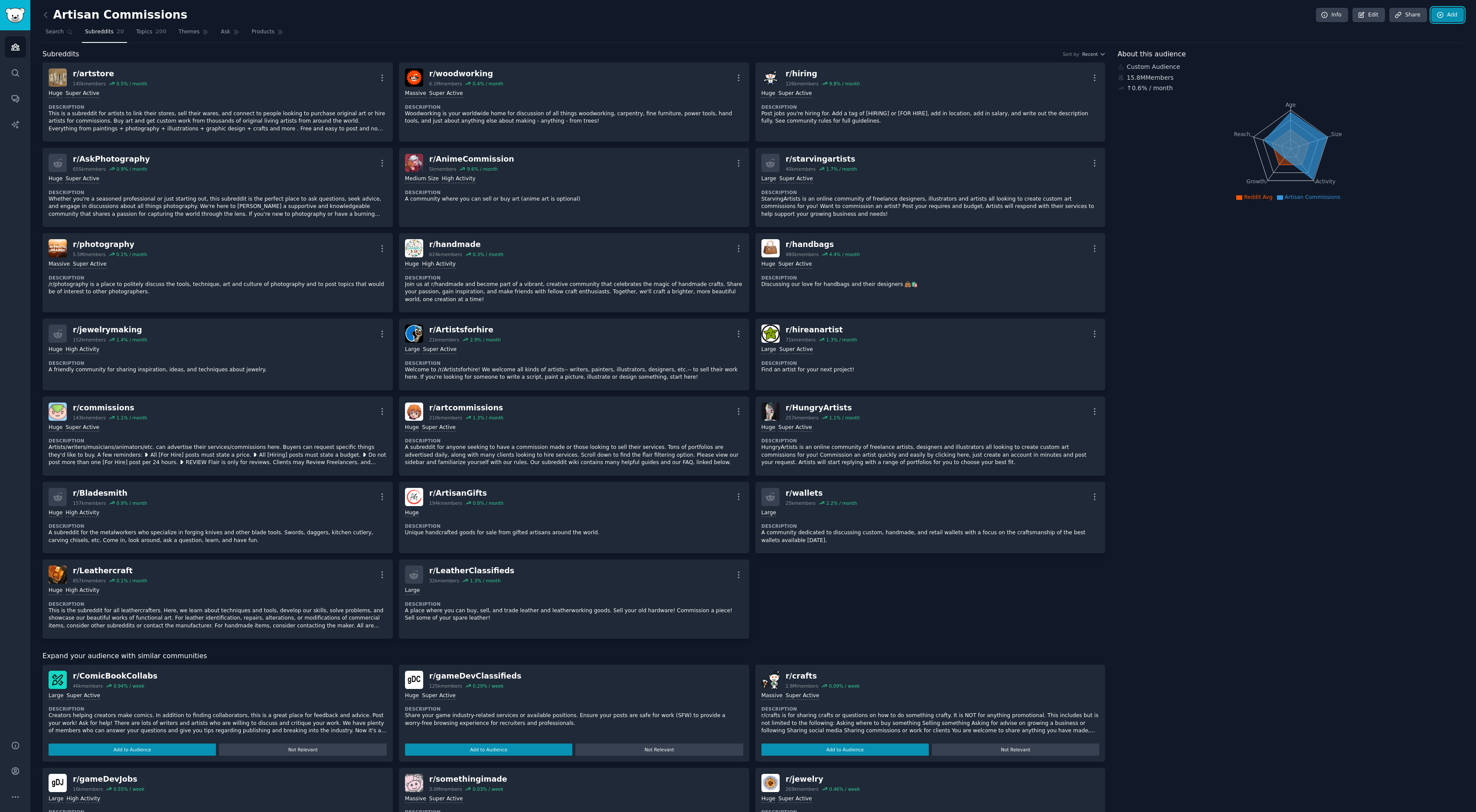
click at [737, 18] on link "Add" at bounding box center [1448, 16] width 32 height 15
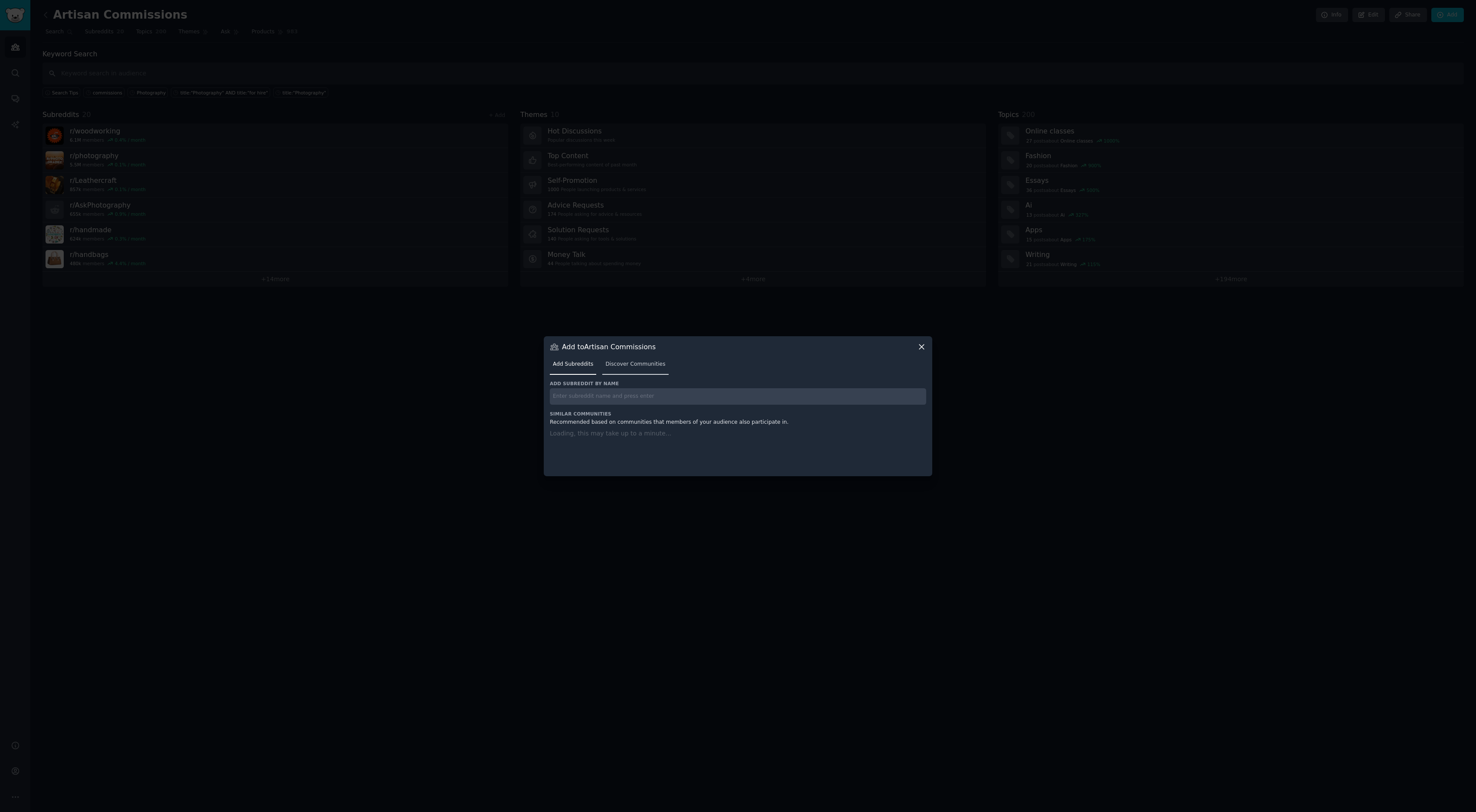
click at [641, 363] on span "Discover Communities" at bounding box center [635, 365] width 60 height 8
